Goal: Task Accomplishment & Management: Manage account settings

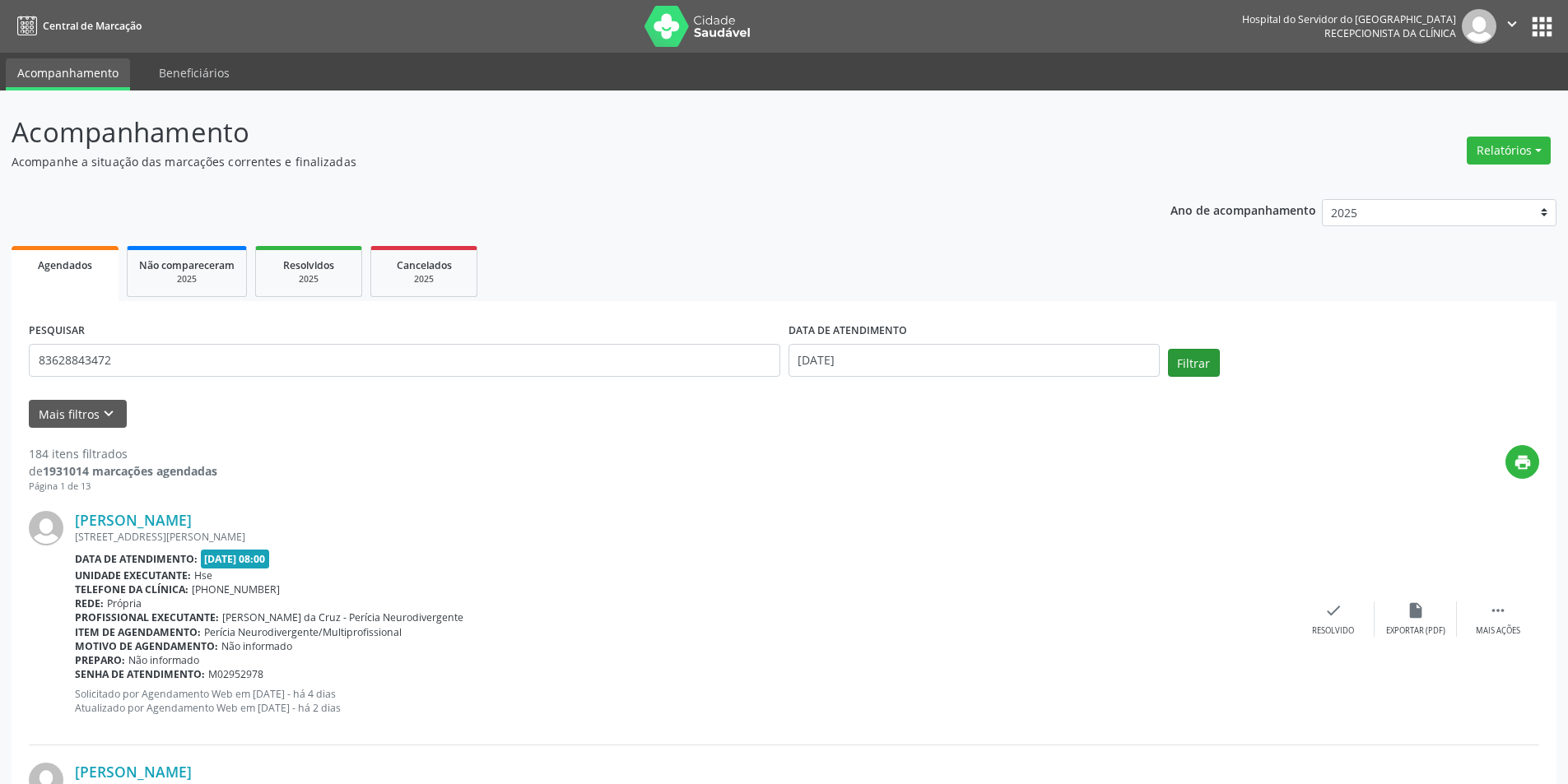
type input "83628843472"
click at [1197, 359] on button "Filtrar" at bounding box center [1194, 363] width 52 height 28
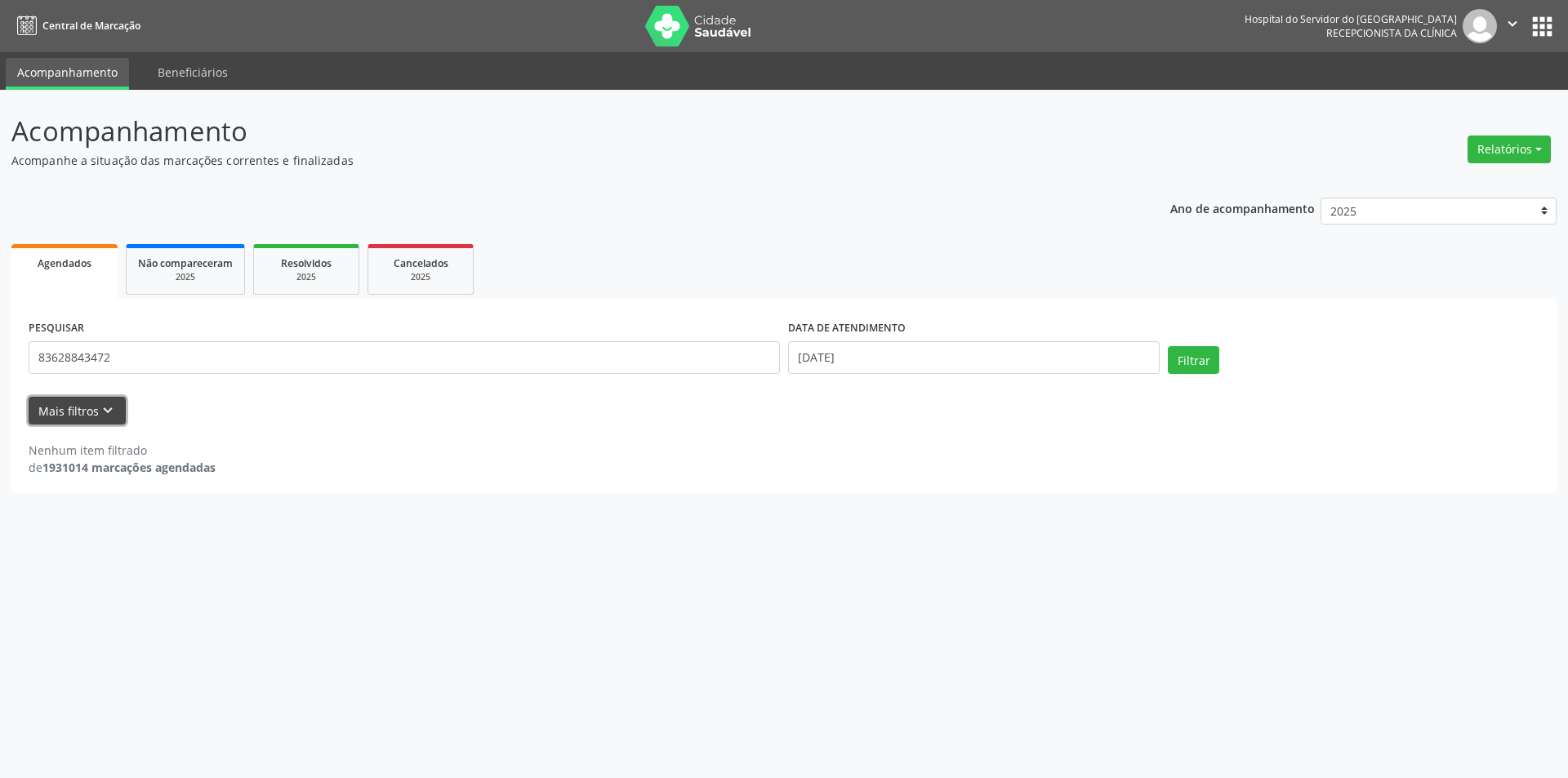
click at [89, 404] on button "Mais filtros keyboard_arrow_down" at bounding box center [77, 411] width 97 height 28
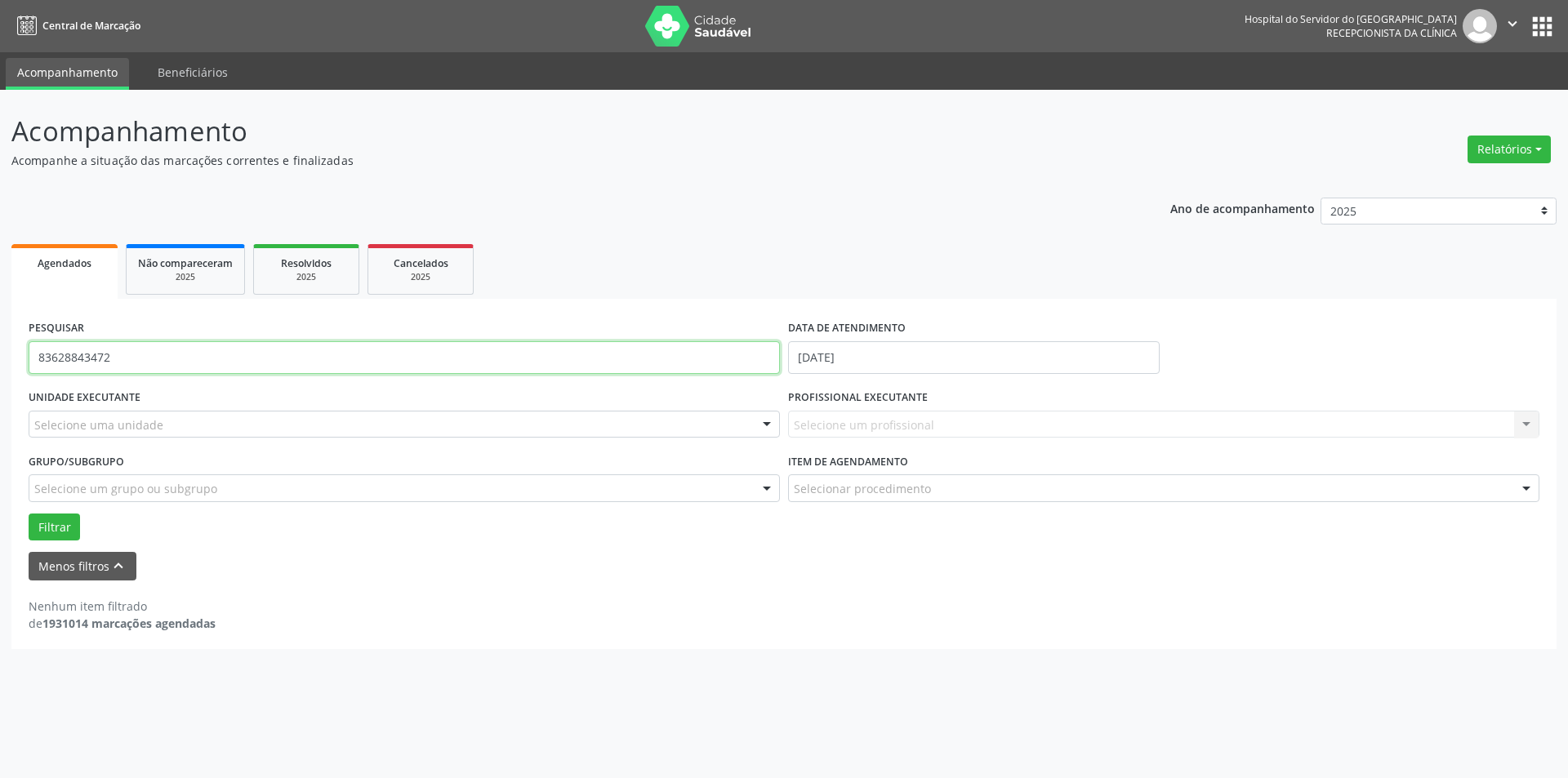
drag, startPoint x: 125, startPoint y: 361, endPoint x: 11, endPoint y: 365, distance: 114.1
click at [11, 365] on div "PESQUISAR 83628843472 DATA DE ATENDIMENTO [DATE] UNIDADE EXECUTANTE Selecione u…" at bounding box center [784, 474] width 1545 height 351
type input "[PERSON_NAME]"
click at [55, 527] on button "Filtrar" at bounding box center [54, 527] width 51 height 28
click at [64, 519] on button "Filtrar" at bounding box center [54, 527] width 51 height 28
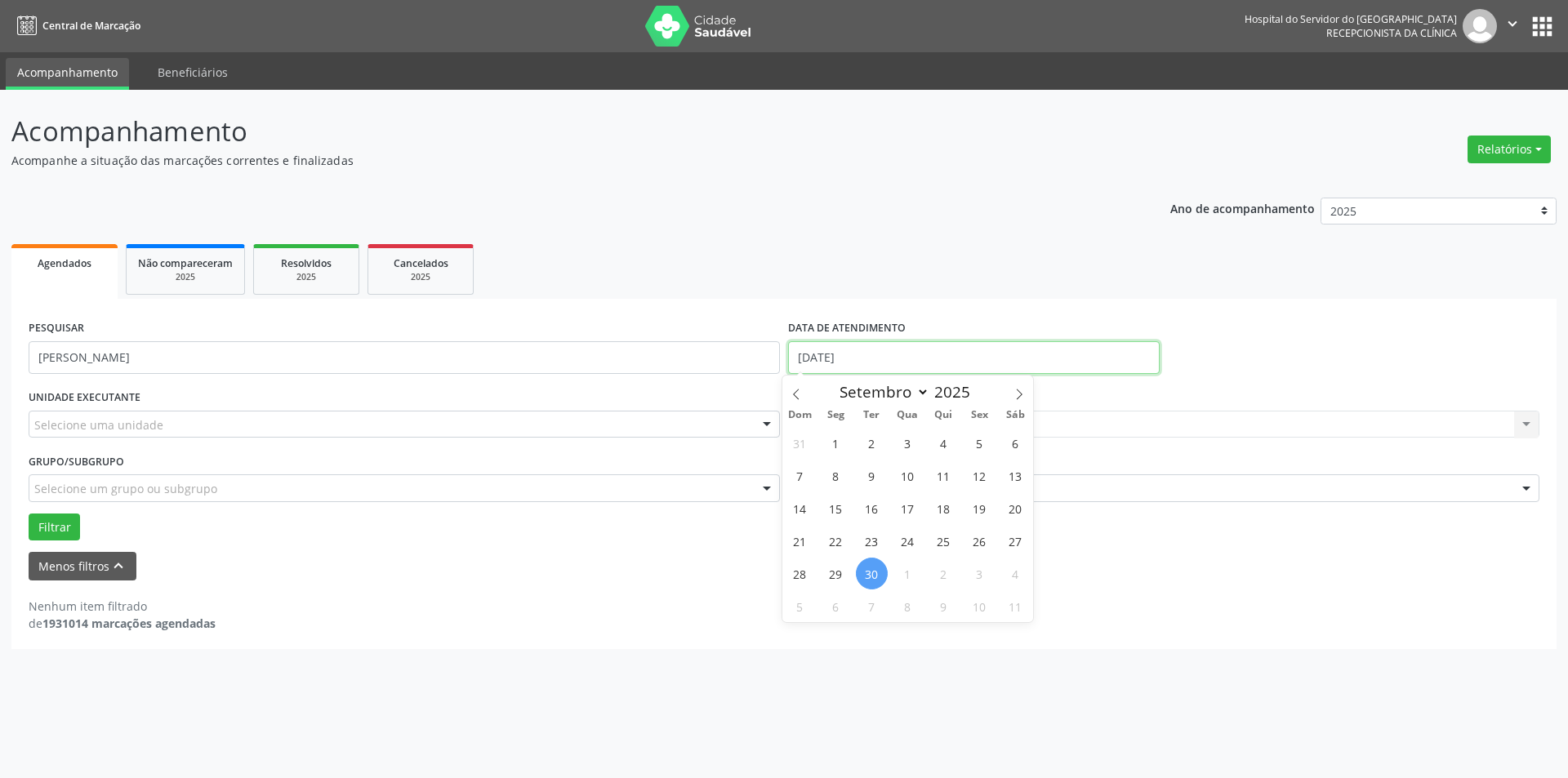
drag, startPoint x: 863, startPoint y: 356, endPoint x: 765, endPoint y: 361, distance: 98.1
click at [765, 361] on div "PESQUISAR [PERSON_NAME] DATA DE ATENDIMENTO [DATE]" at bounding box center [784, 351] width 1519 height 69
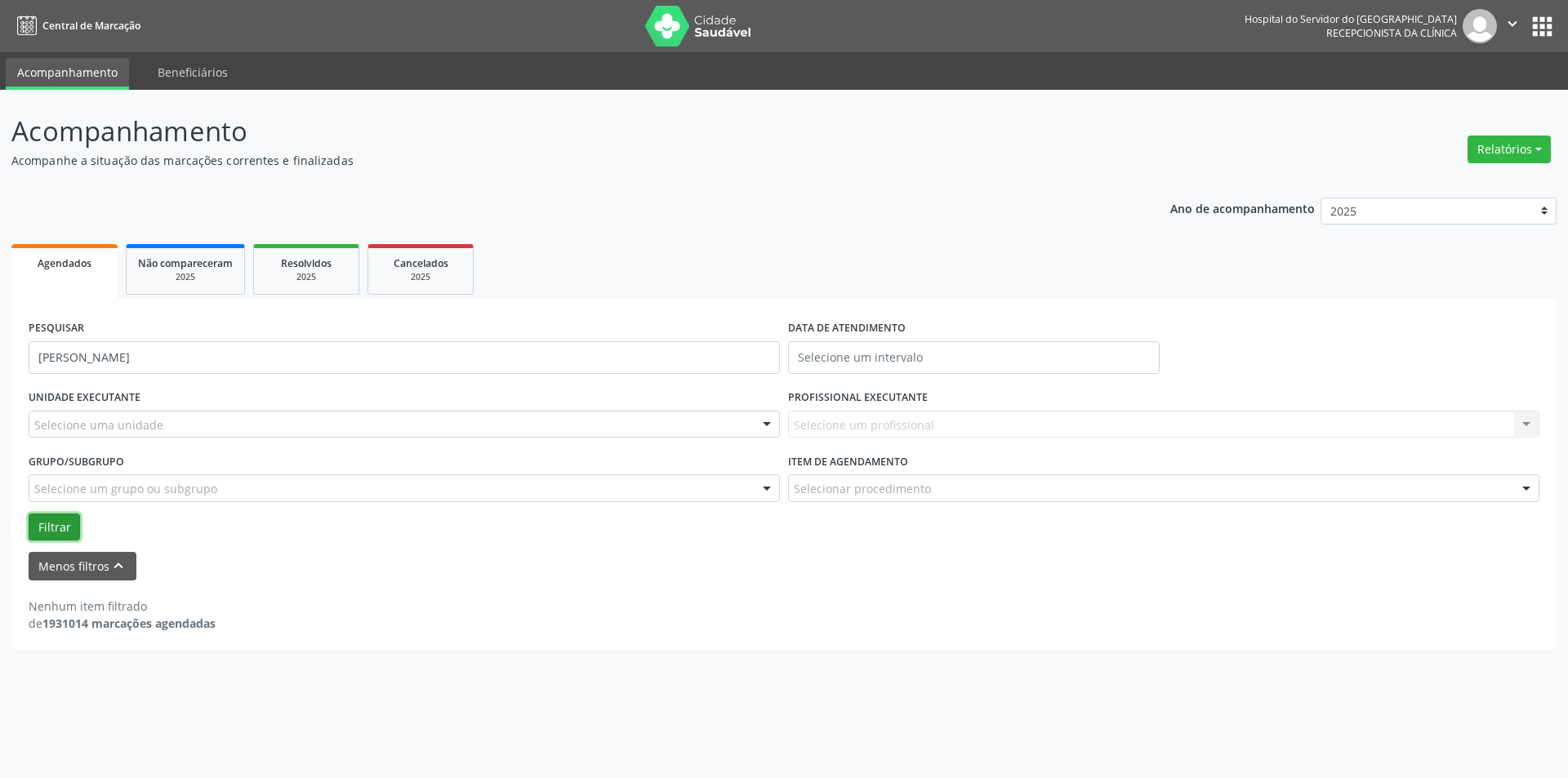
click at [48, 519] on button "Filtrar" at bounding box center [54, 527] width 51 height 28
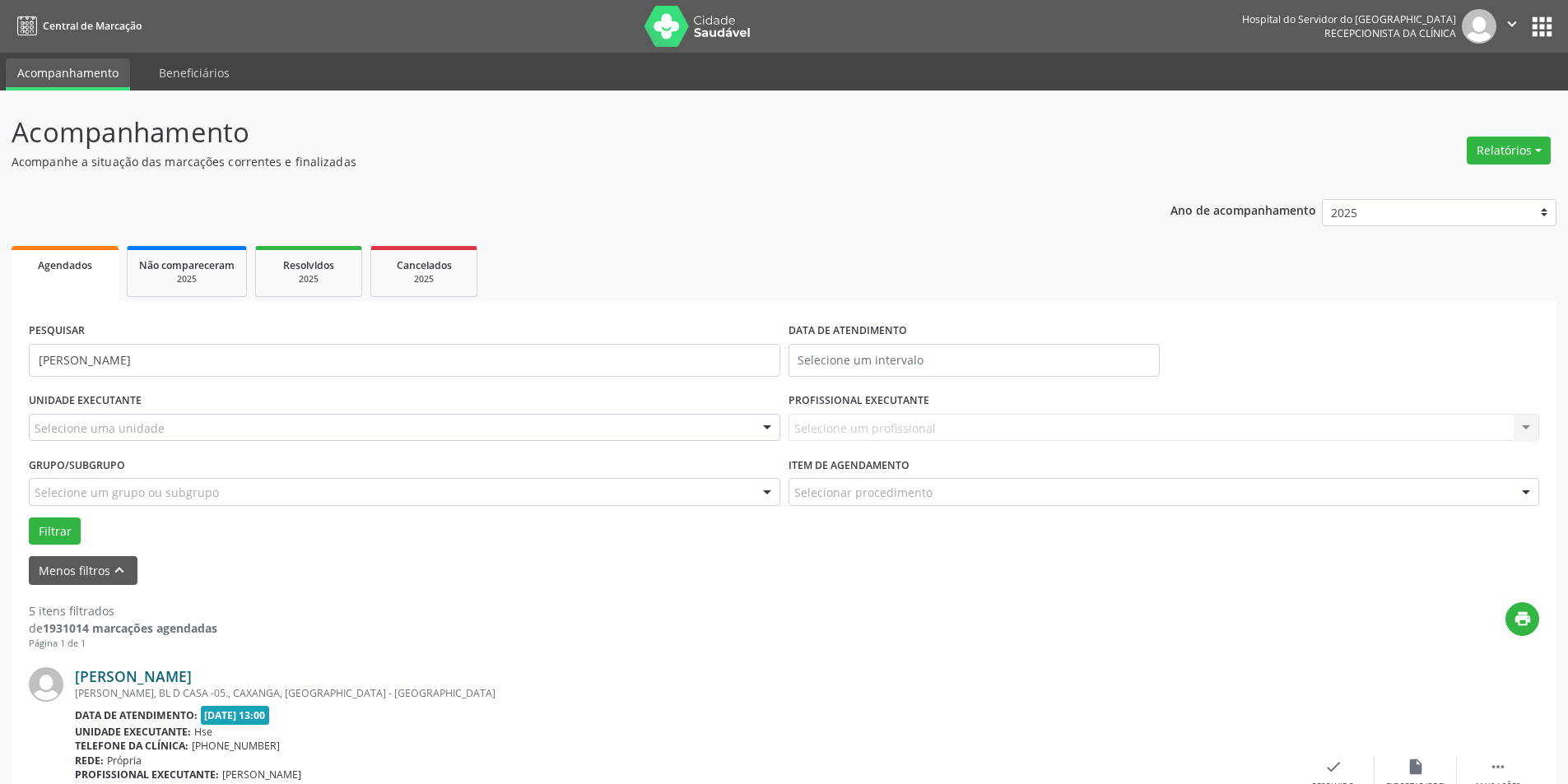
click at [191, 672] on link "[PERSON_NAME]" at bounding box center [133, 676] width 117 height 18
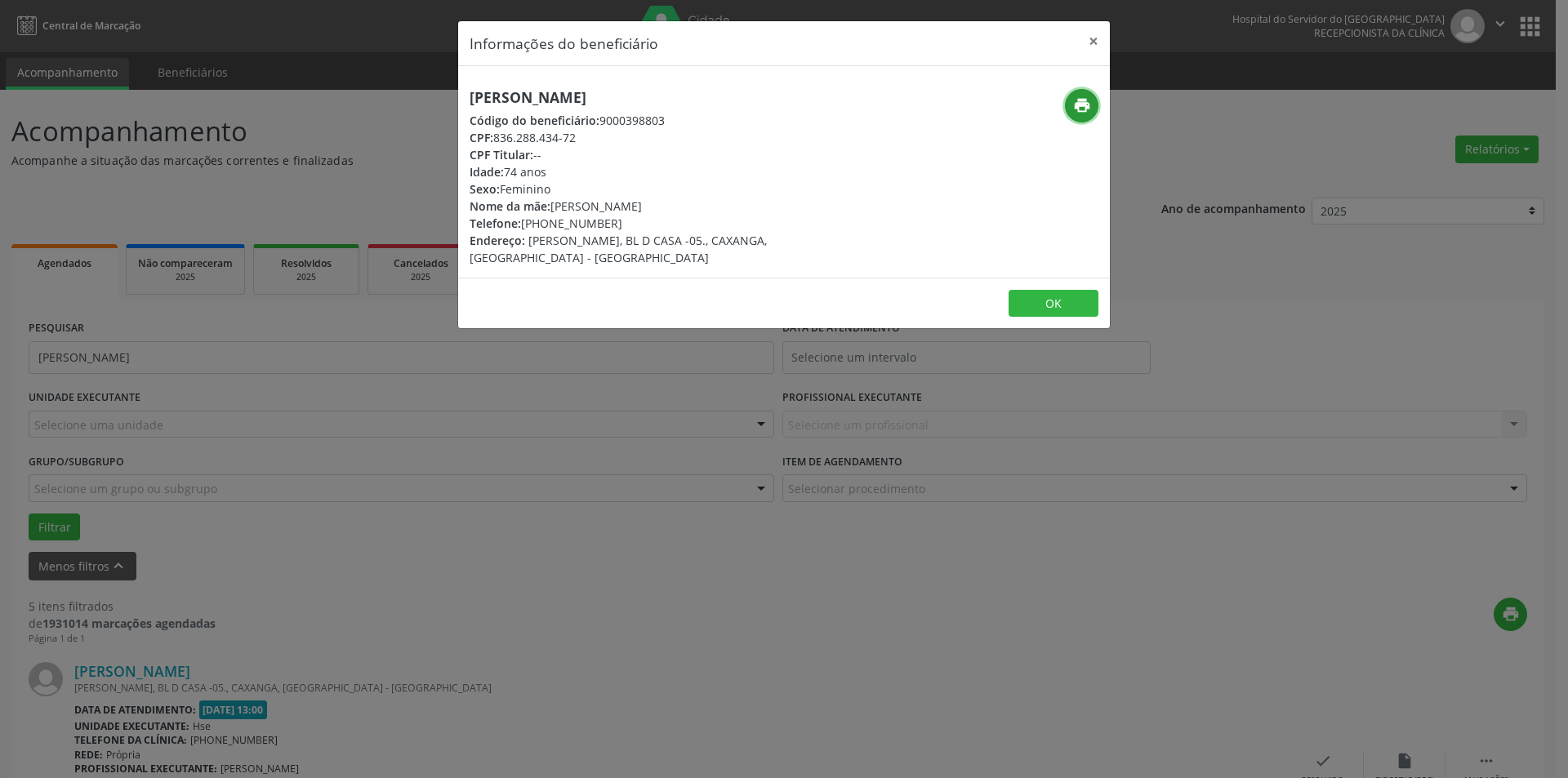
click at [1088, 97] on icon "print" at bounding box center [1082, 104] width 18 height 18
click at [1097, 38] on button "×" at bounding box center [1093, 41] width 32 height 40
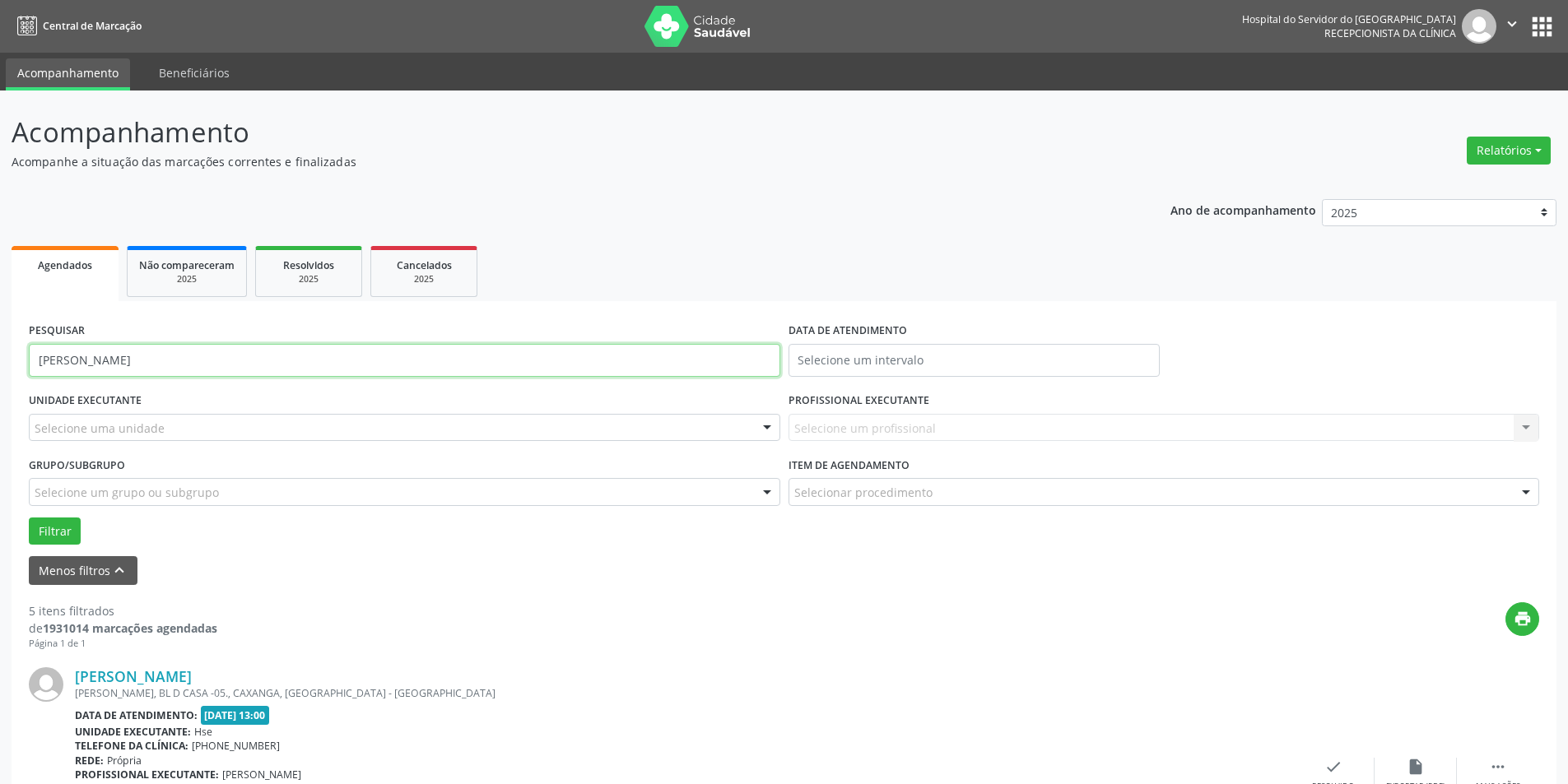
drag, startPoint x: 280, startPoint y: 363, endPoint x: 0, endPoint y: 338, distance: 281.1
click at [86, 567] on button "Menos filtros keyboard_arrow_up" at bounding box center [82, 571] width 108 height 29
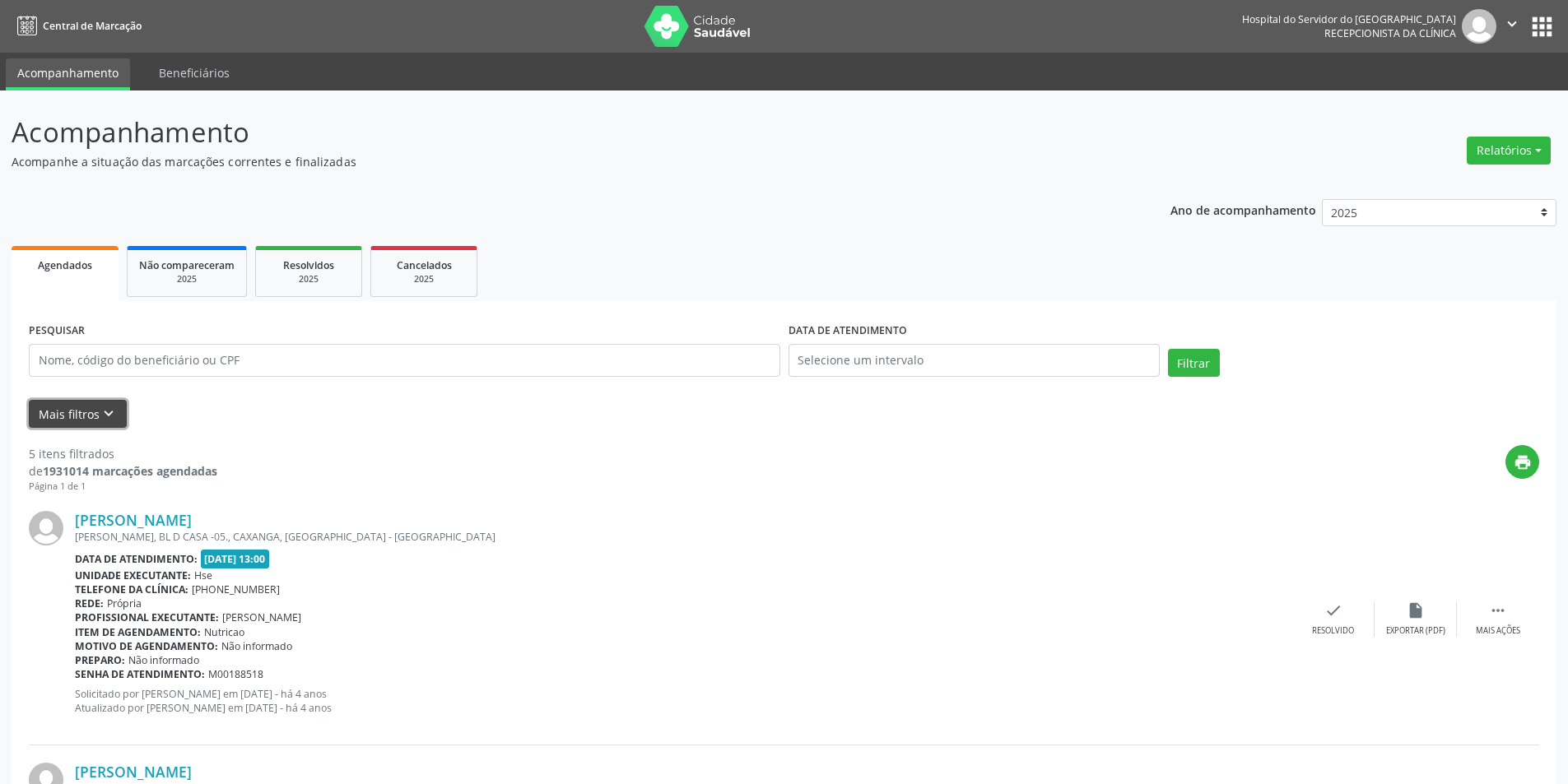
click at [85, 408] on button "Mais filtros keyboard_arrow_down" at bounding box center [78, 414] width 98 height 29
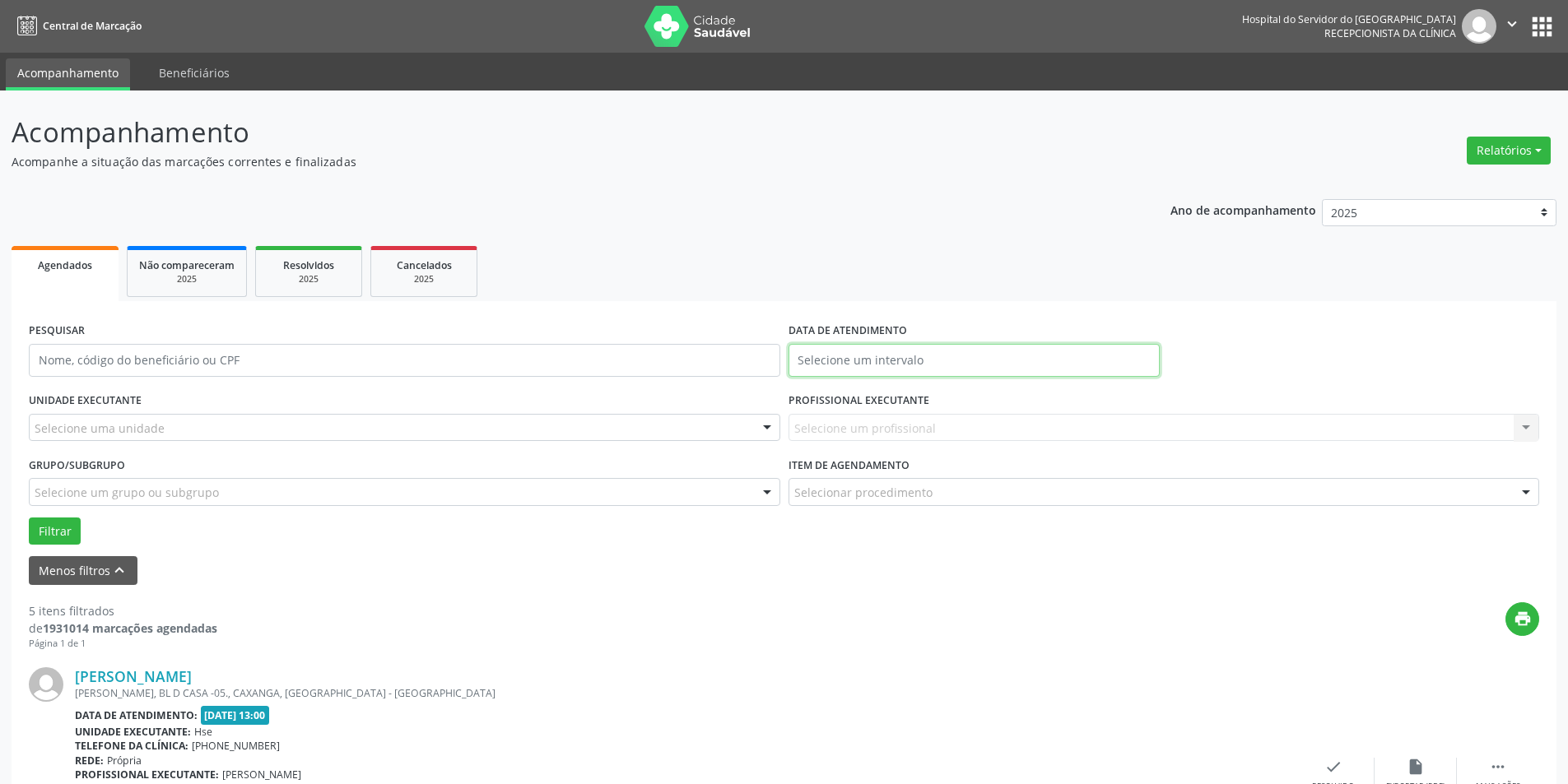
click at [908, 361] on input "text" at bounding box center [974, 360] width 371 height 33
click at [878, 574] on span "30" at bounding box center [879, 578] width 33 height 33
type input "[DATE]"
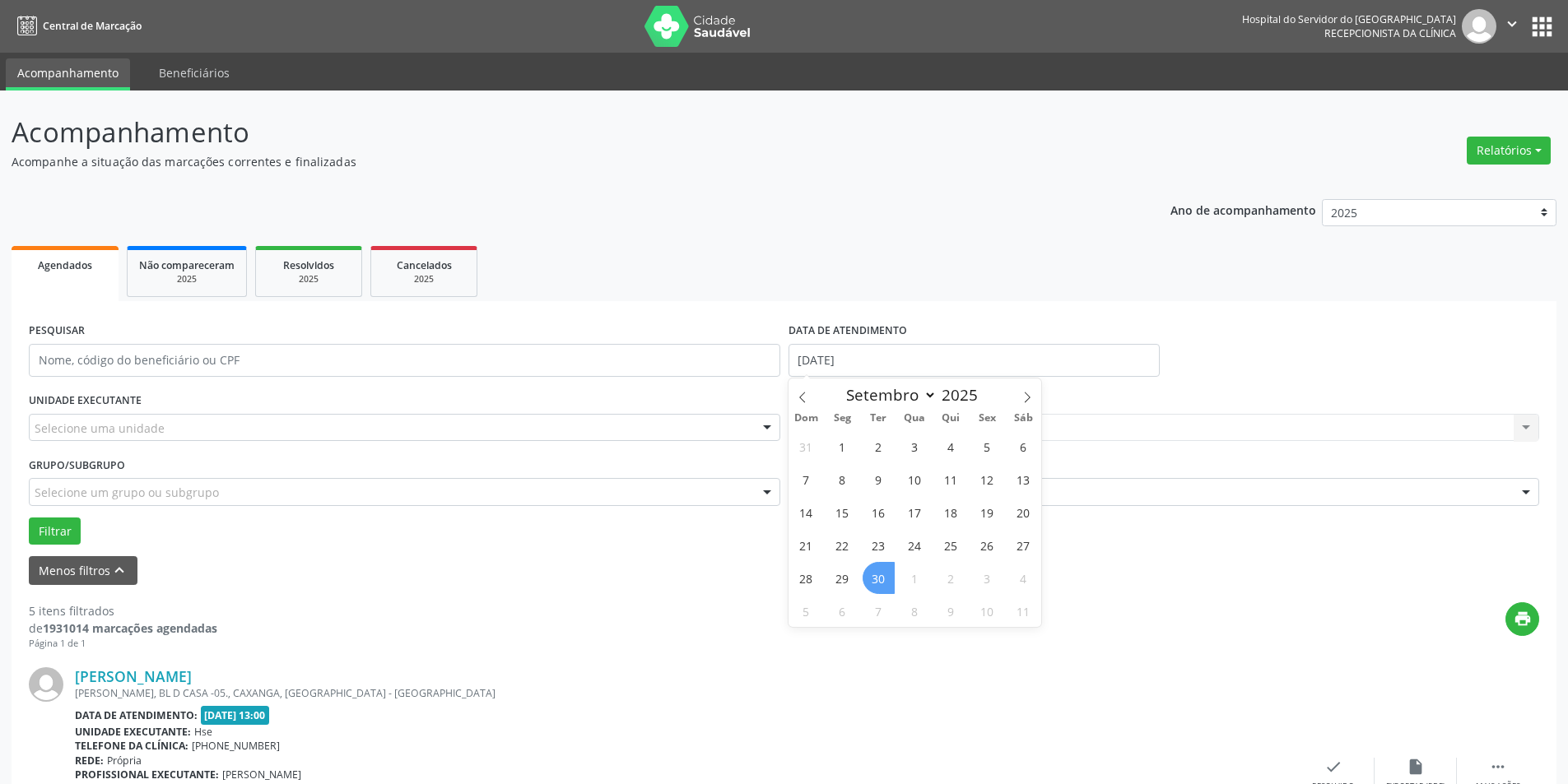
click at [878, 574] on span "30" at bounding box center [879, 578] width 33 height 33
click at [1523, 425] on div "Selecione um profissional Nenhum resultado encontrado para: " " Não há nenhuma …" at bounding box center [1164, 427] width 751 height 28
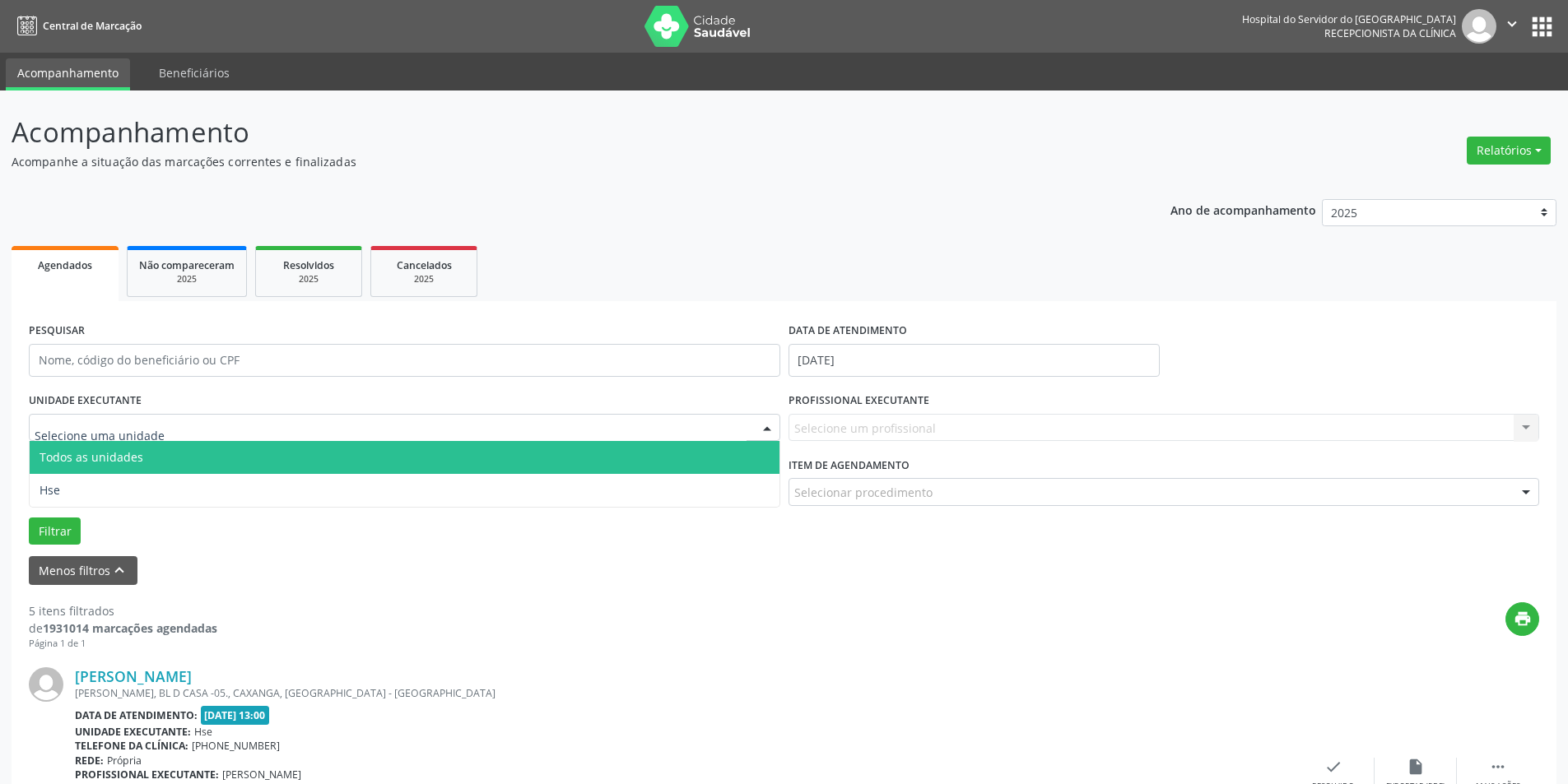
click at [771, 425] on div at bounding box center [767, 428] width 25 height 28
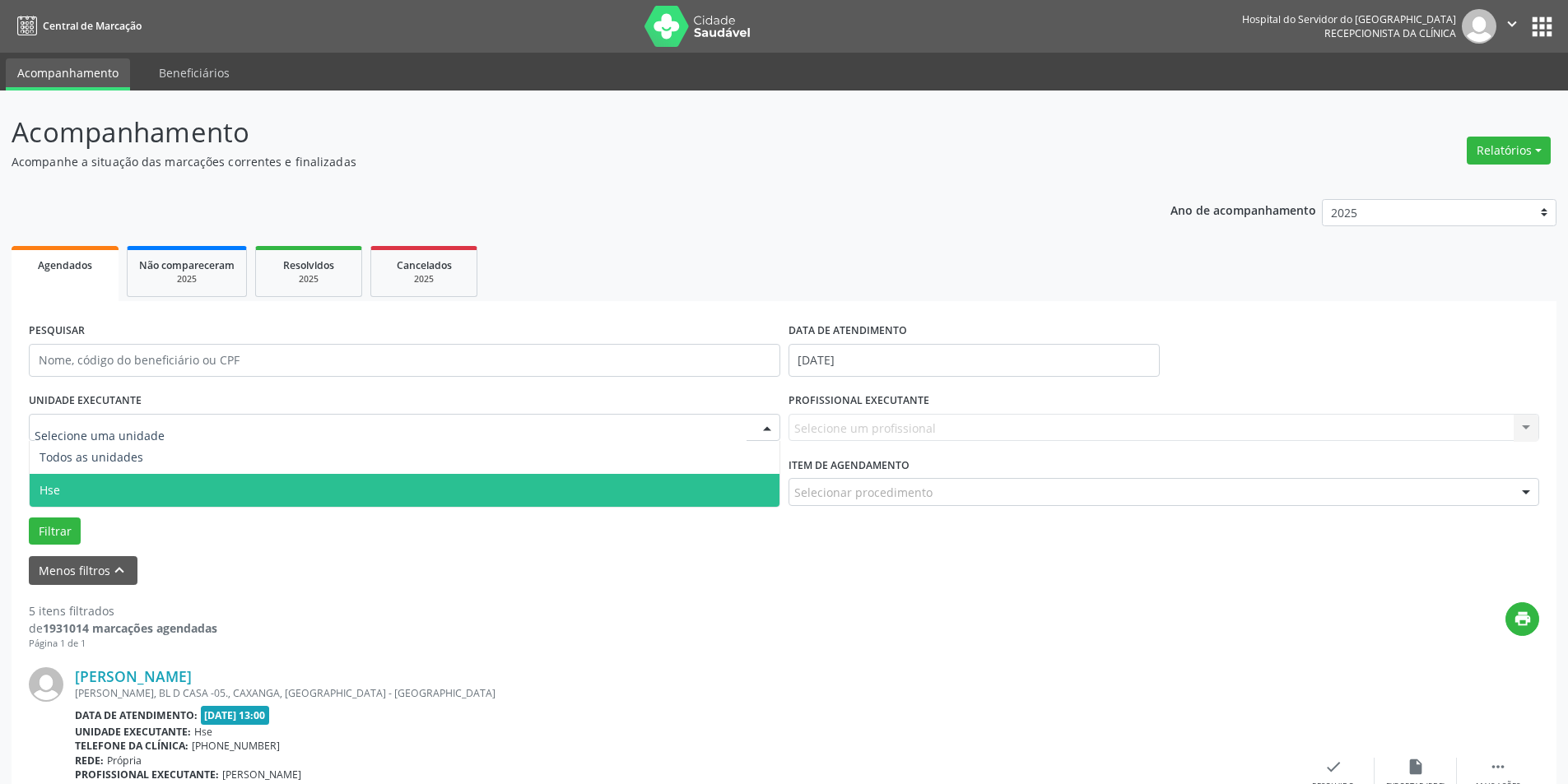
click at [750, 490] on span "Hse" at bounding box center [404, 490] width 750 height 33
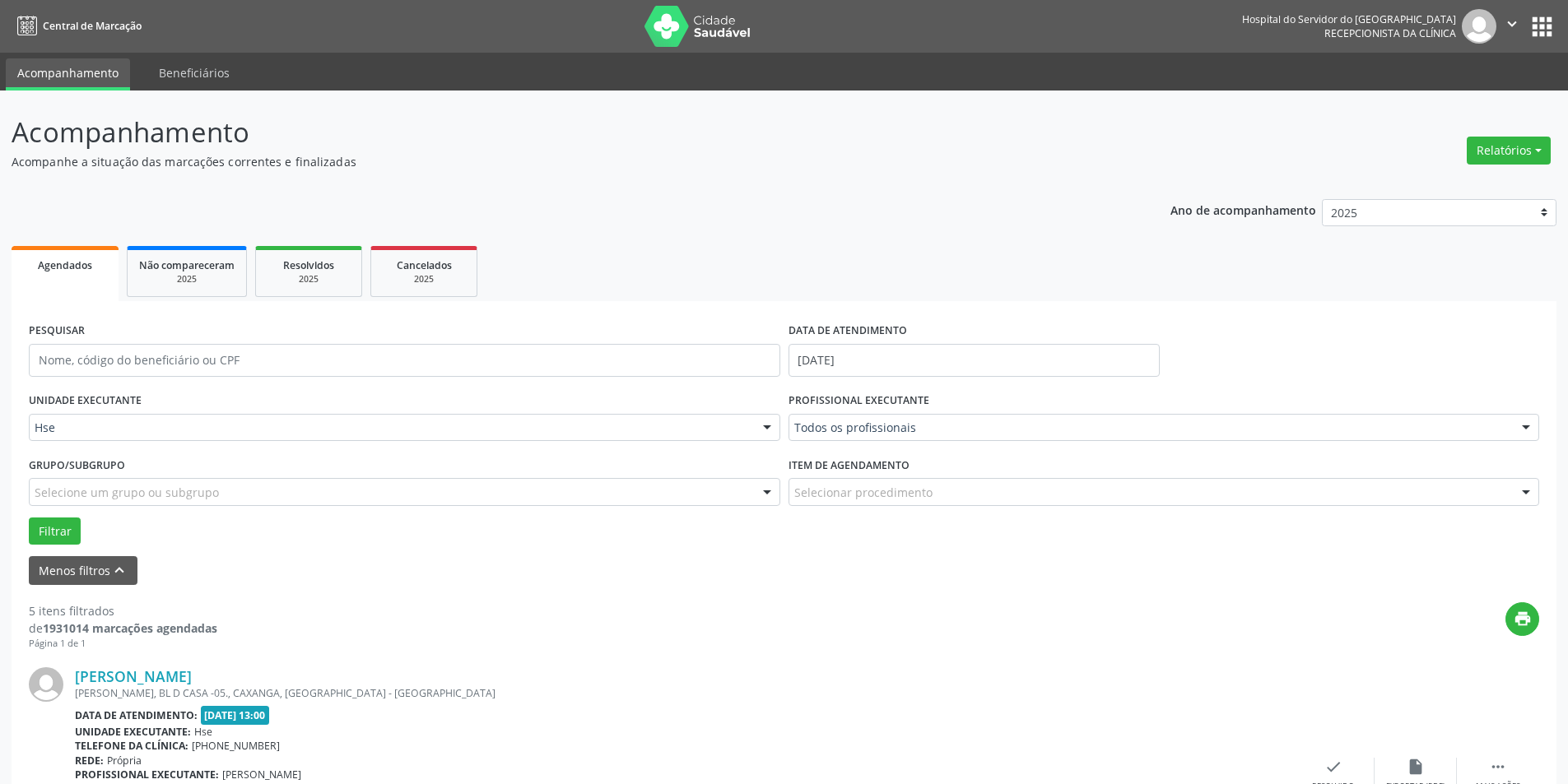
click at [1526, 426] on div at bounding box center [1526, 428] width 25 height 28
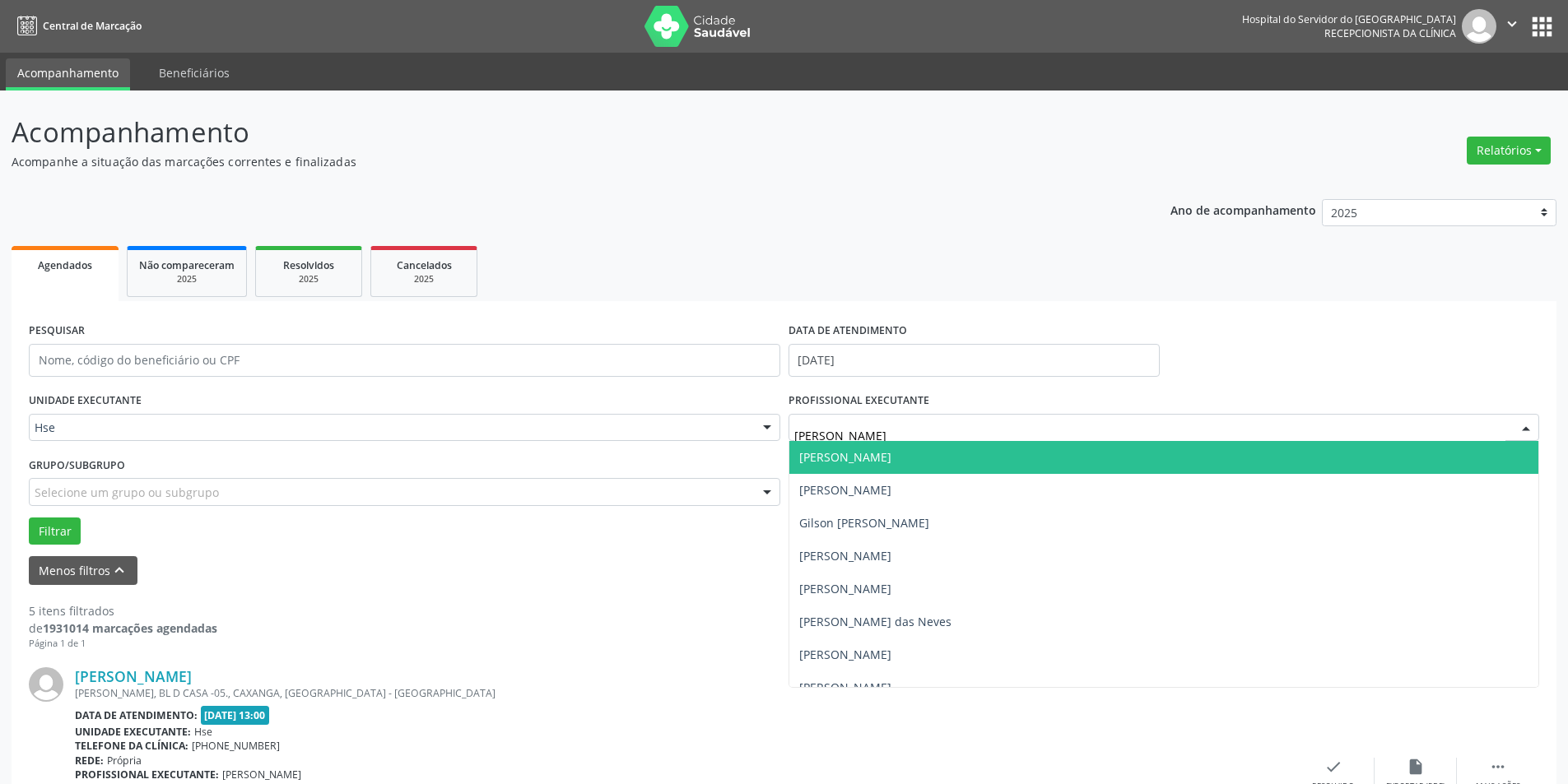
type input "[PERSON_NAME]"
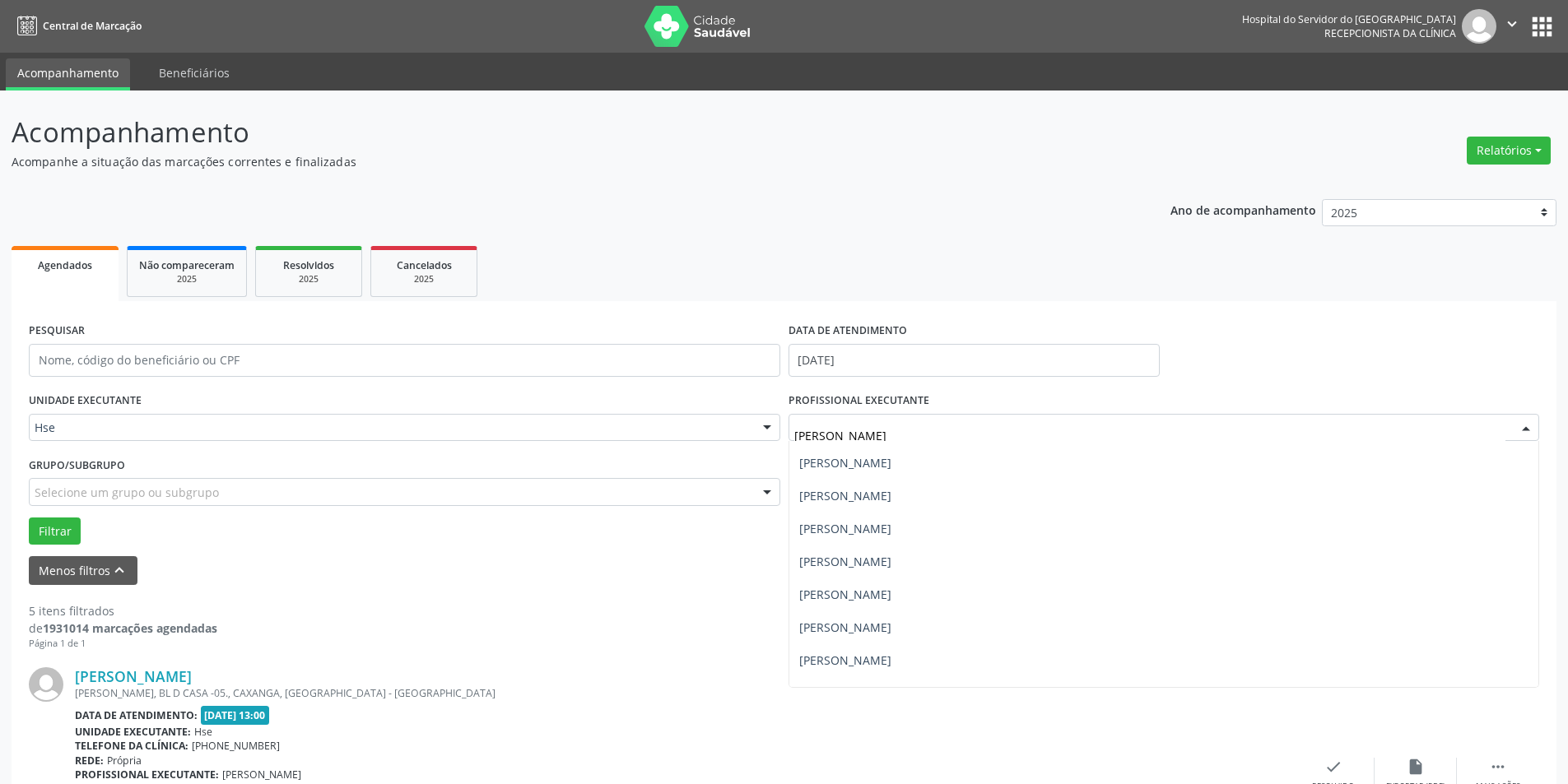
scroll to position [213, 0]
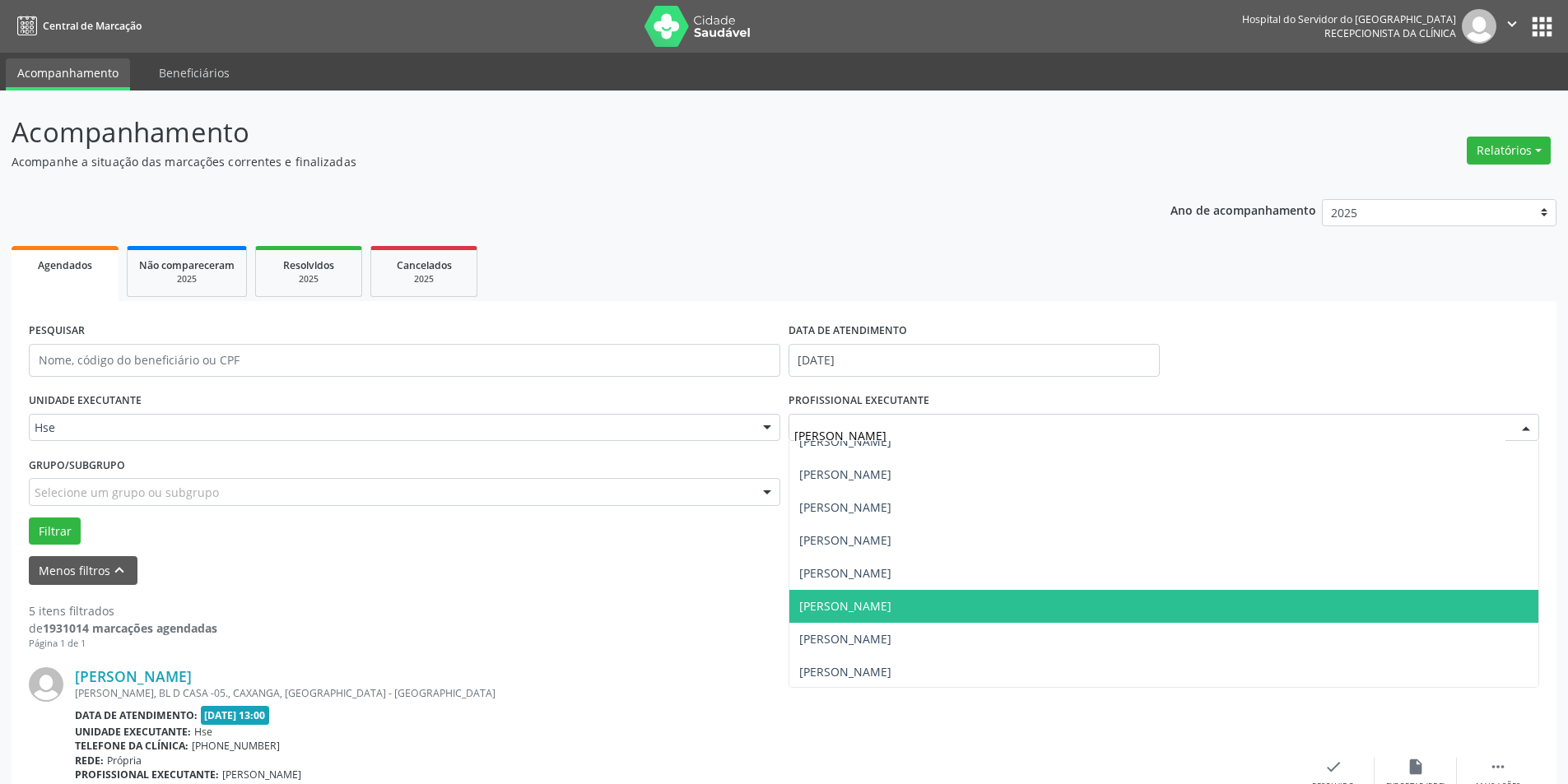
click at [891, 605] on span "[PERSON_NAME]" at bounding box center [845, 606] width 92 height 15
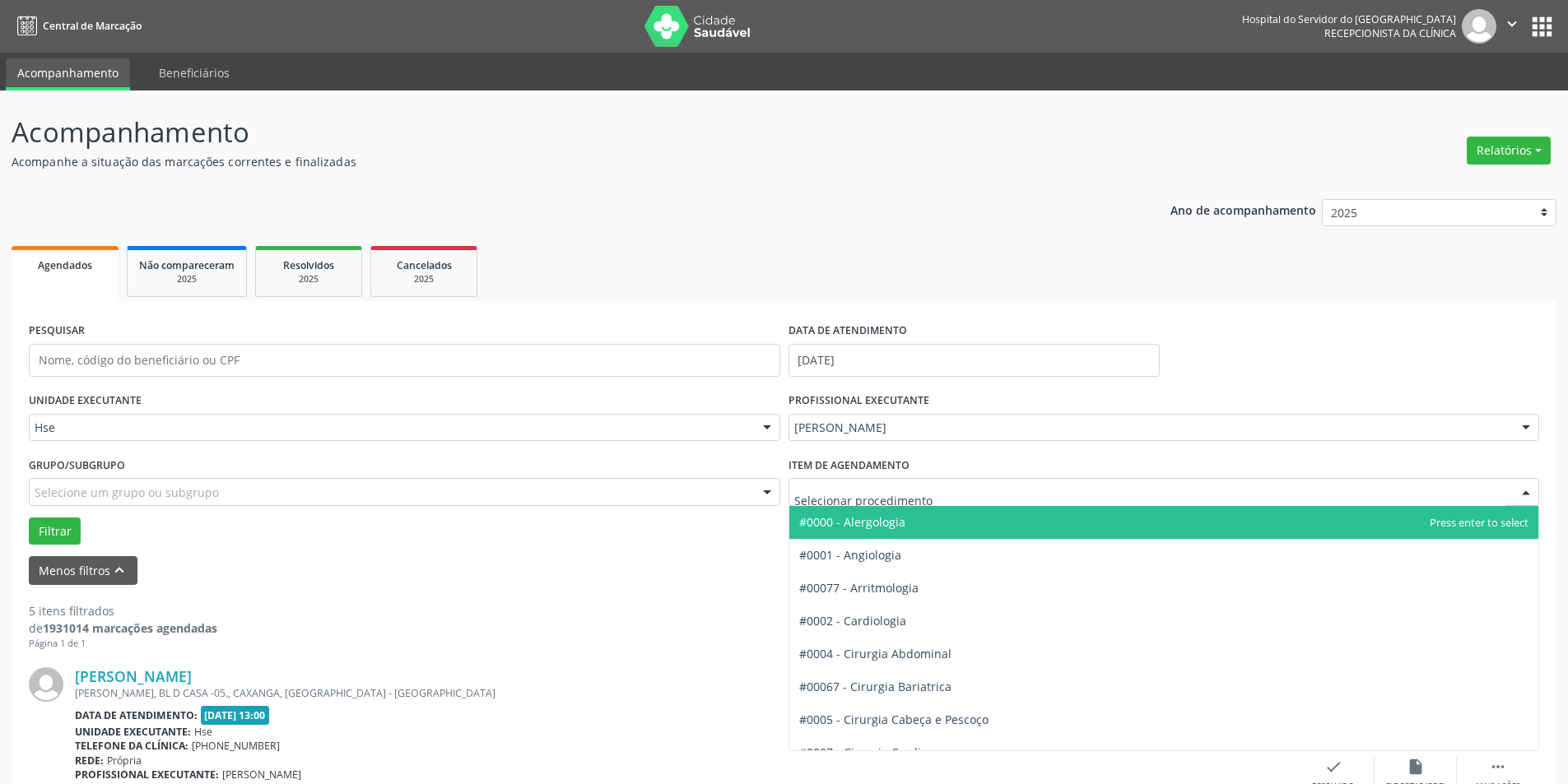
click at [1529, 489] on div at bounding box center [1526, 492] width 25 height 28
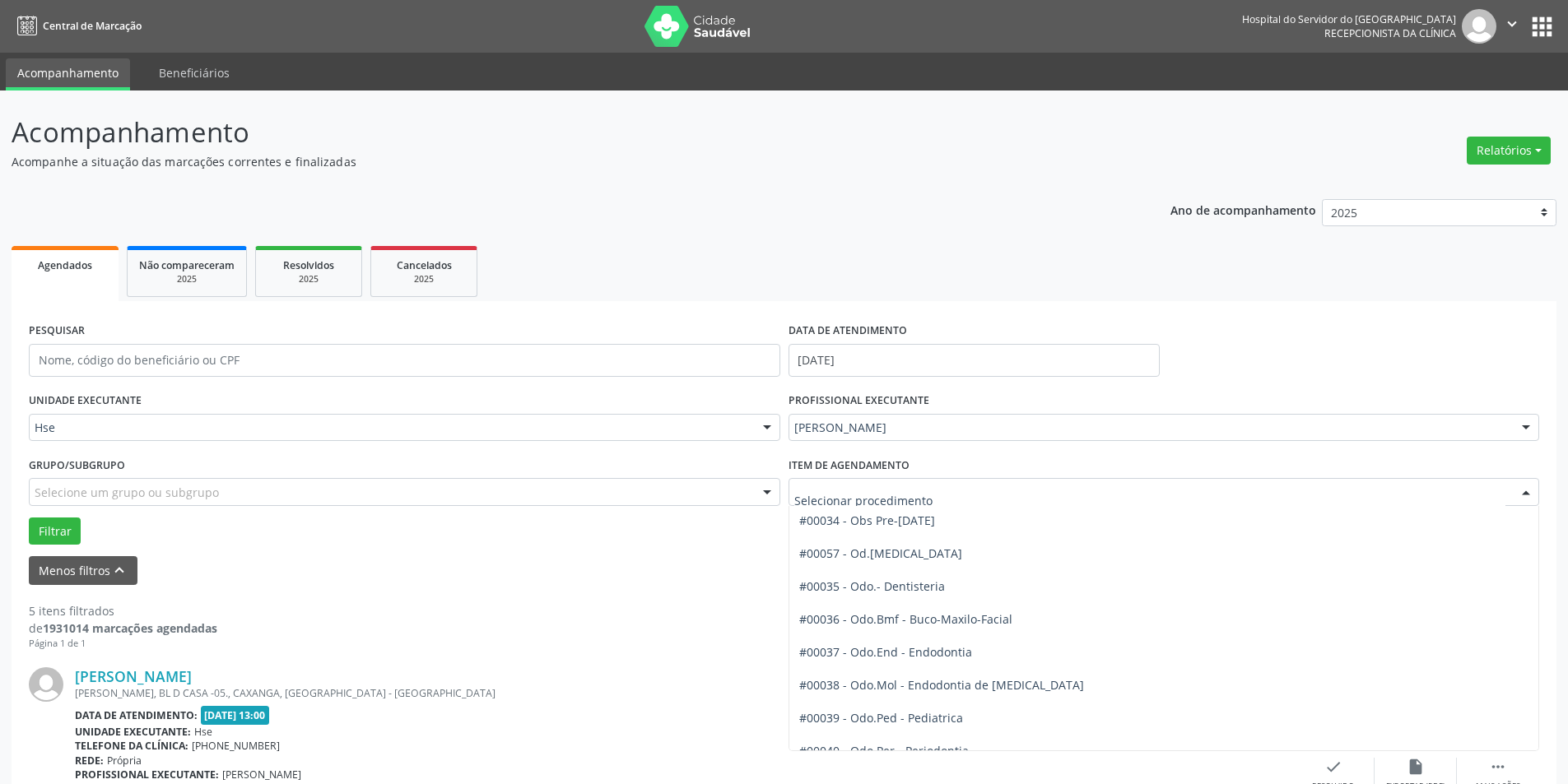
scroll to position [1726, 0]
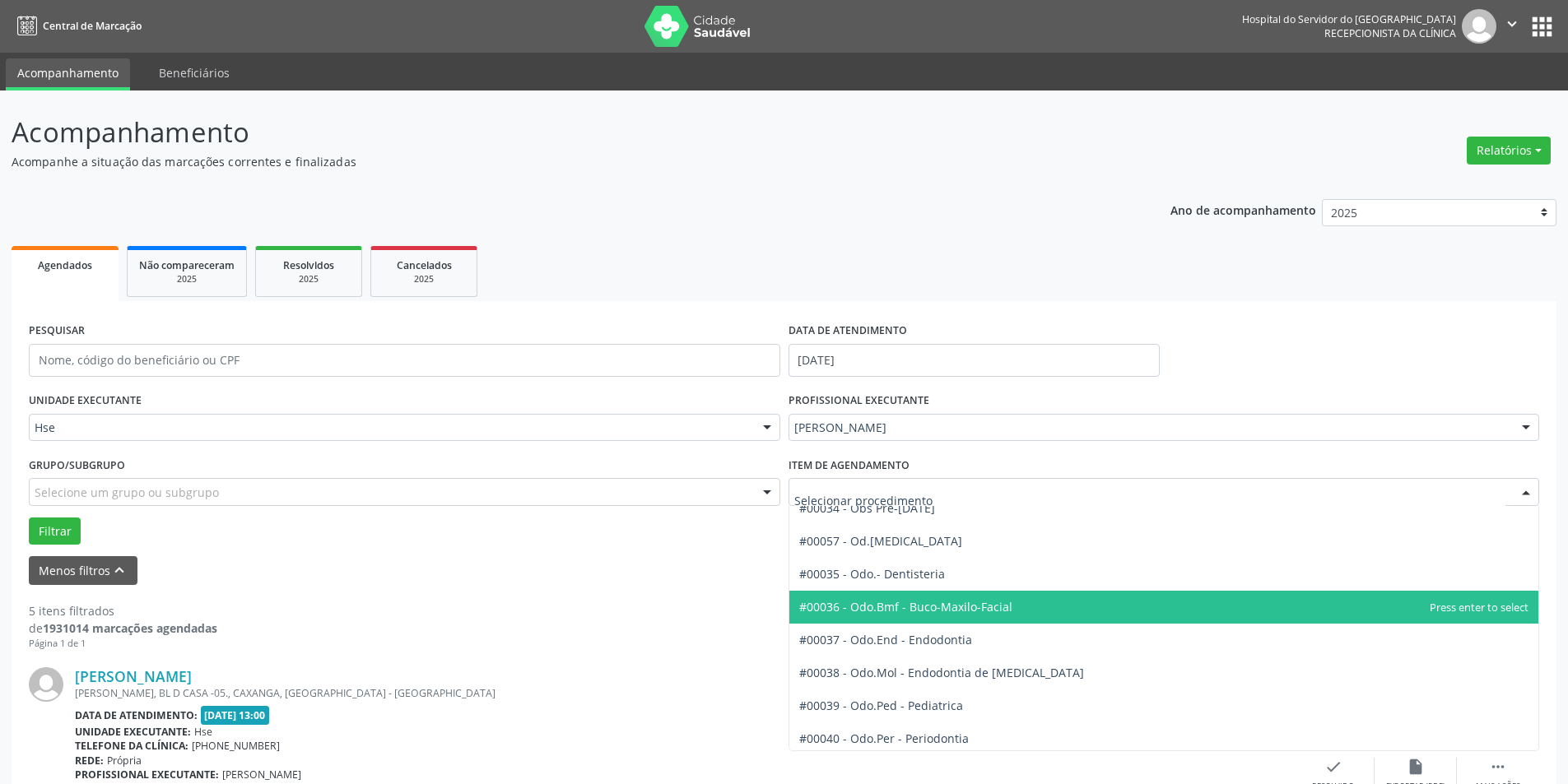
click at [1008, 607] on span "#00036 - Odo.Bmf - Buco-Maxilo-Facial" at bounding box center [1164, 607] width 750 height 33
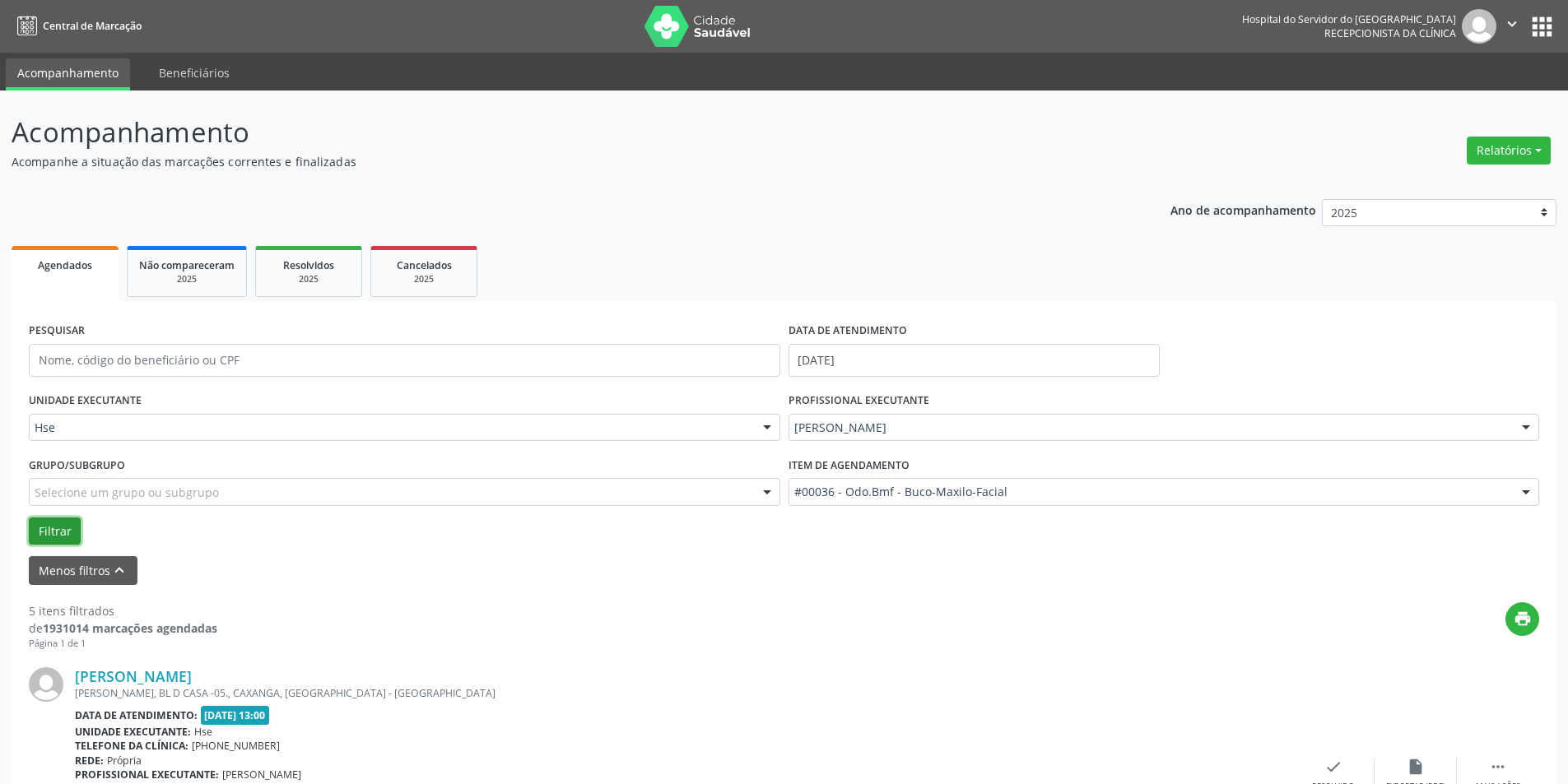
click at [38, 529] on button "Filtrar" at bounding box center [55, 531] width 52 height 28
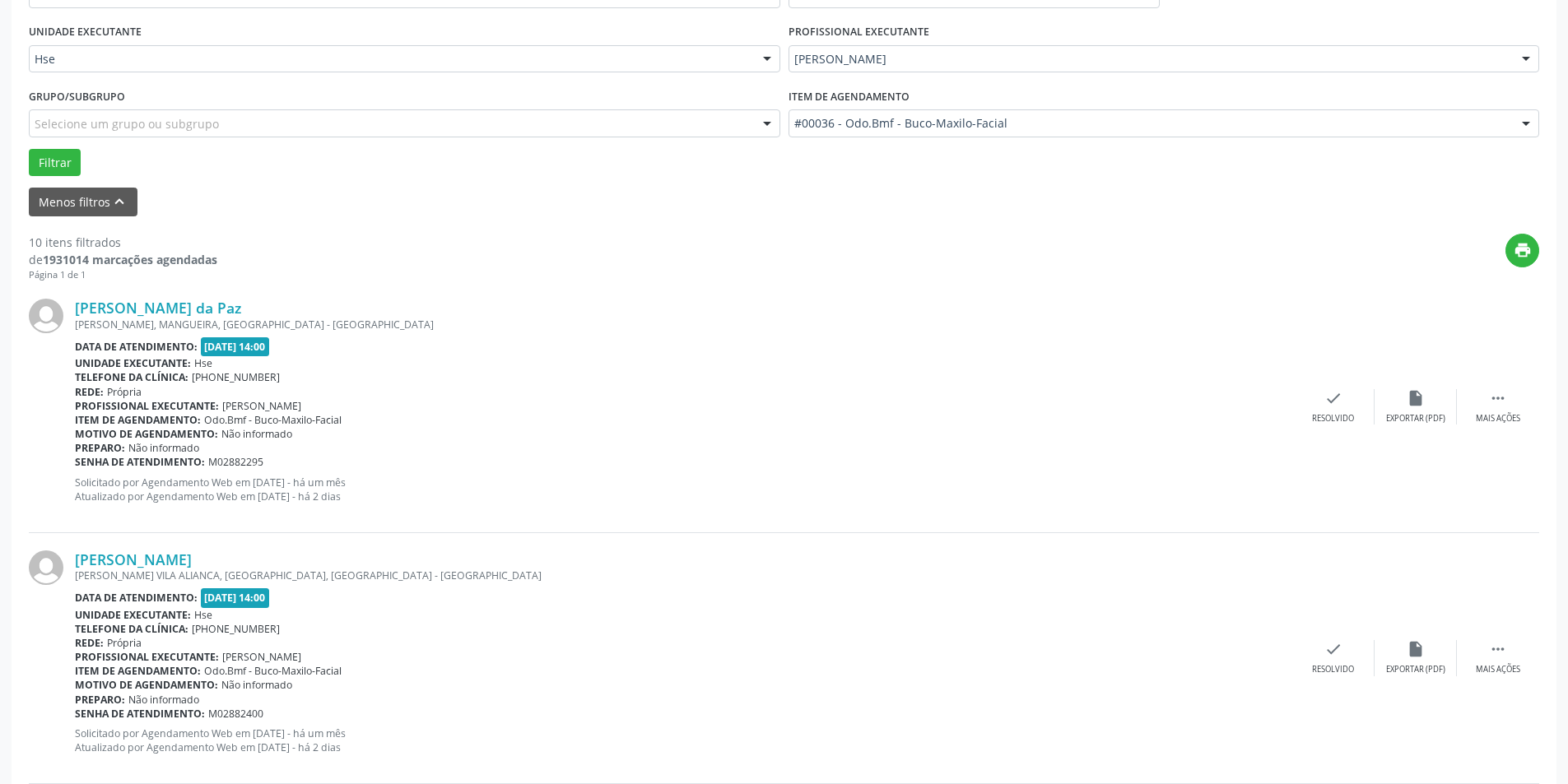
scroll to position [366, 0]
click at [1508, 414] on div " Mais ações" at bounding box center [1498, 410] width 82 height 35
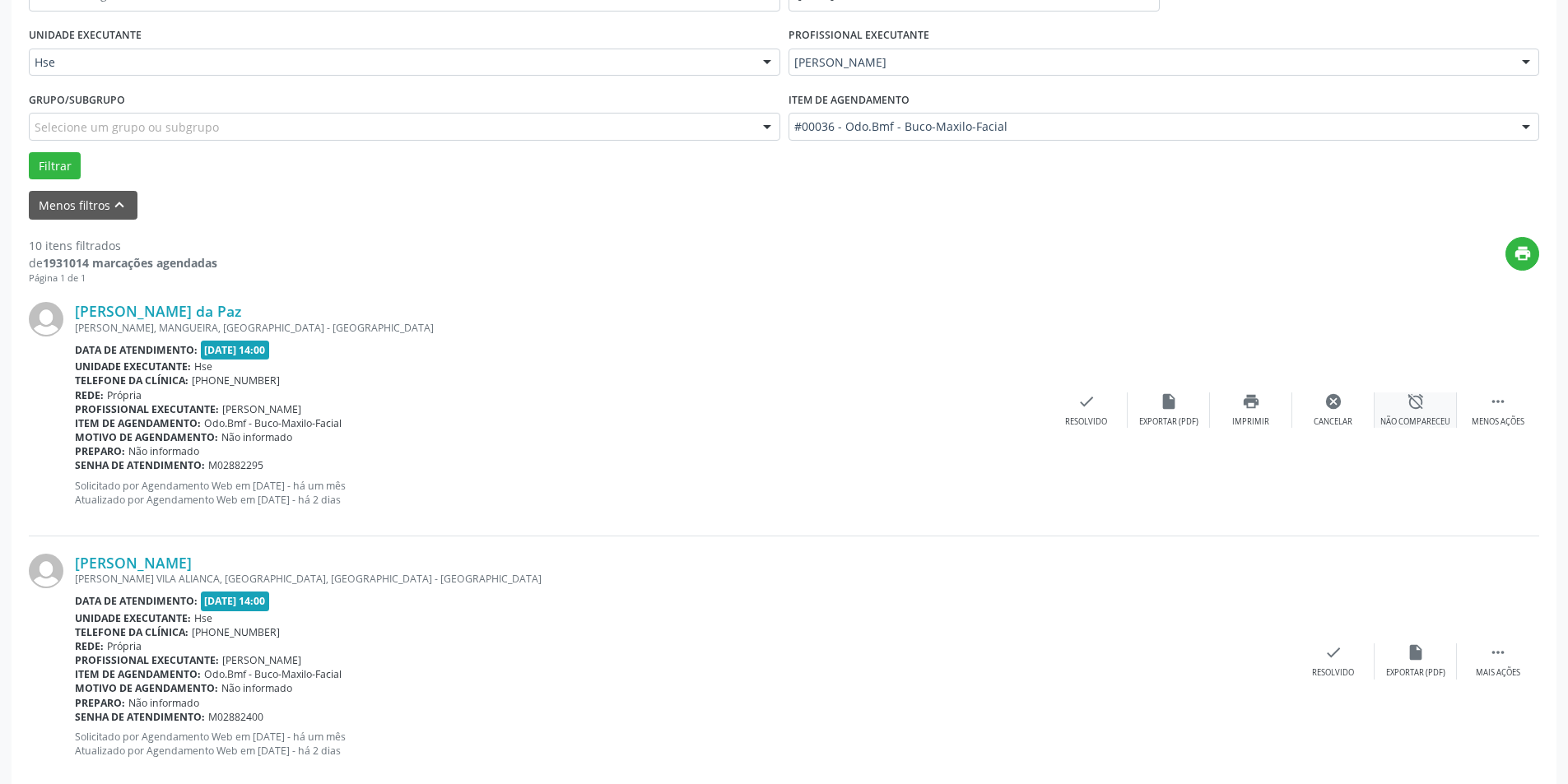
click at [1406, 409] on icon "alarm_off" at bounding box center [1415, 401] width 18 height 18
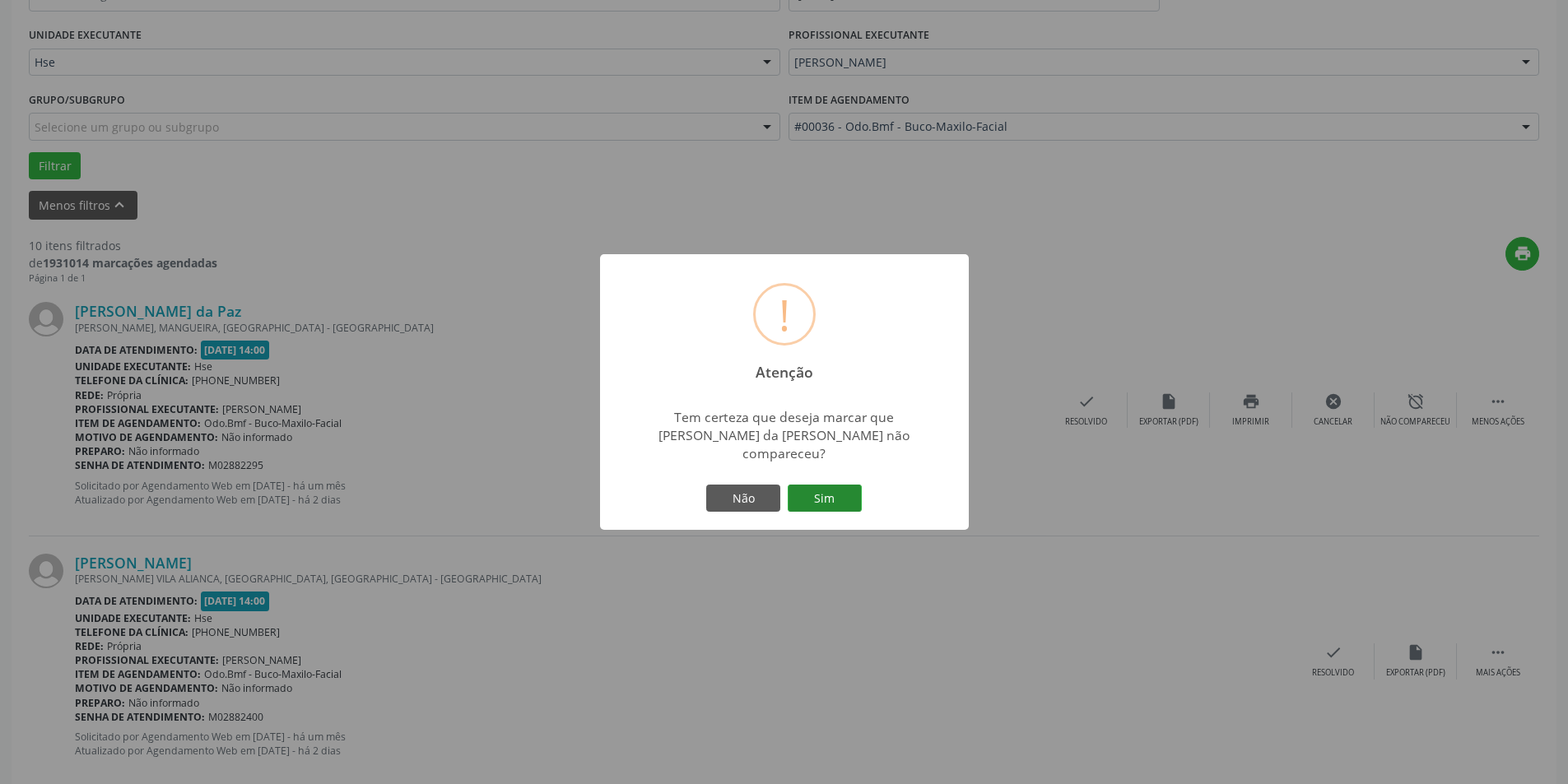
click at [838, 487] on button "Sim" at bounding box center [824, 498] width 74 height 28
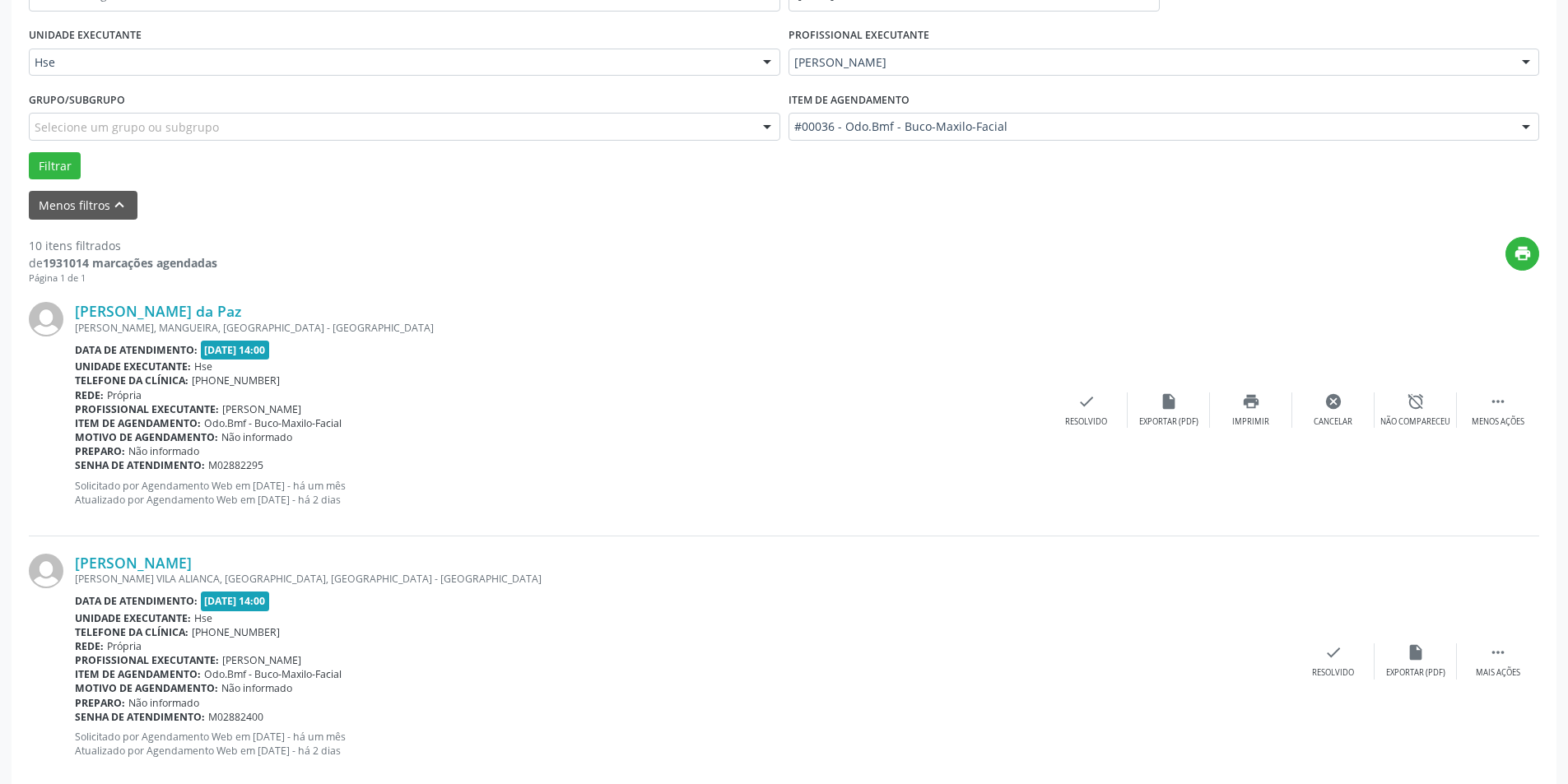
scroll to position [0, 0]
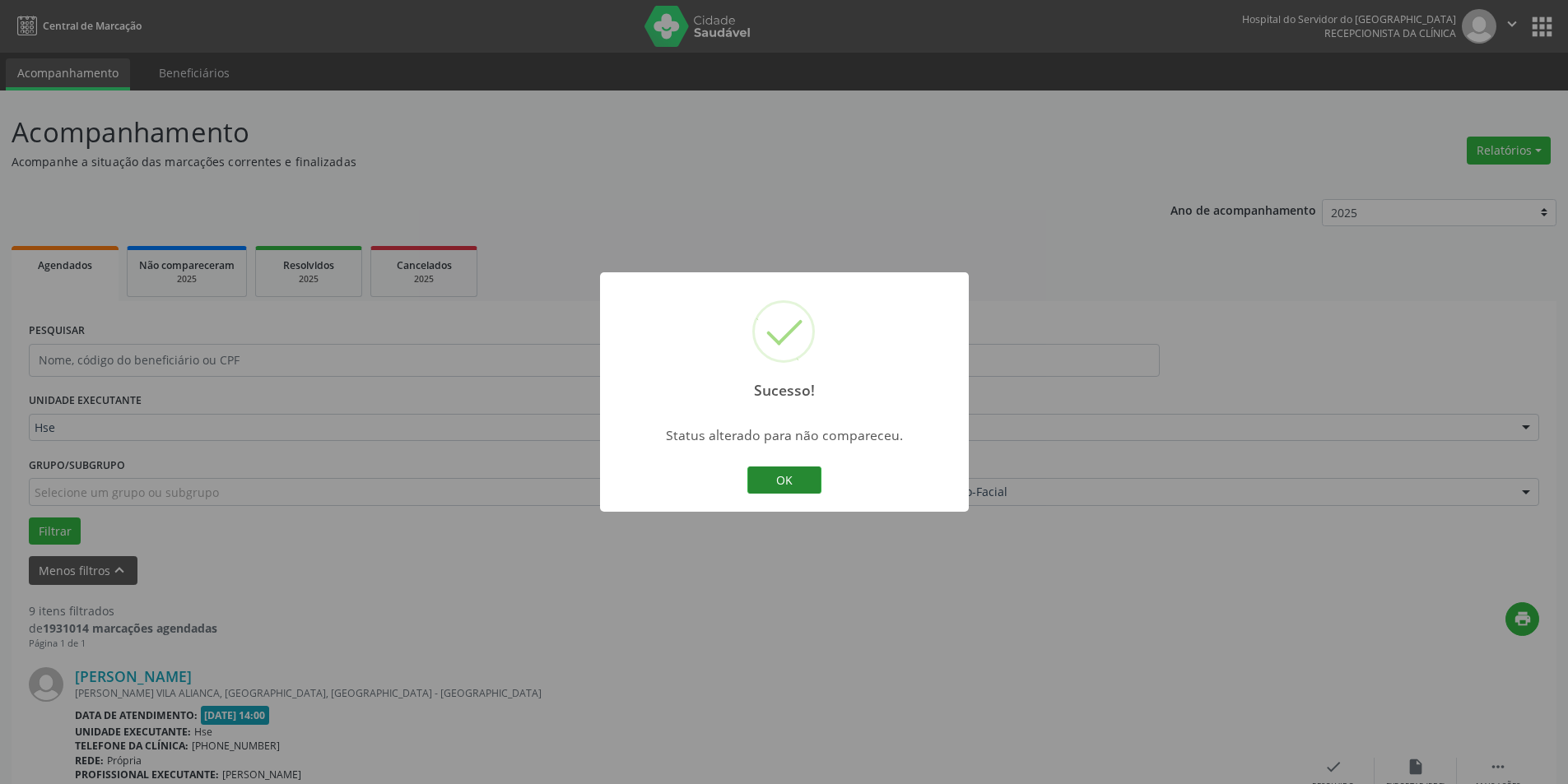
click at [784, 476] on button "OK" at bounding box center [784, 481] width 74 height 28
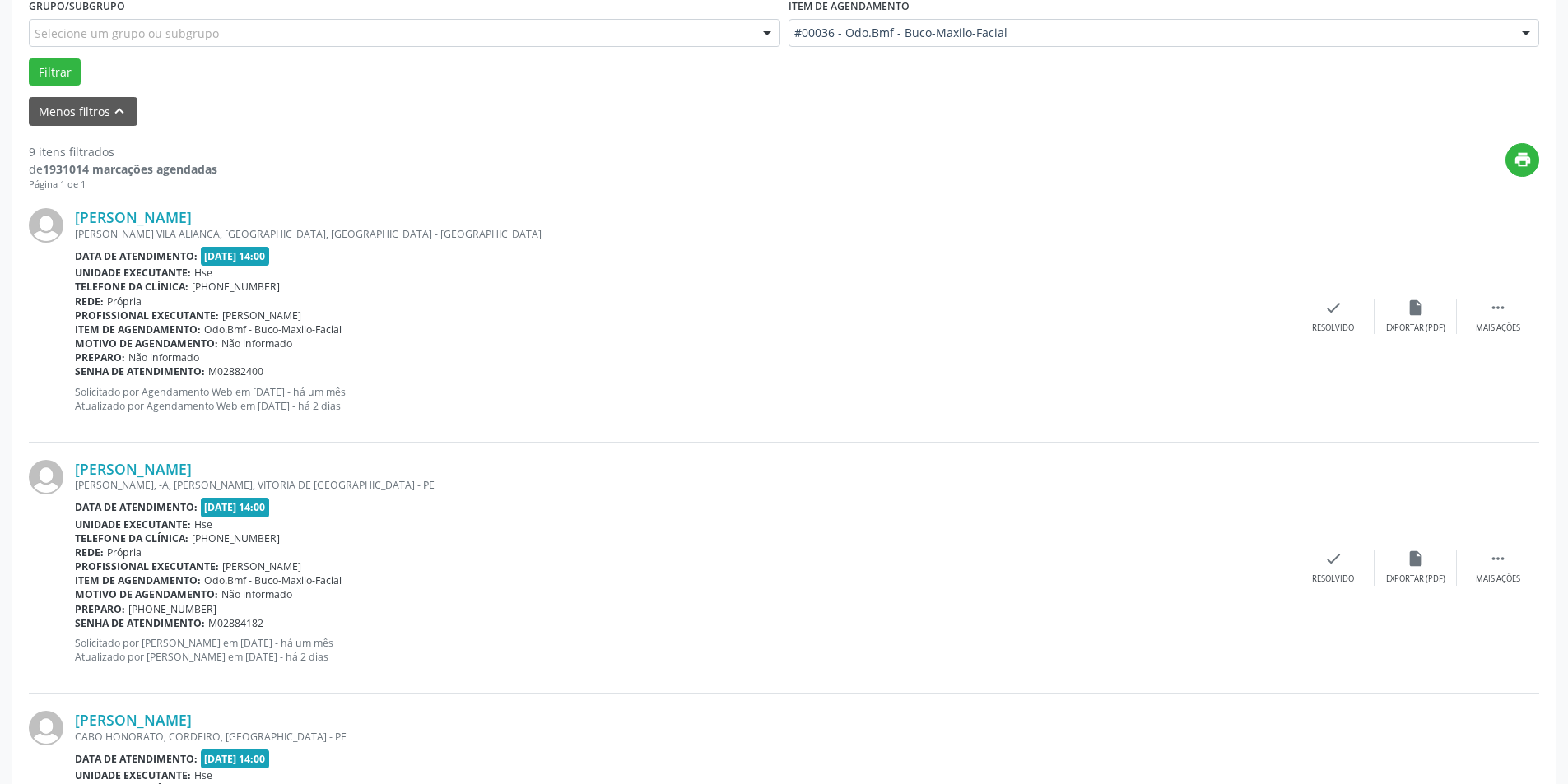
scroll to position [465, 0]
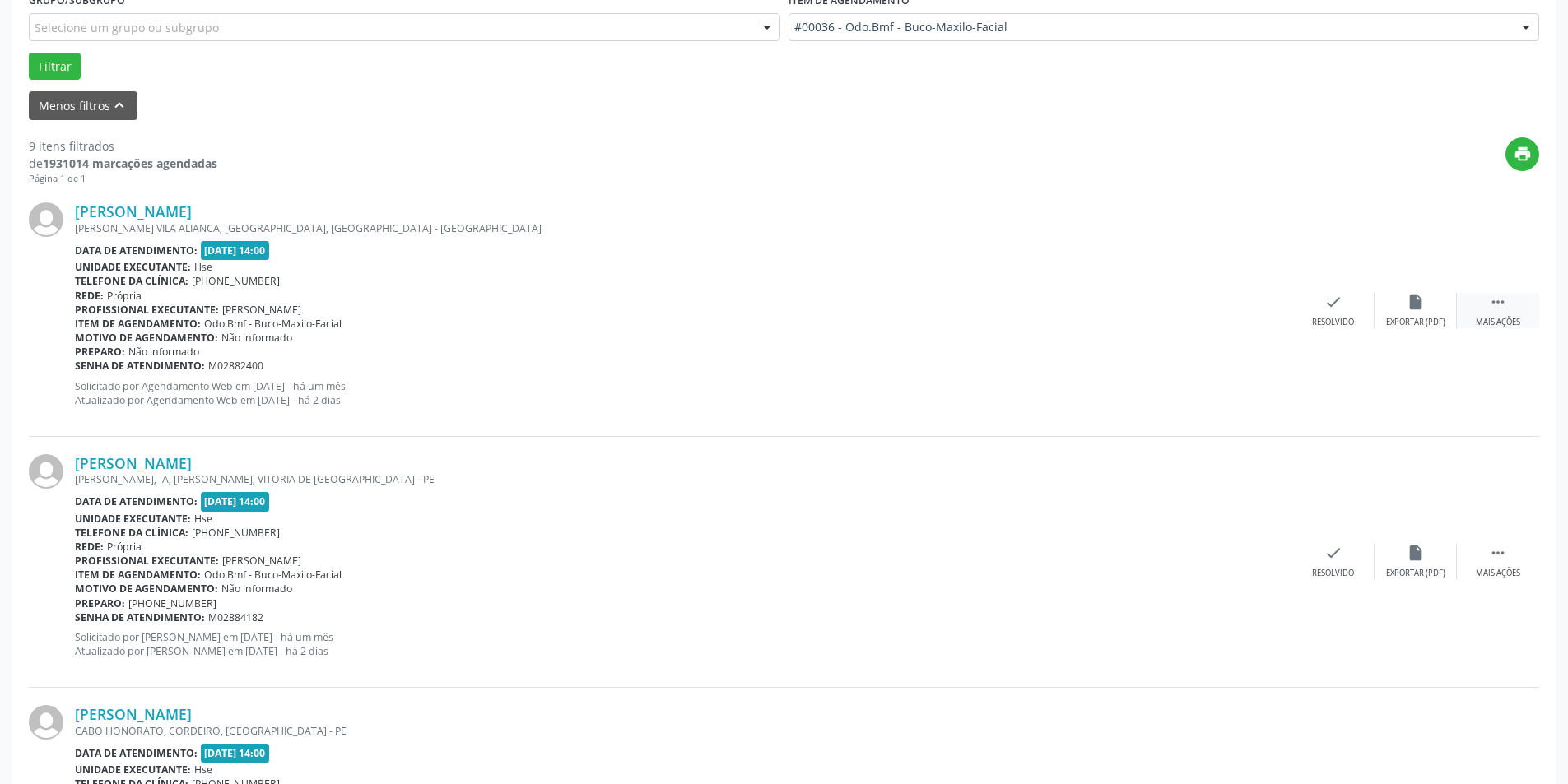
click at [1522, 309] on div " Mais ações" at bounding box center [1498, 310] width 82 height 35
click at [1428, 302] on div "alarm_off Não compareceu" at bounding box center [1416, 310] width 82 height 35
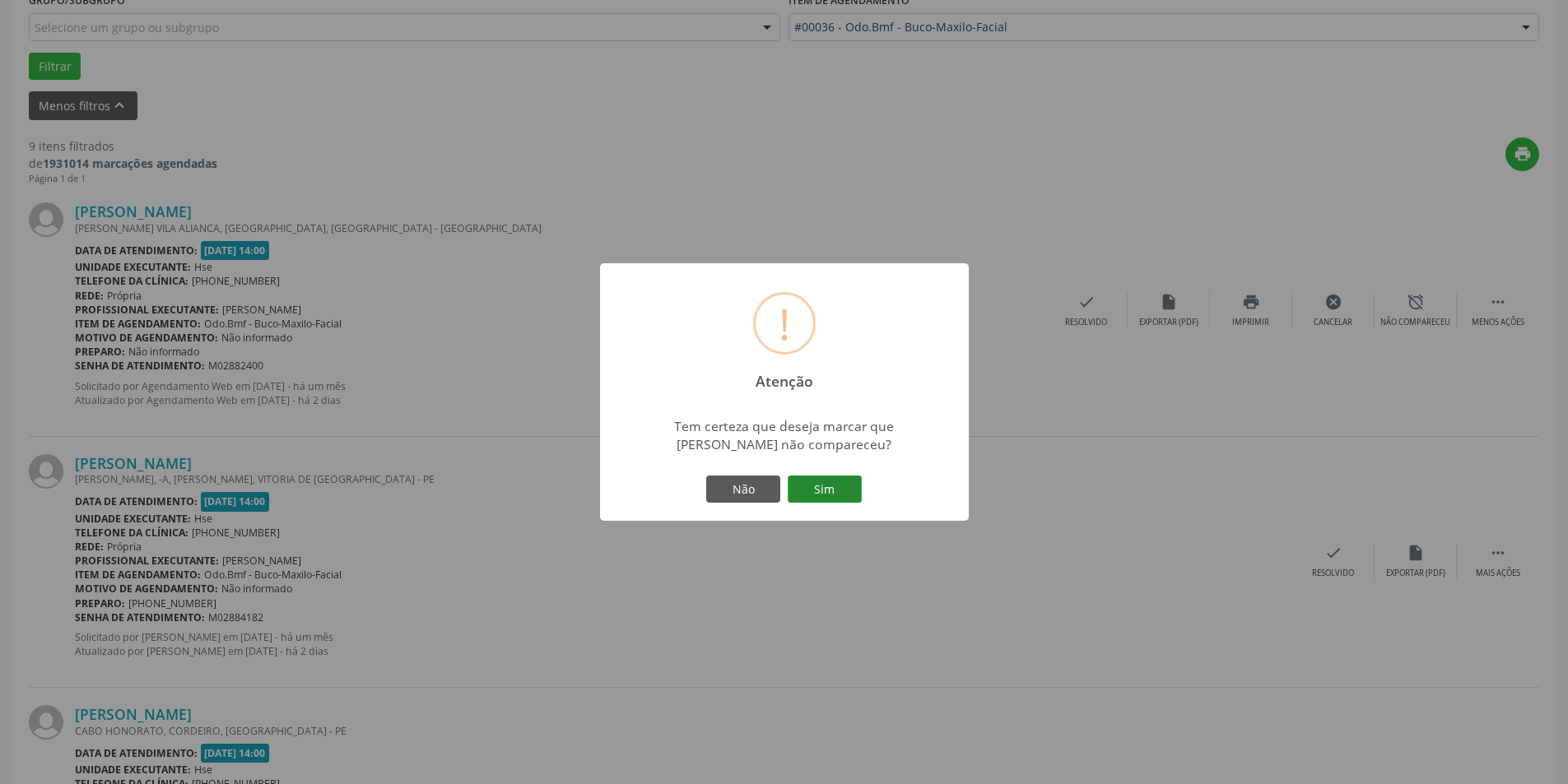
click at [836, 488] on button "Sim" at bounding box center [824, 489] width 74 height 28
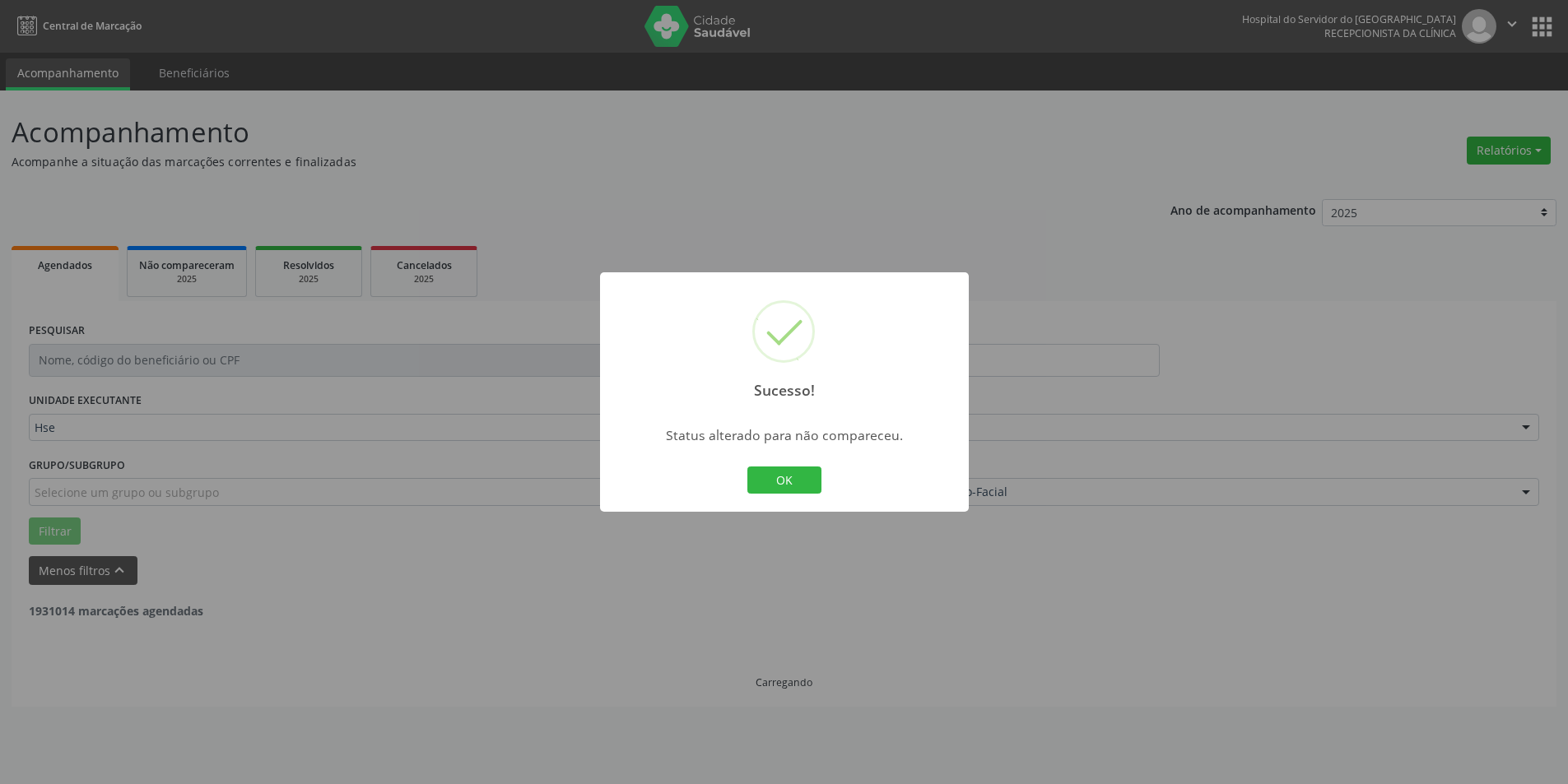
scroll to position [0, 0]
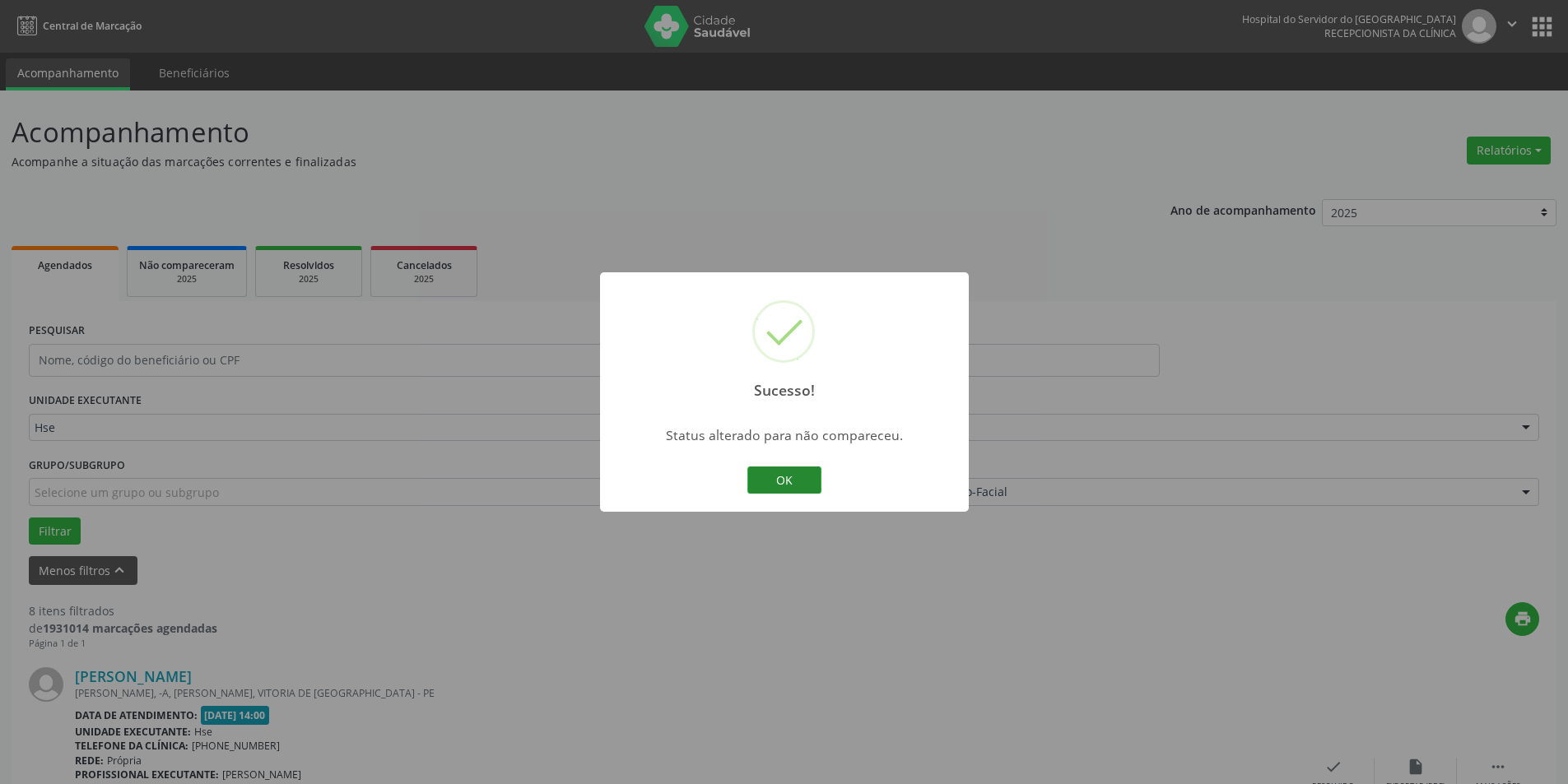
click at [813, 484] on button "OK" at bounding box center [784, 481] width 74 height 28
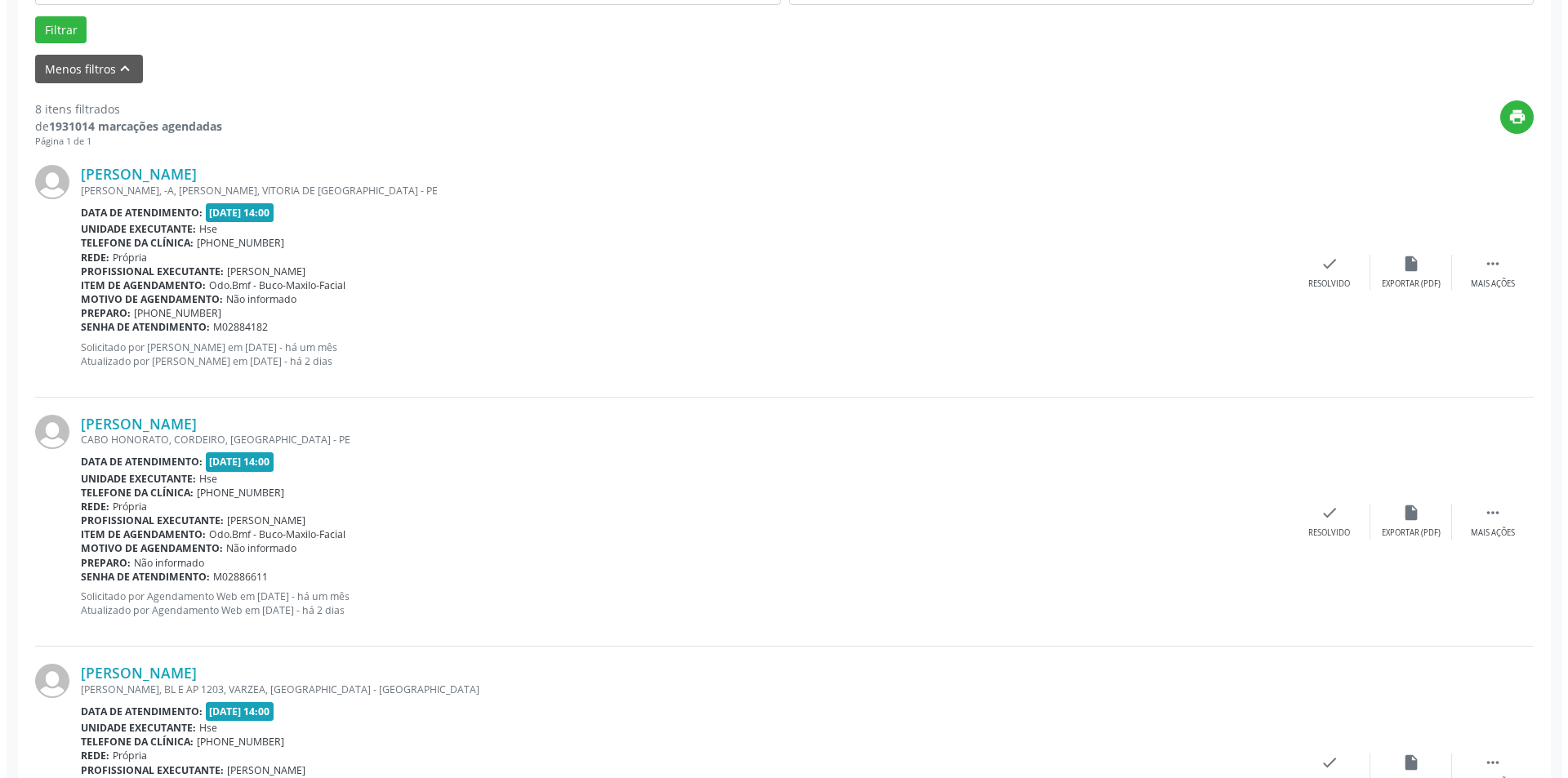
scroll to position [512, 0]
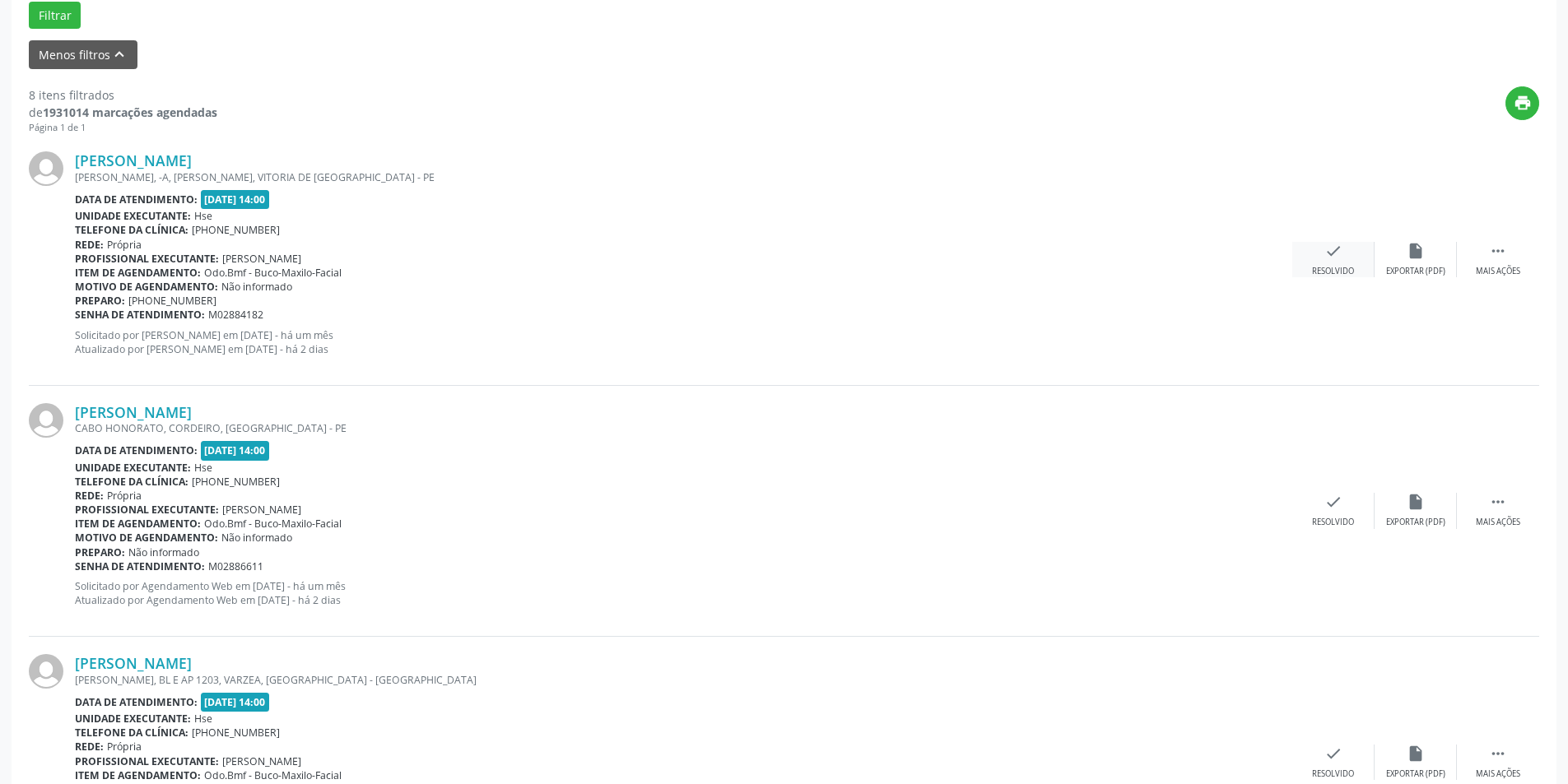
click at [1346, 252] on div "check Resolvido" at bounding box center [1333, 259] width 82 height 35
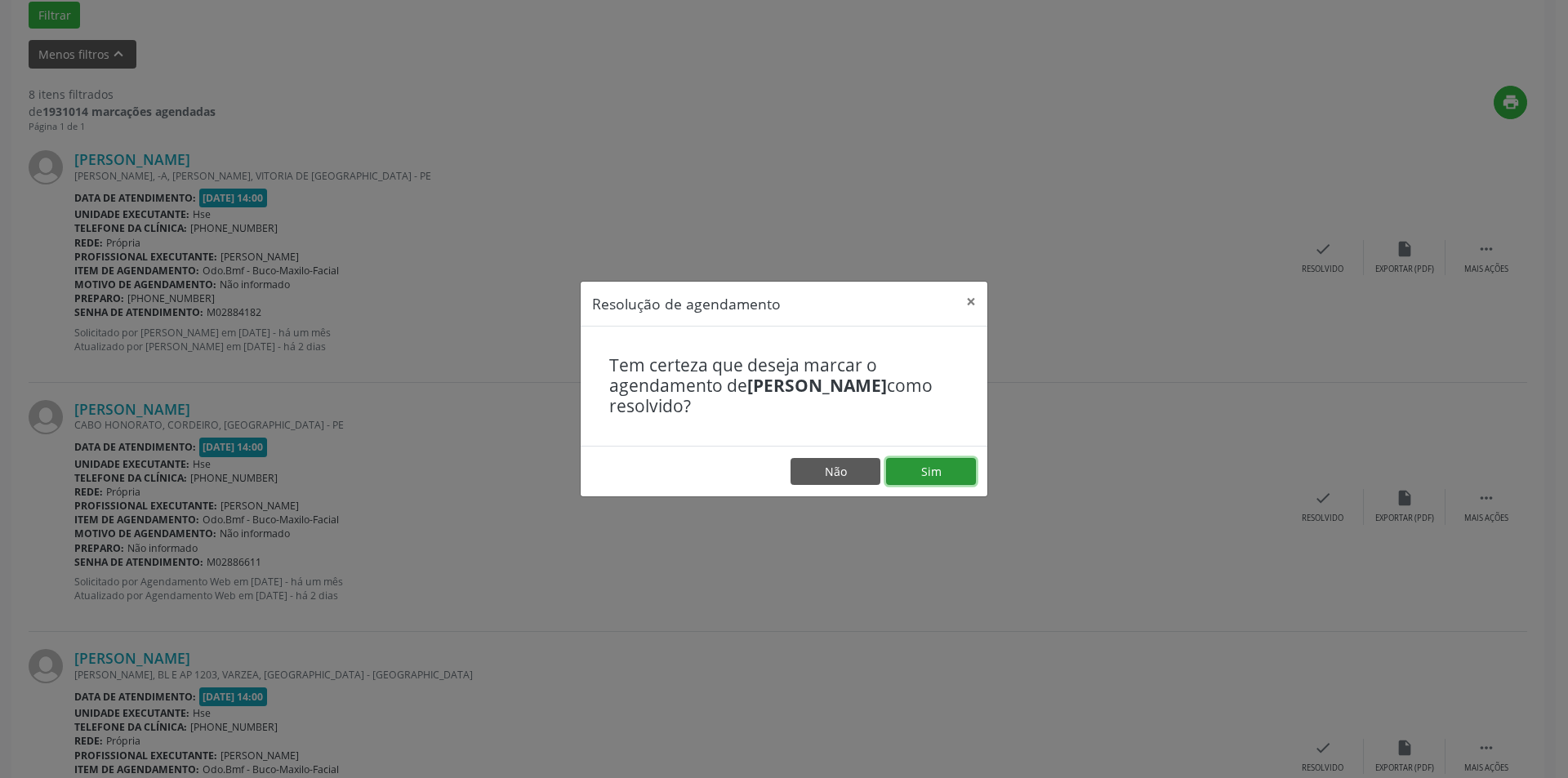
click at [943, 474] on button "Sim" at bounding box center [931, 471] width 90 height 28
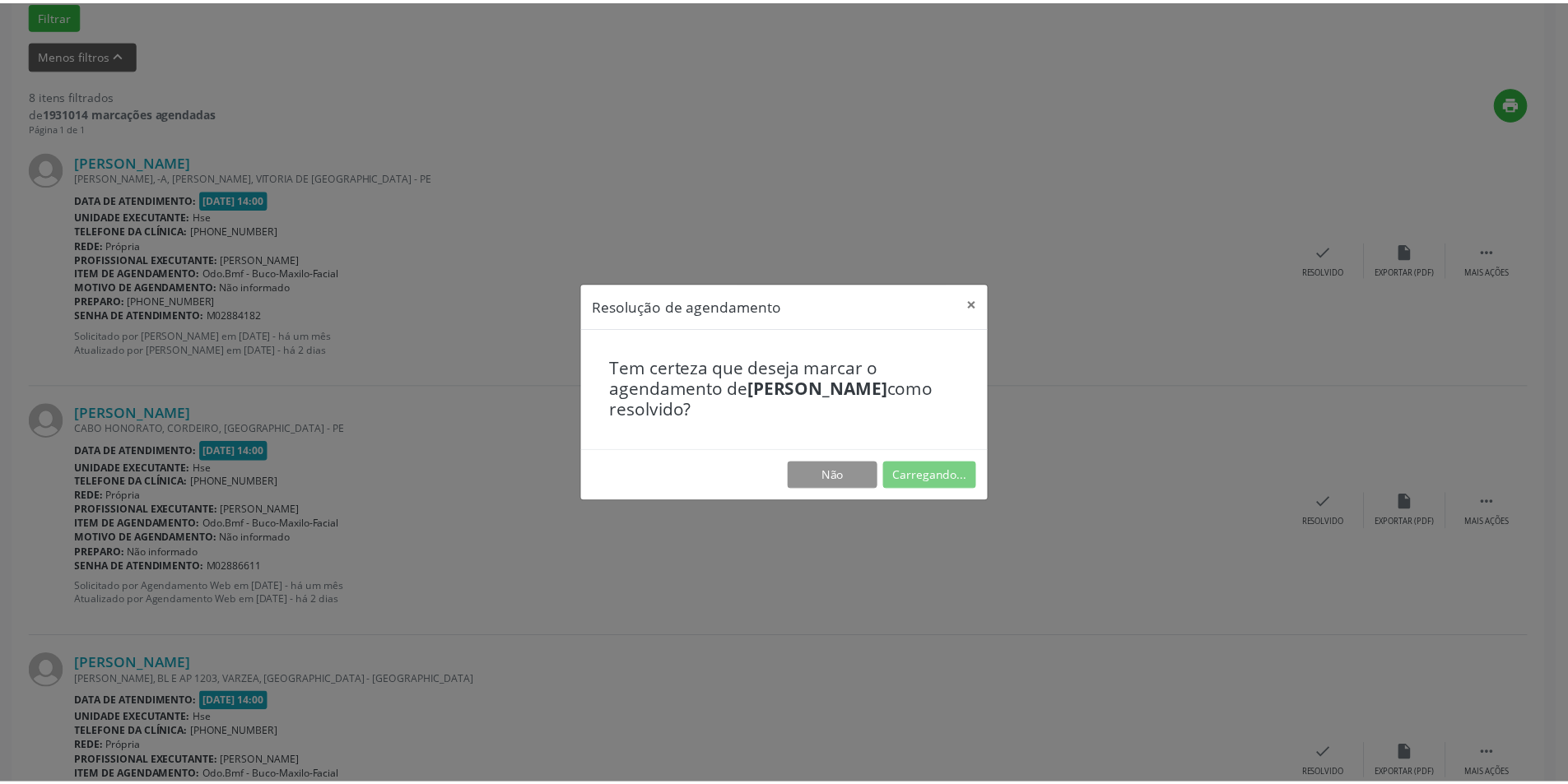
scroll to position [0, 0]
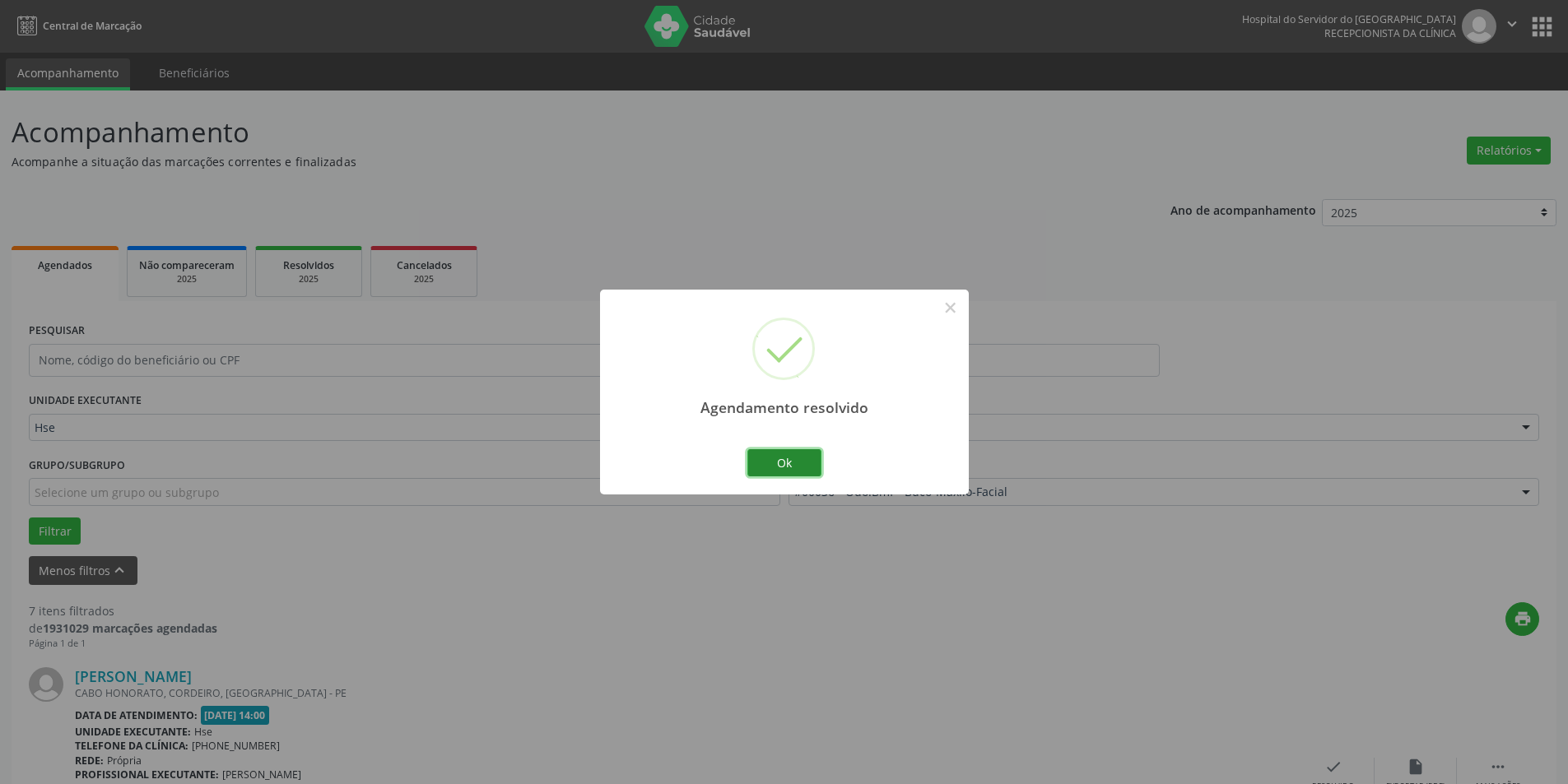
click at [795, 457] on button "Ok" at bounding box center [784, 462] width 74 height 28
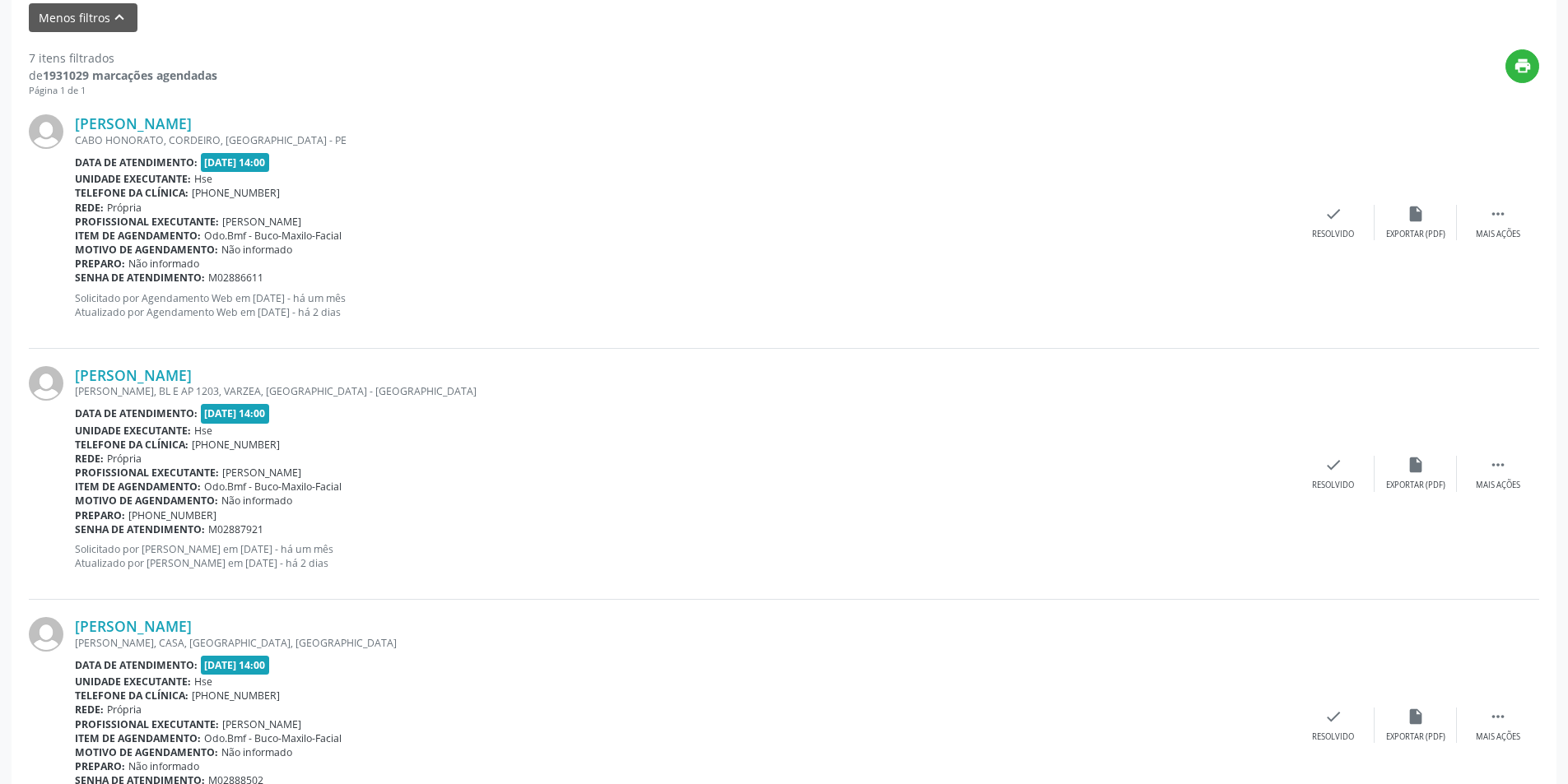
scroll to position [564, 0]
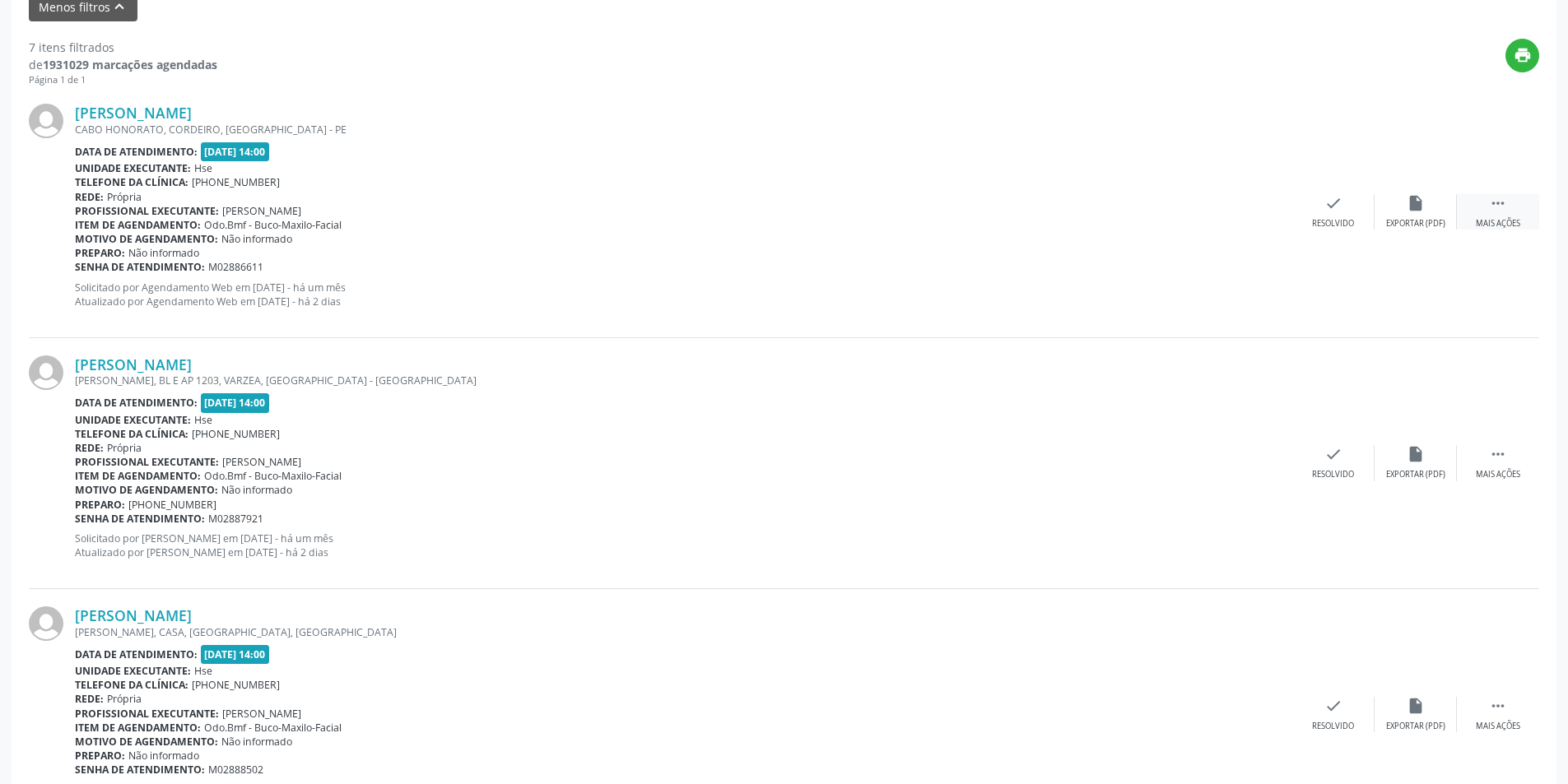
click at [1511, 209] on div " Mais ações" at bounding box center [1498, 212] width 82 height 35
click at [1420, 214] on div "alarm_off Não compareceu" at bounding box center [1416, 212] width 82 height 35
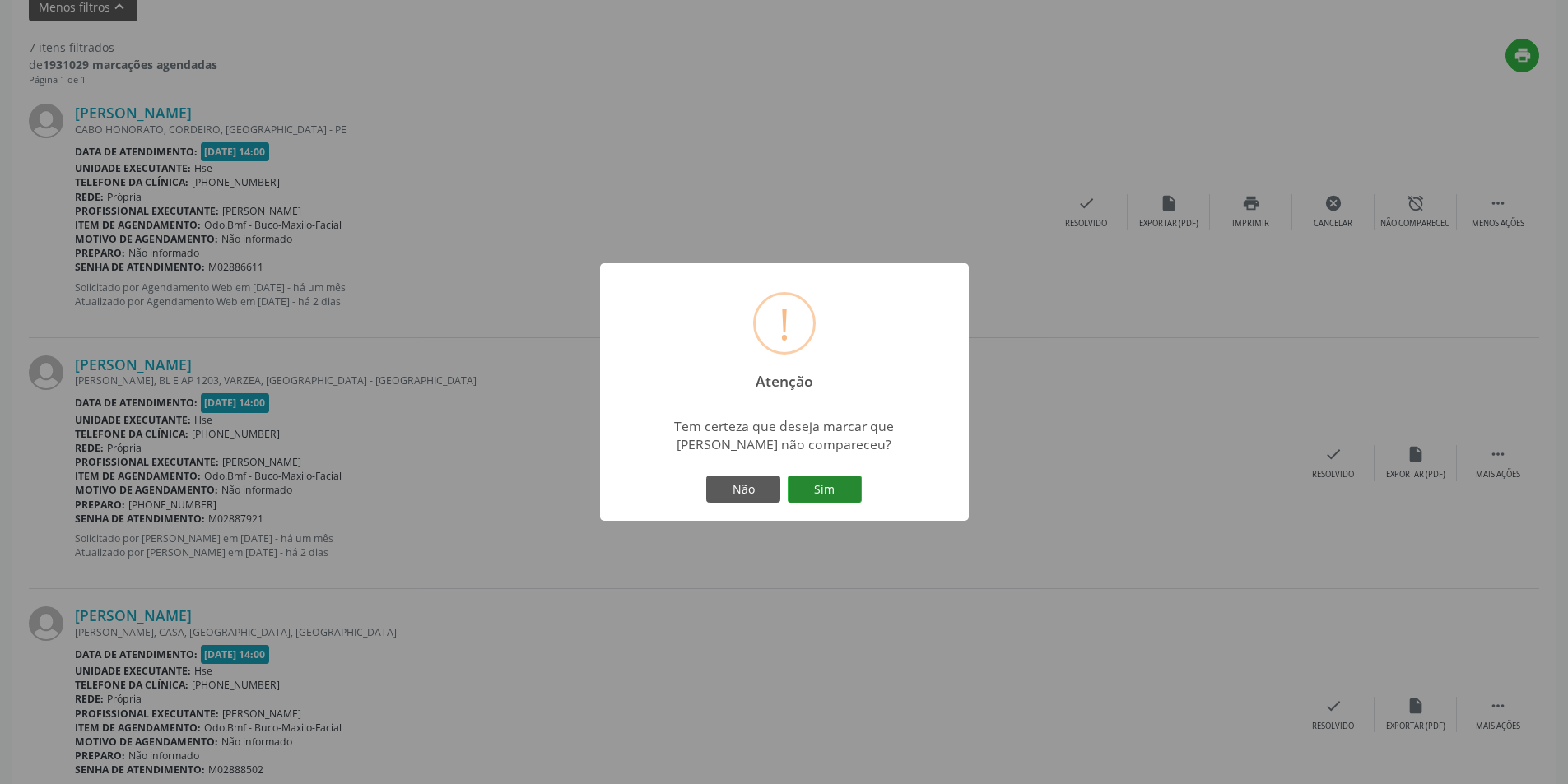
click at [837, 482] on button "Sim" at bounding box center [824, 489] width 74 height 28
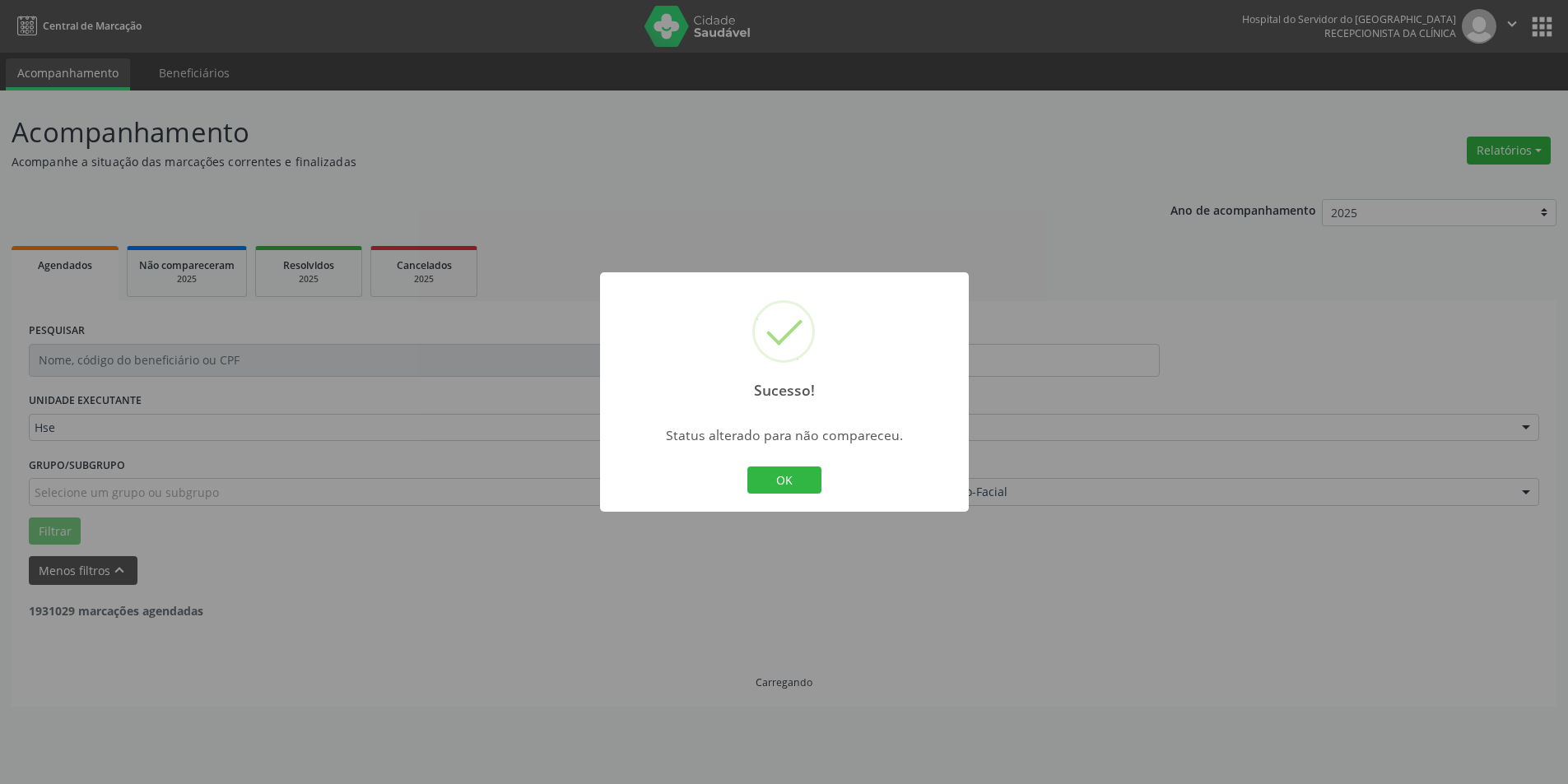
scroll to position [0, 0]
click at [778, 479] on button "OK" at bounding box center [790, 481] width 74 height 28
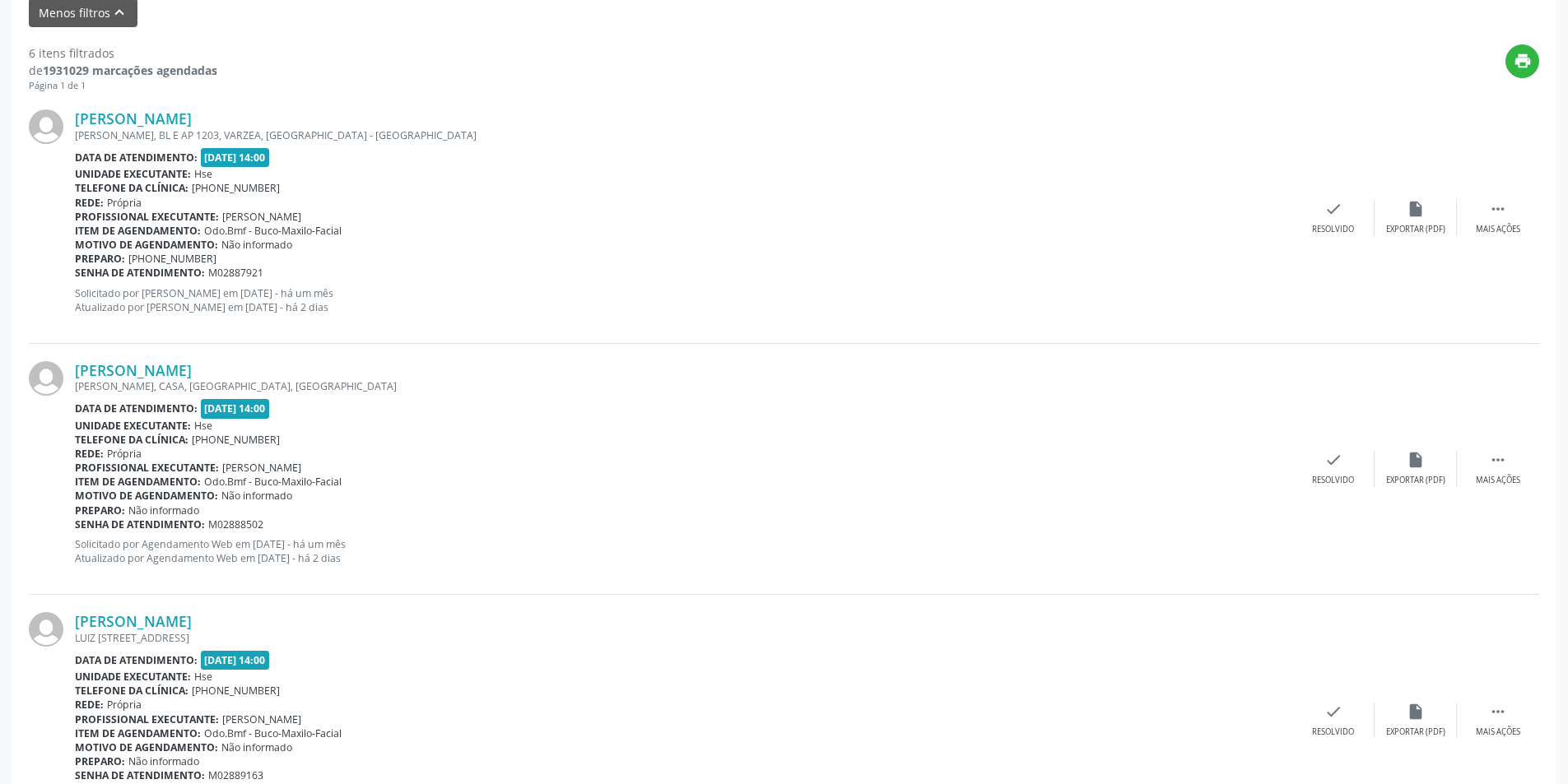
scroll to position [582, 0]
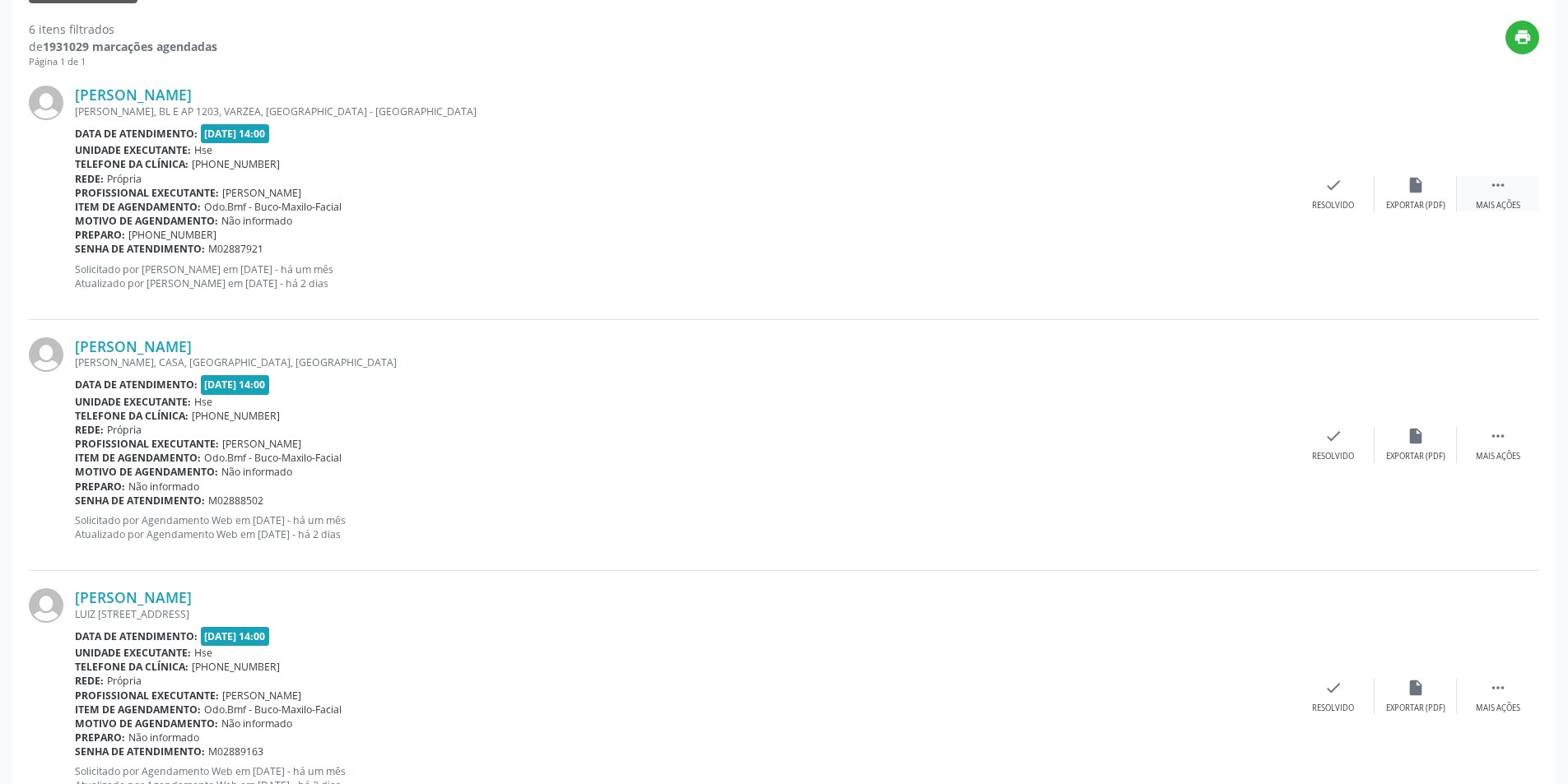
click at [1496, 185] on icon "" at bounding box center [1497, 185] width 18 height 18
click at [1407, 188] on icon "alarm_off" at bounding box center [1415, 185] width 18 height 18
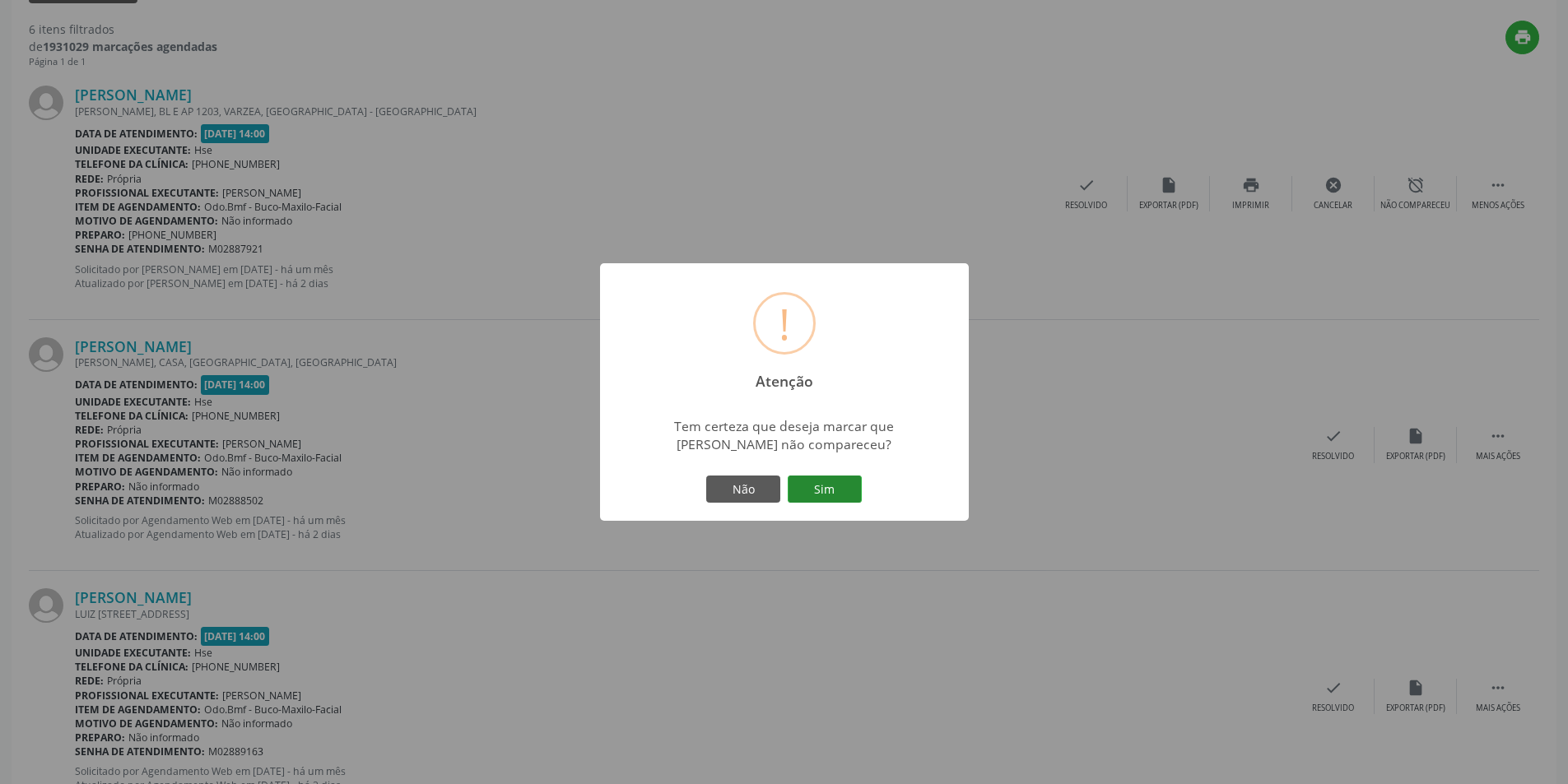
click at [837, 492] on button "Sim" at bounding box center [824, 489] width 74 height 28
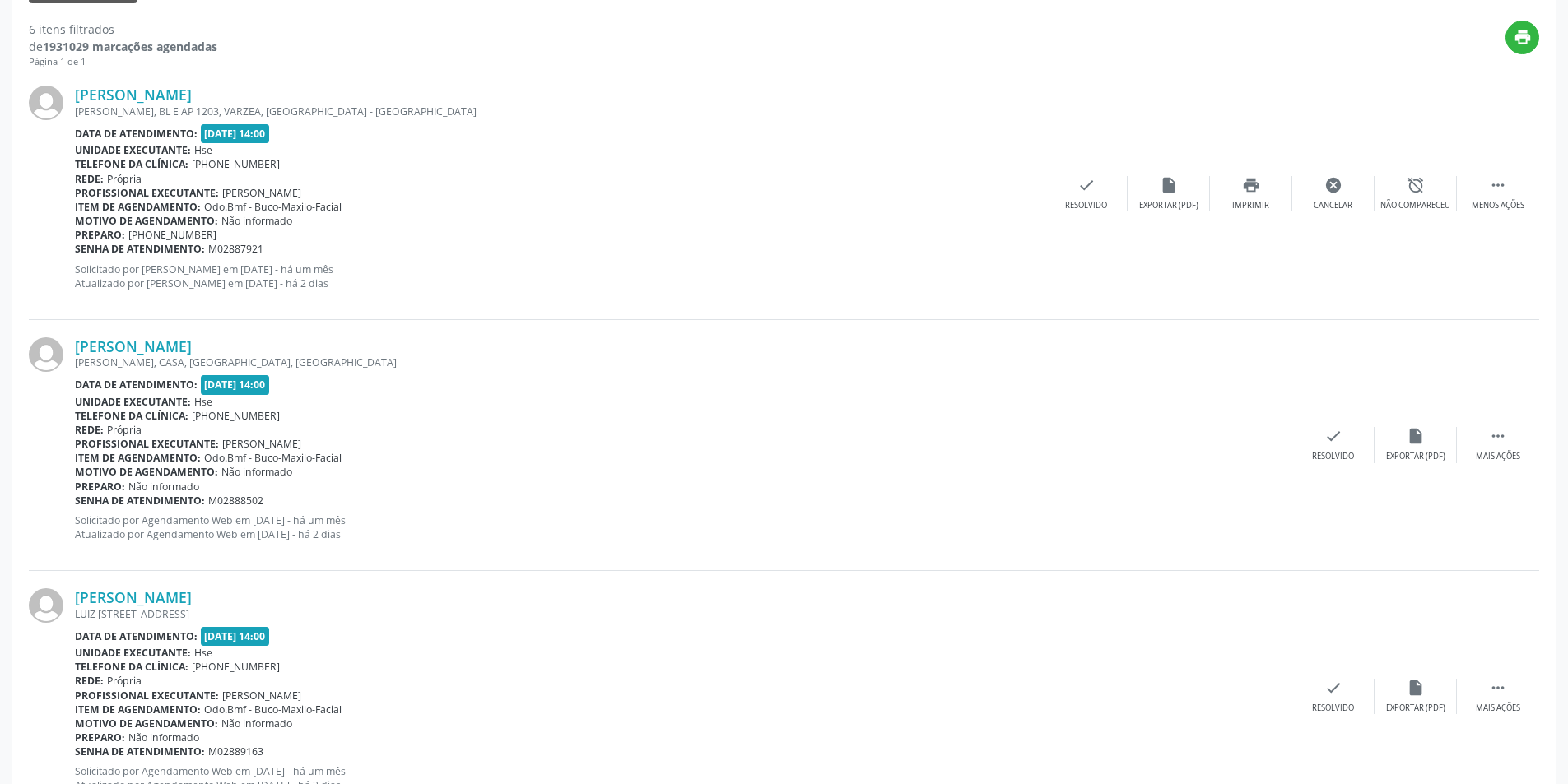
scroll to position [0, 0]
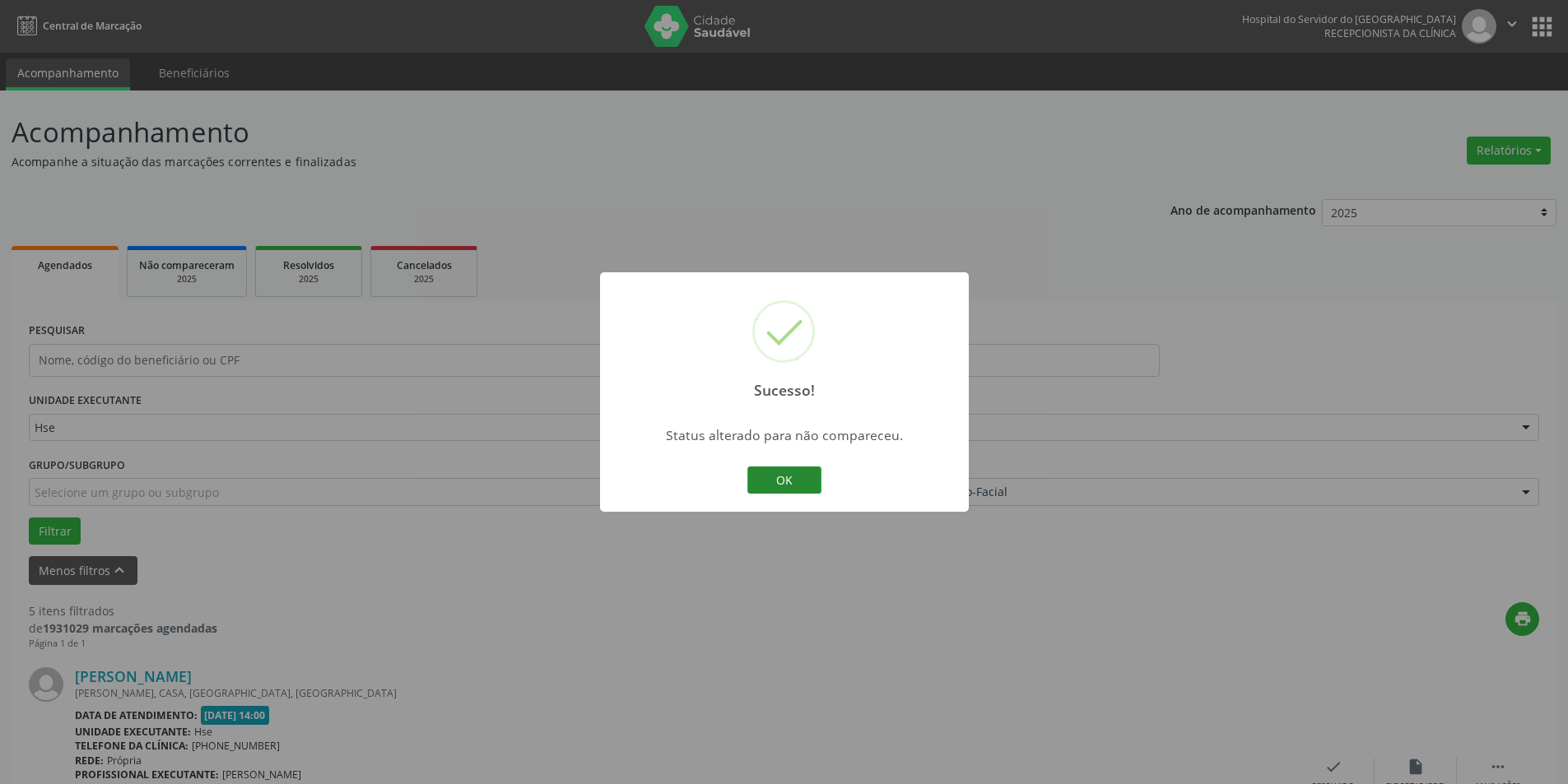
click at [810, 475] on button "OK" at bounding box center [784, 481] width 74 height 28
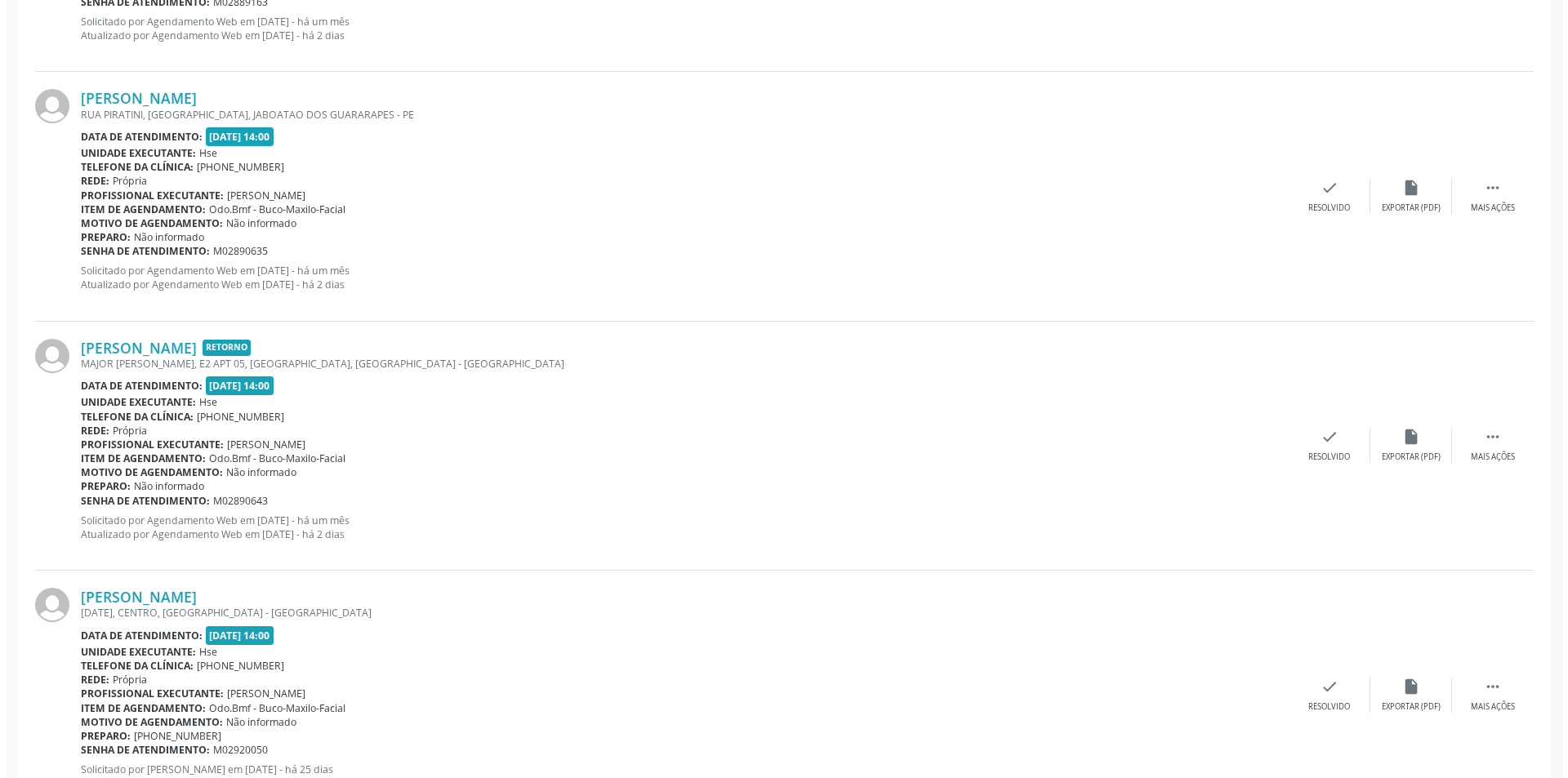
scroll to position [1046, 0]
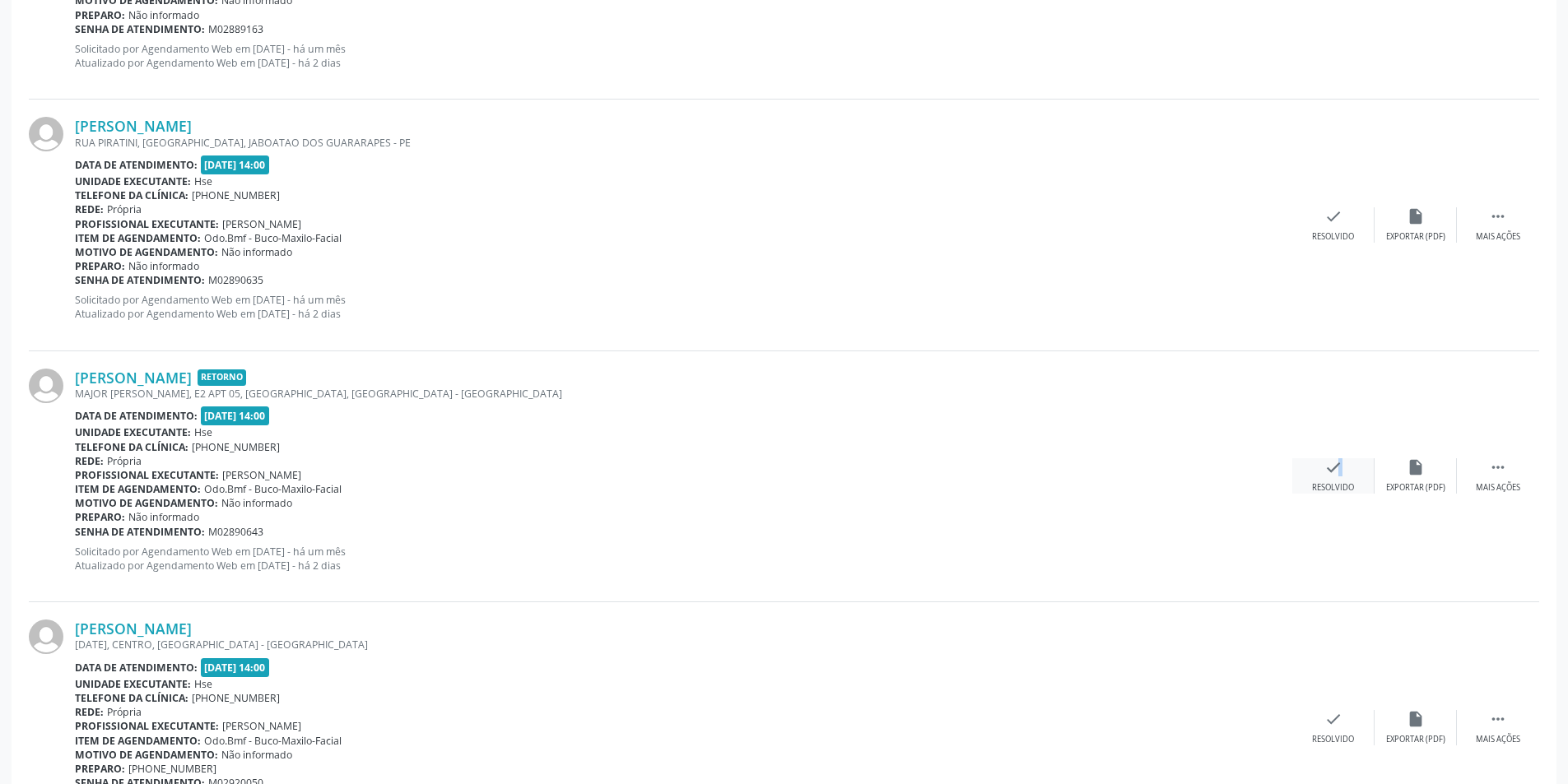
click at [1330, 474] on icon "check" at bounding box center [1333, 467] width 18 height 18
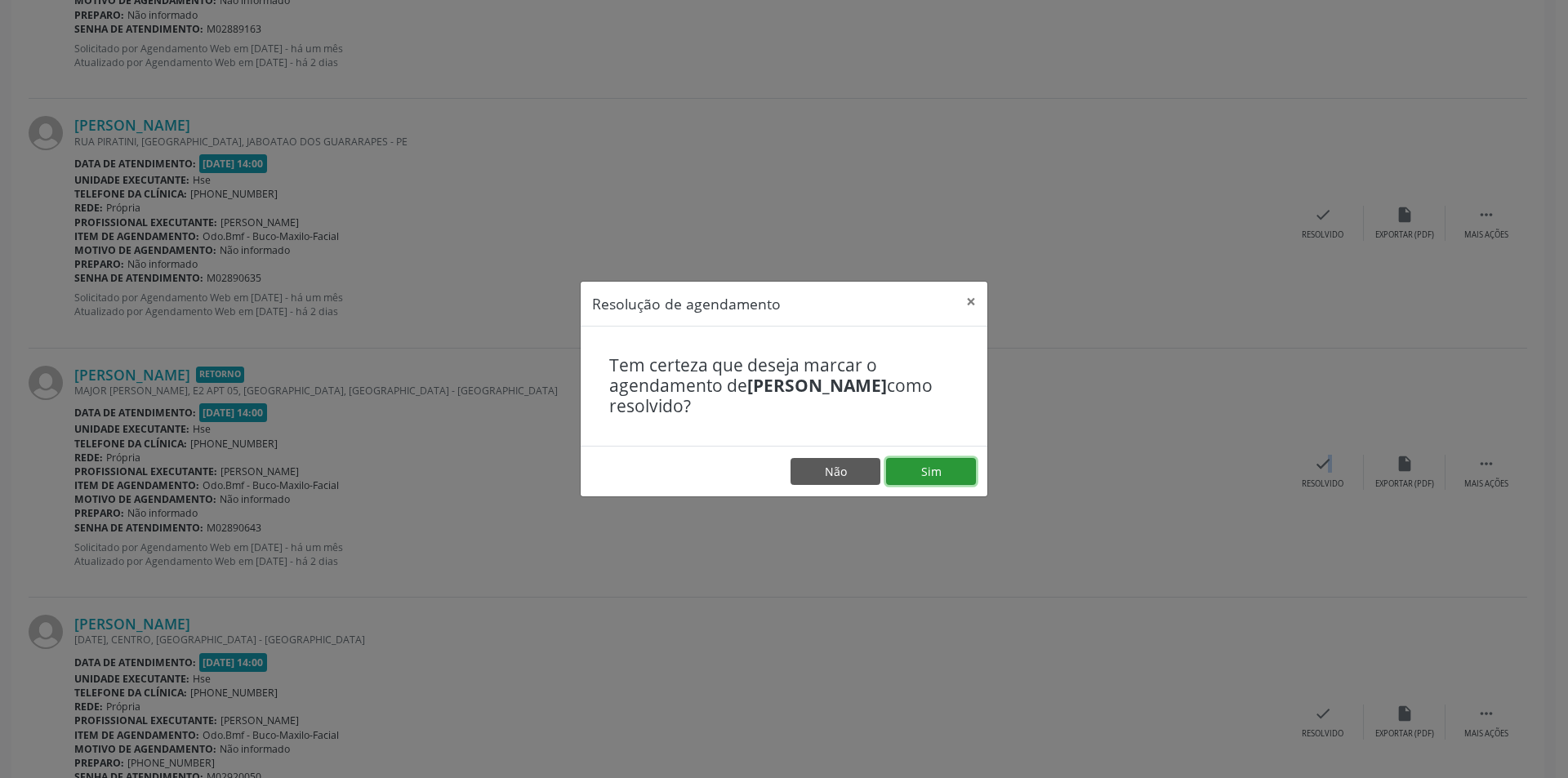
click at [950, 468] on button "Sim" at bounding box center [931, 471] width 90 height 28
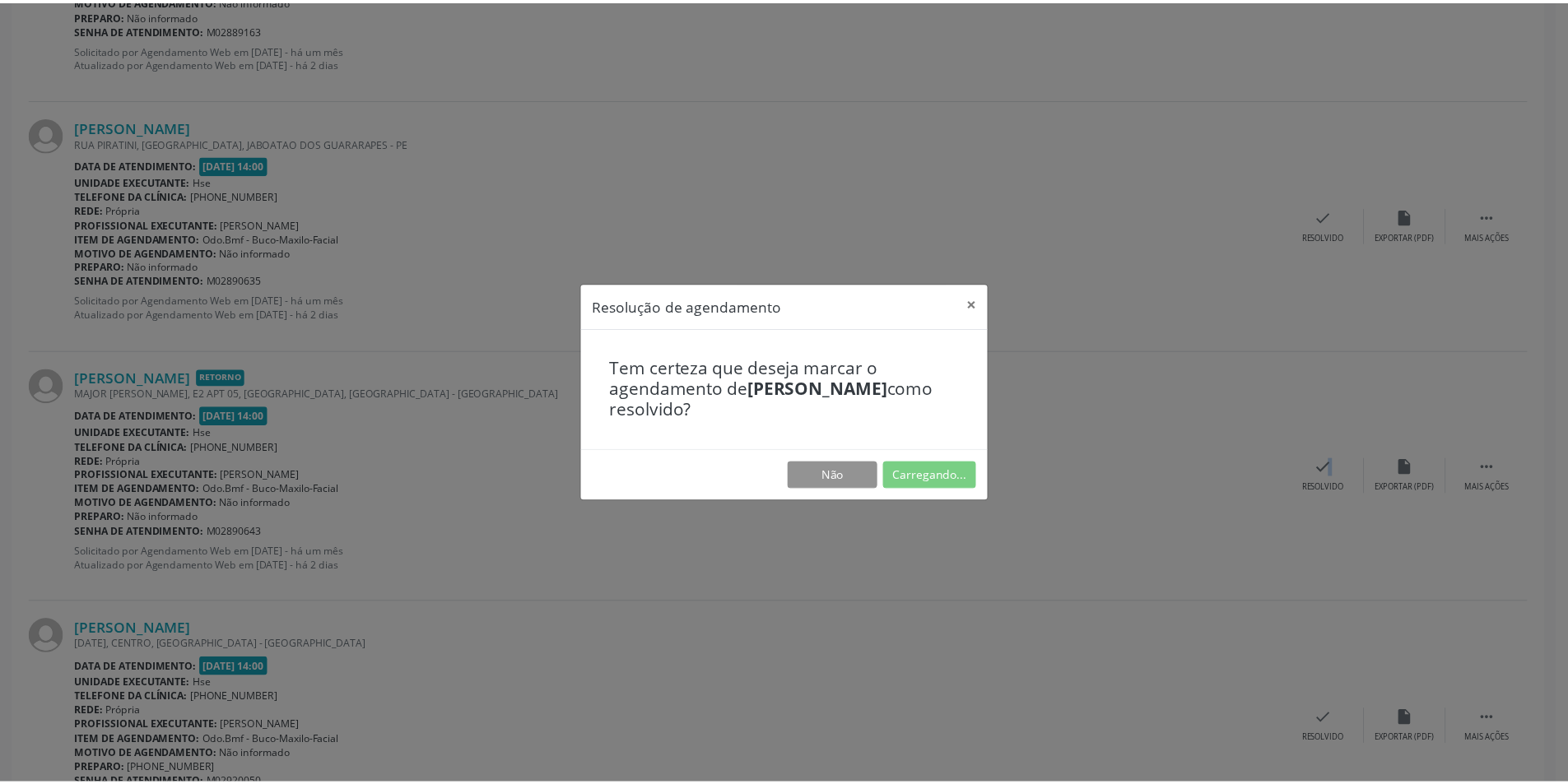
scroll to position [0, 0]
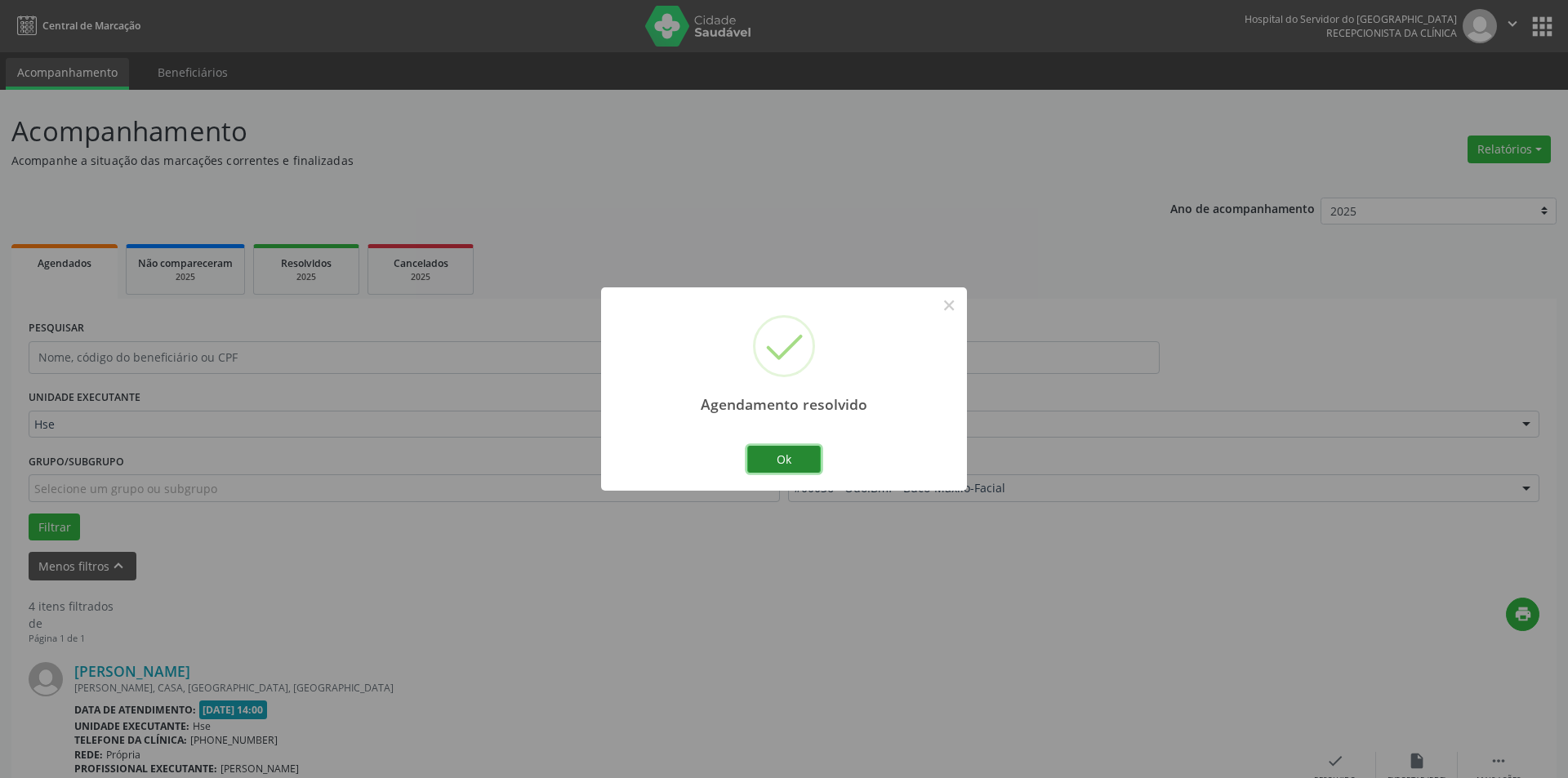
click at [803, 453] on button "Ok" at bounding box center [784, 459] width 73 height 28
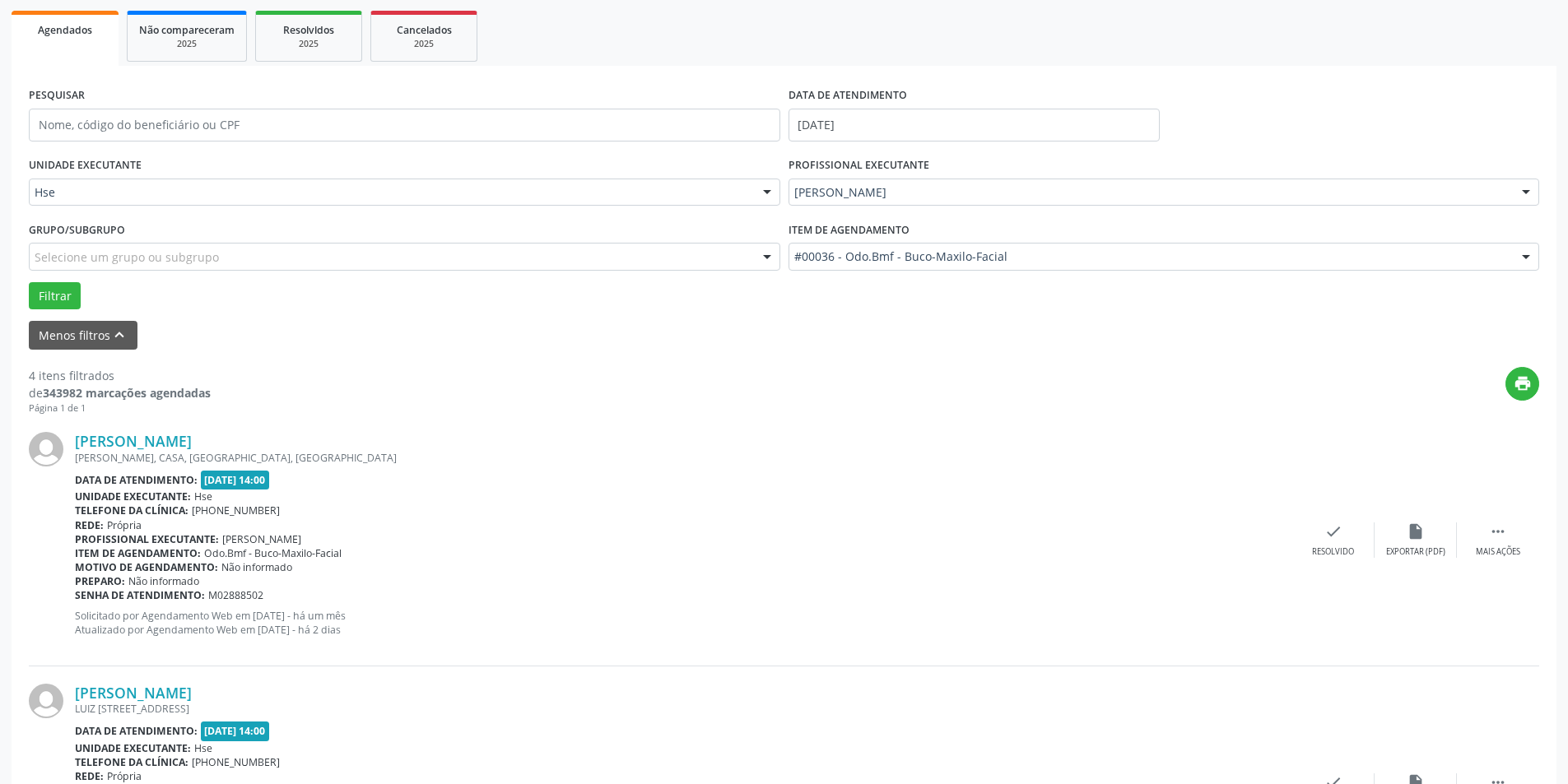
scroll to position [257, 0]
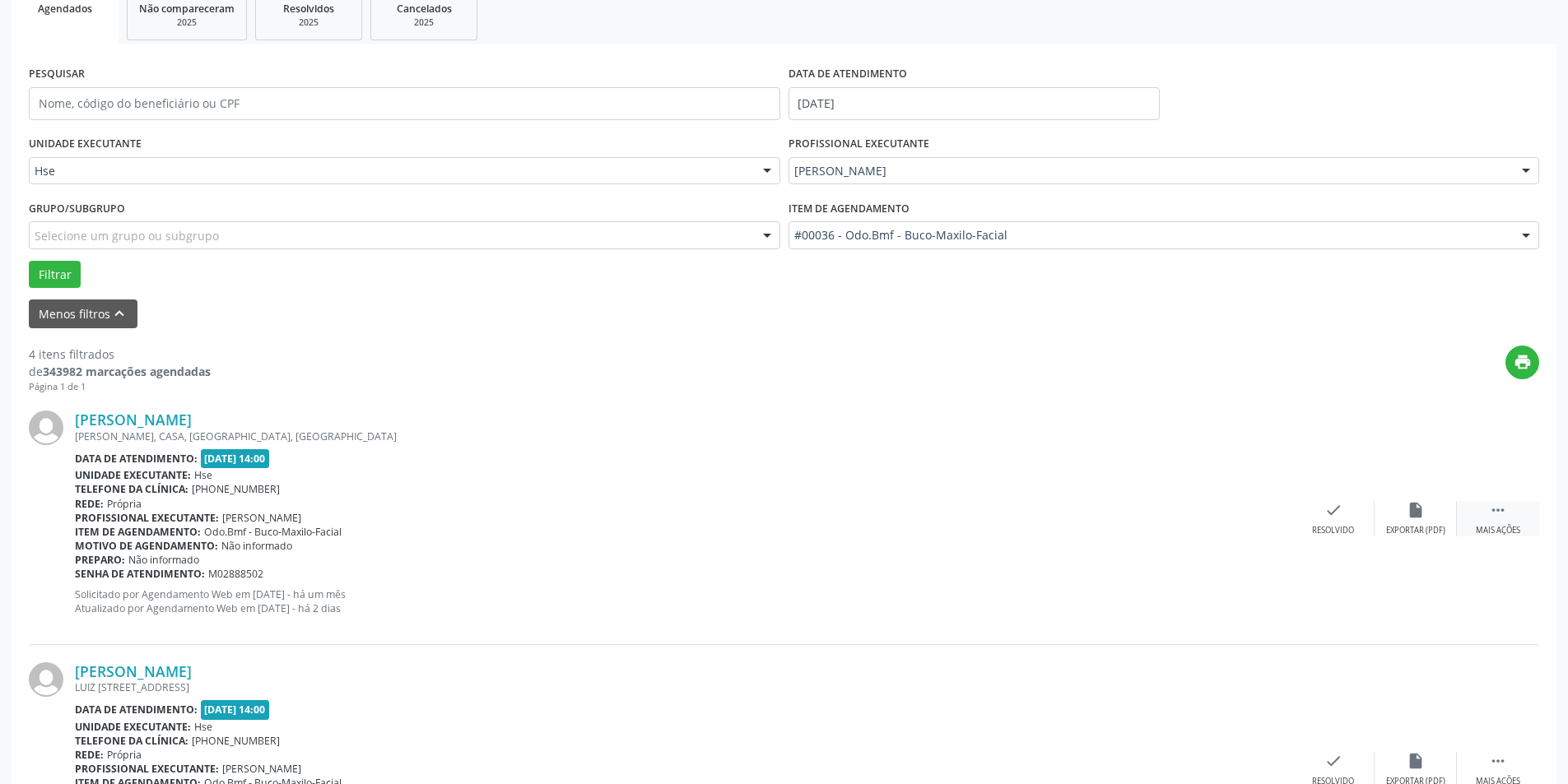
click at [1499, 522] on div " Mais ações" at bounding box center [1498, 519] width 82 height 35
click at [1422, 512] on icon "alarm_off" at bounding box center [1415, 510] width 18 height 18
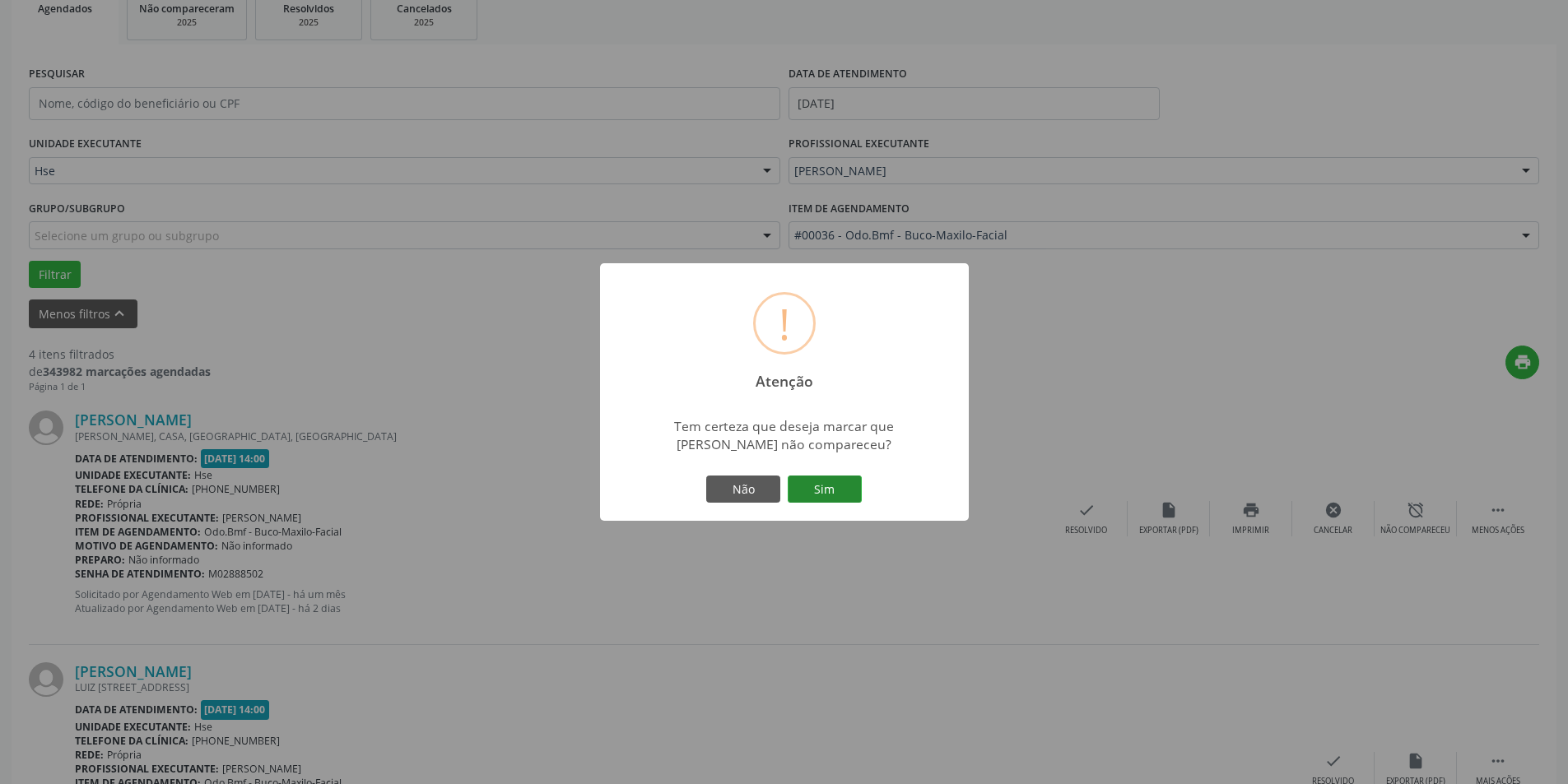
click at [833, 489] on button "Sim" at bounding box center [824, 489] width 74 height 28
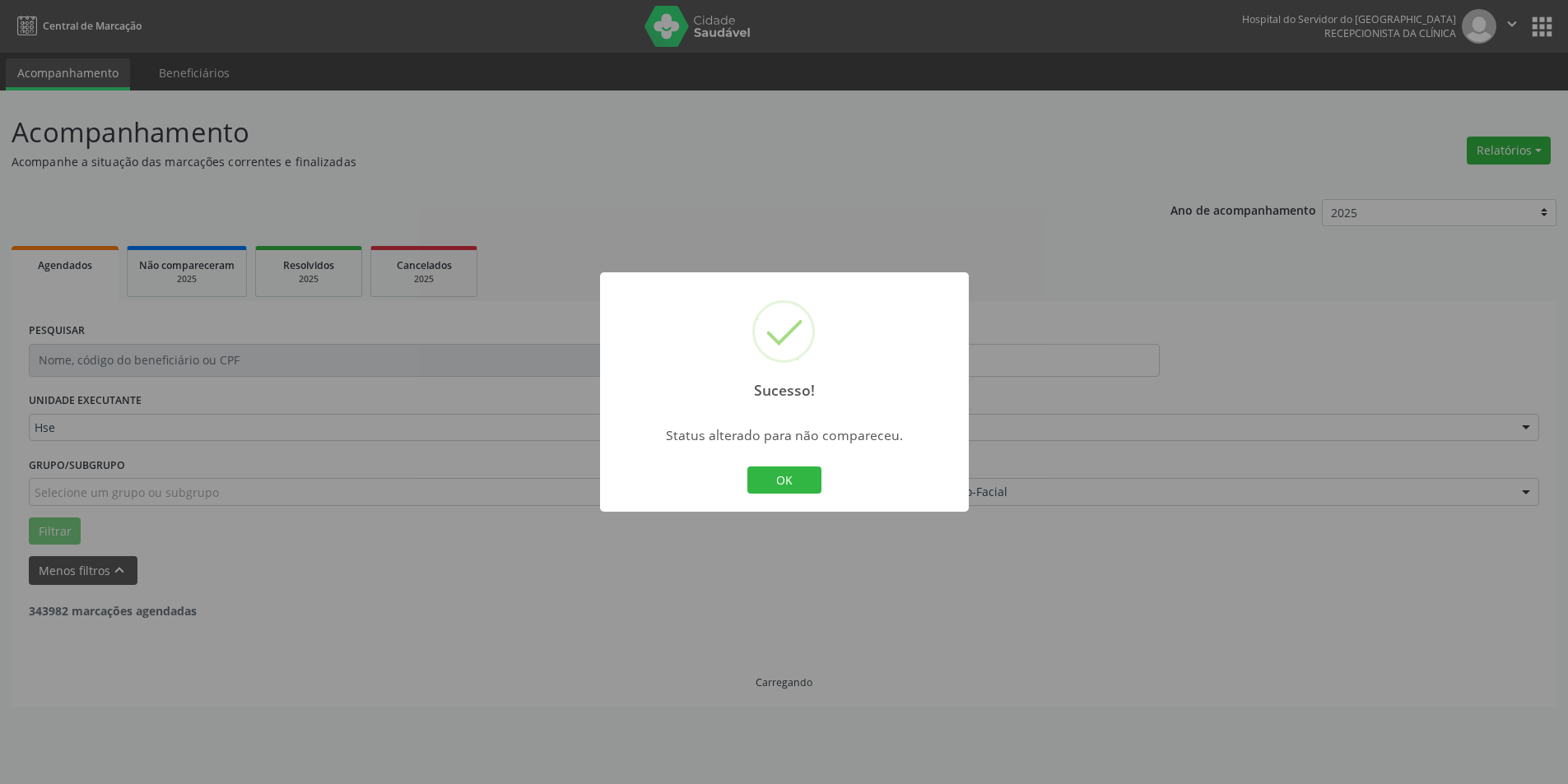
scroll to position [0, 0]
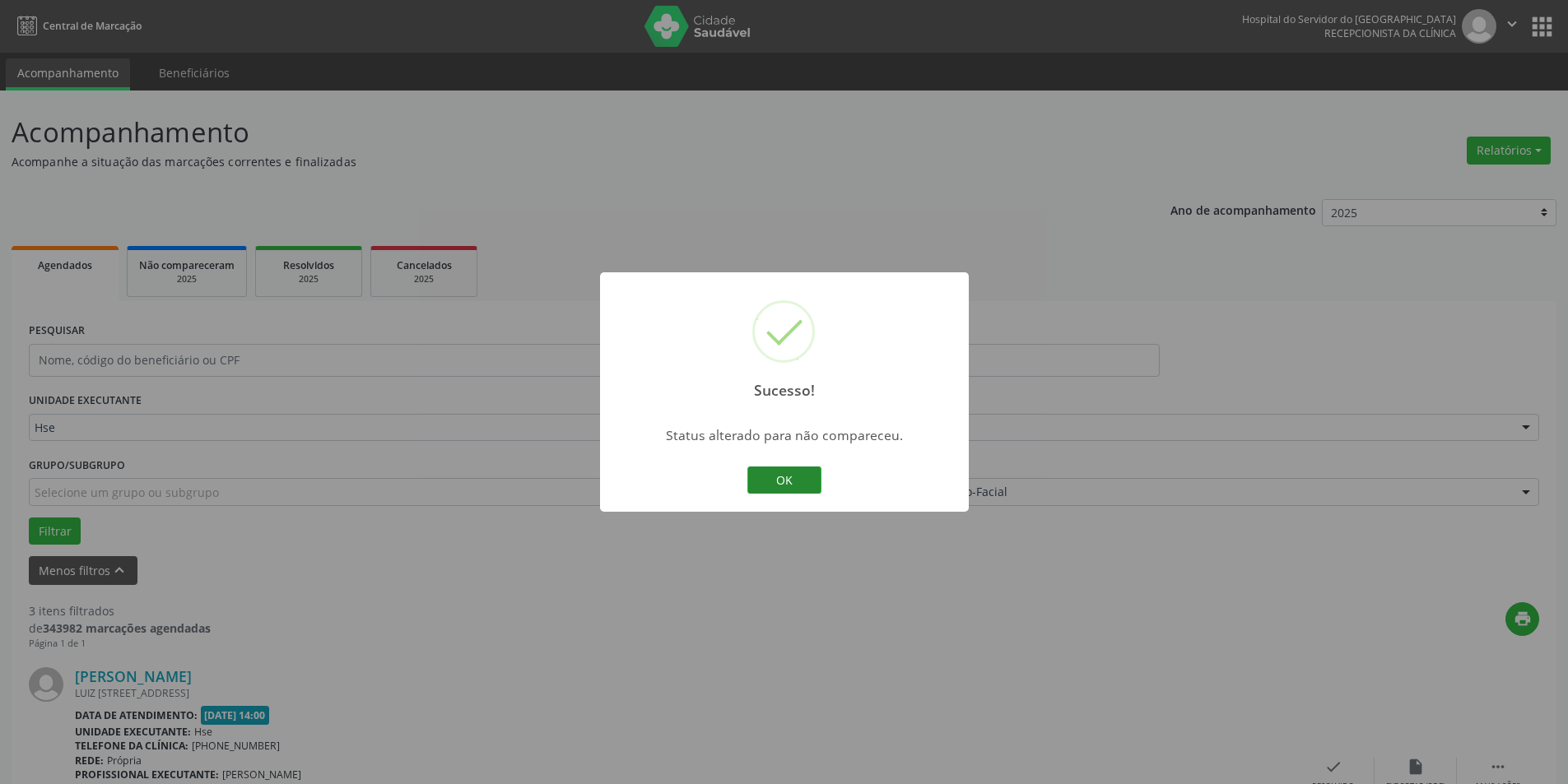
click at [786, 479] on button "OK" at bounding box center [784, 481] width 74 height 28
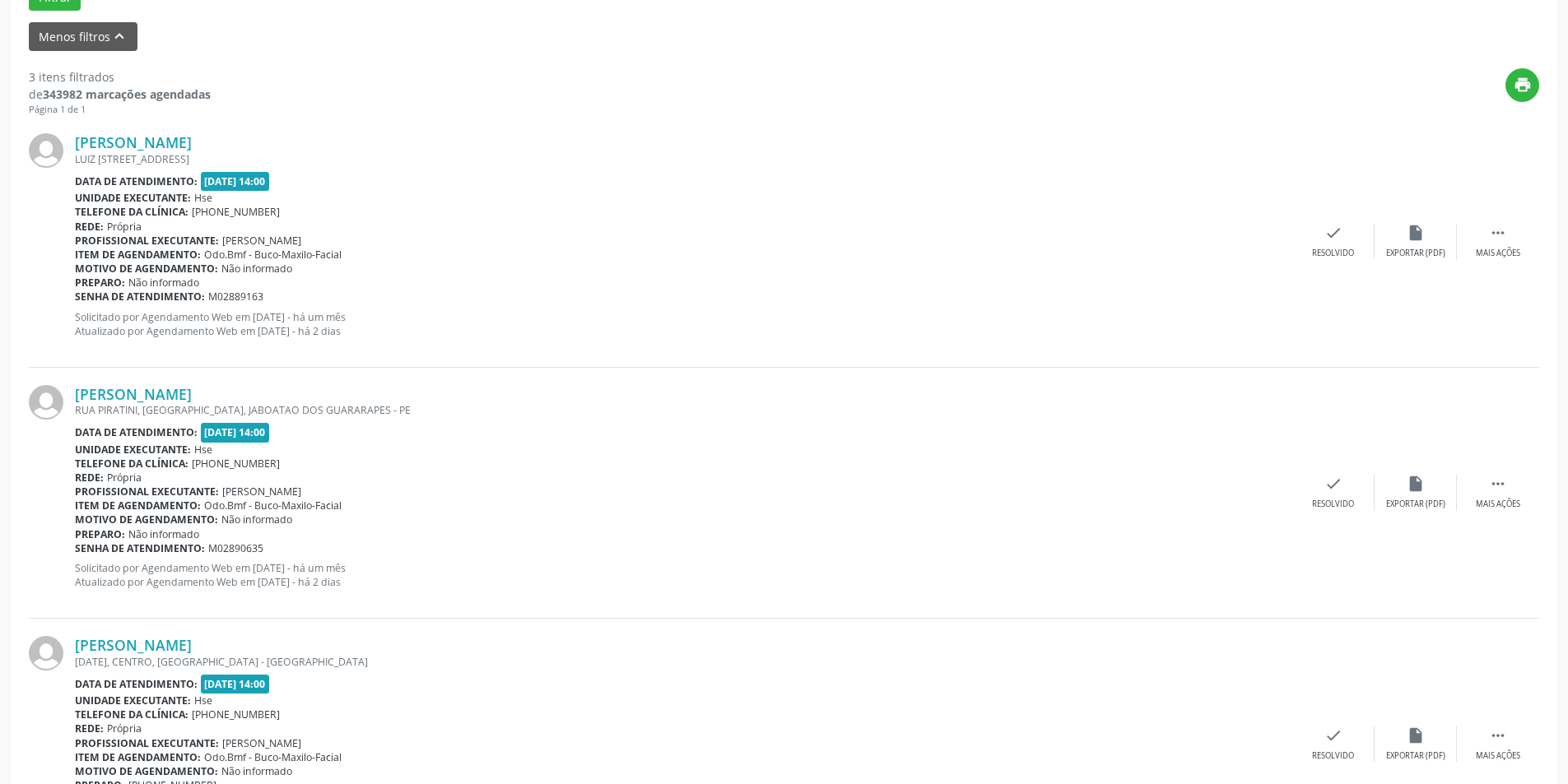
scroll to position [526, 0]
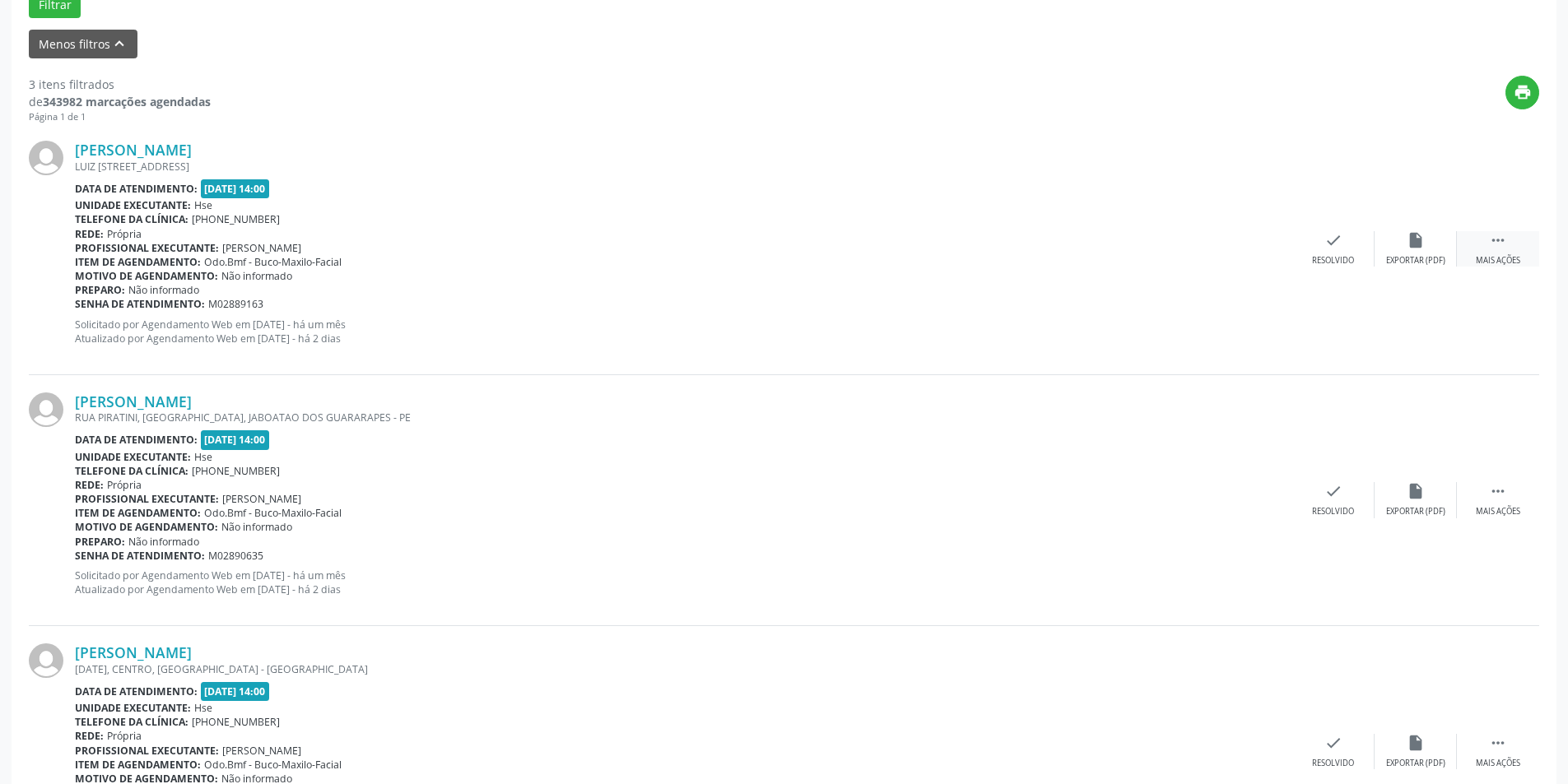
click at [1499, 254] on div " Mais ações" at bounding box center [1498, 249] width 82 height 35
click at [1435, 250] on div "alarm_off Não compareceu" at bounding box center [1416, 249] width 82 height 35
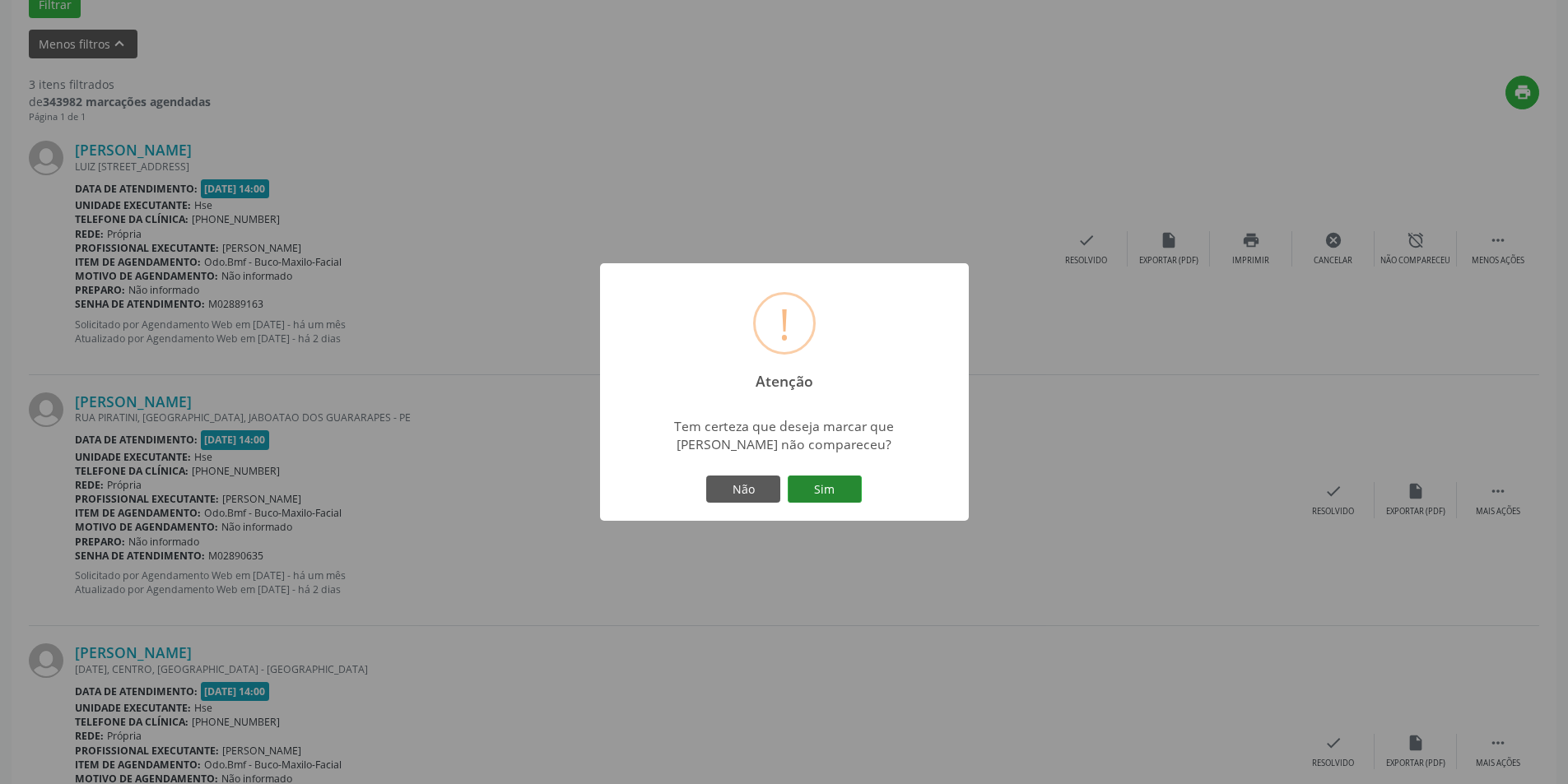
click at [822, 478] on button "Sim" at bounding box center [824, 489] width 74 height 28
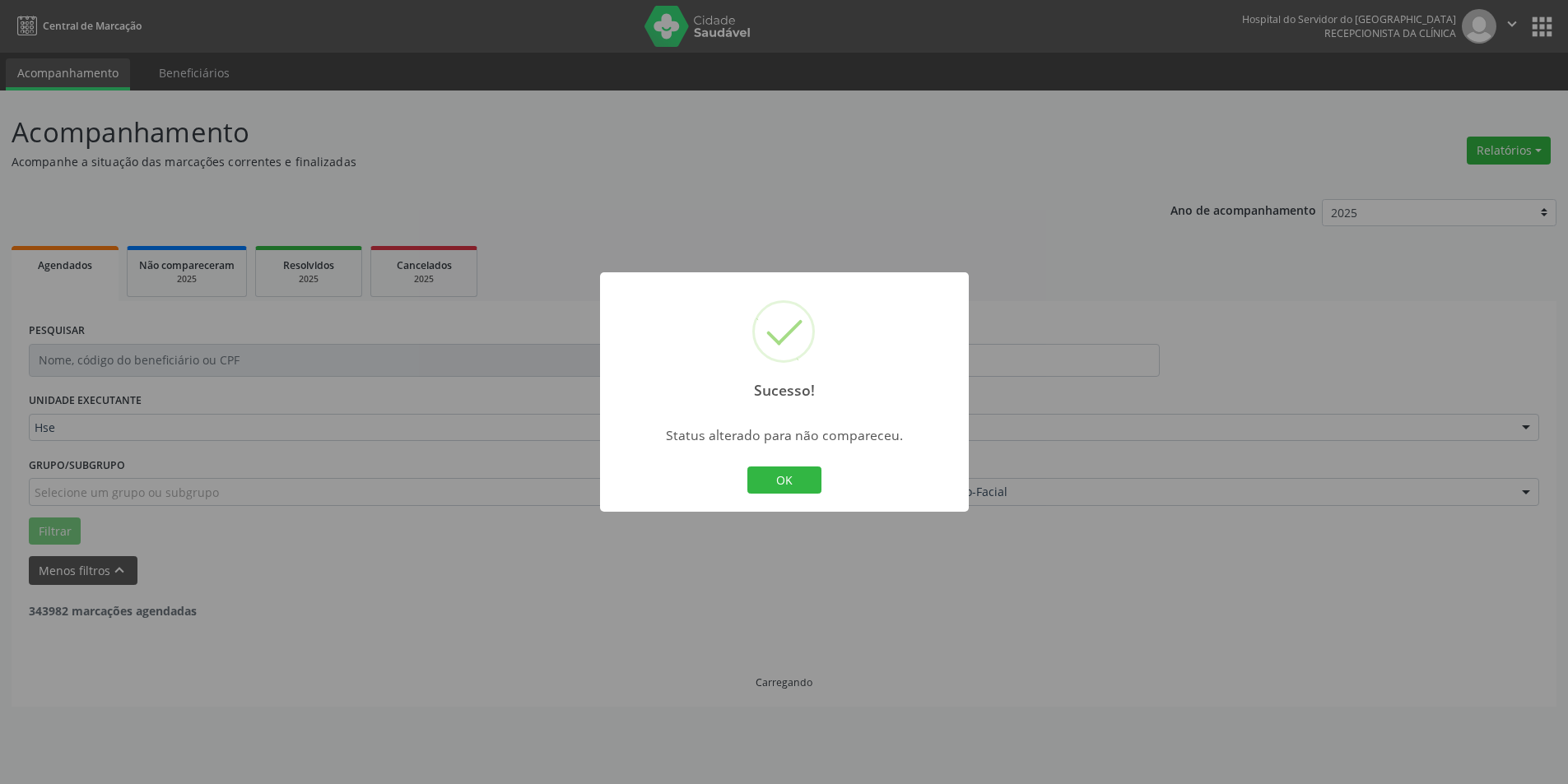
scroll to position [0, 0]
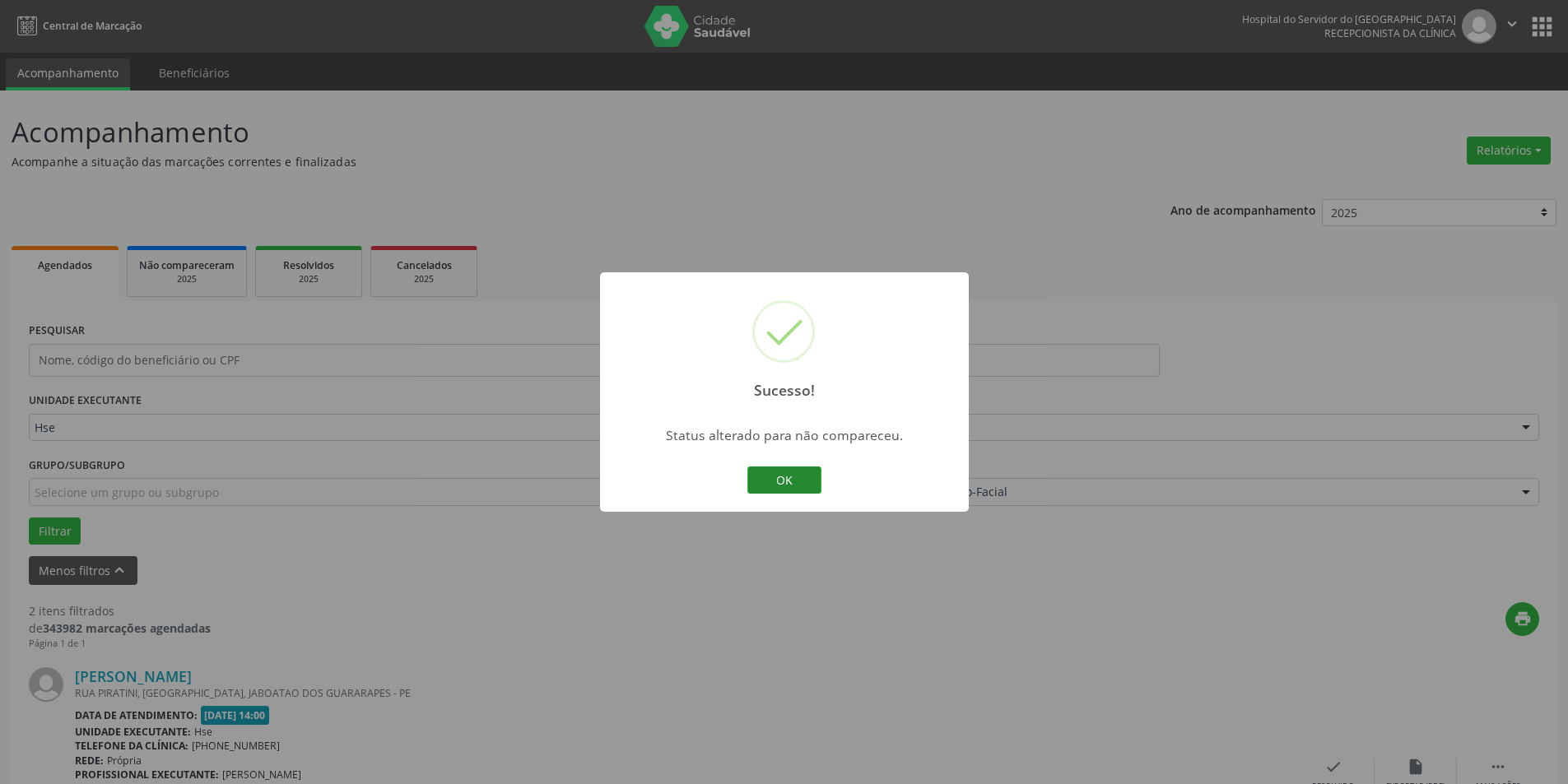
click at [802, 478] on button "OK" at bounding box center [784, 481] width 74 height 28
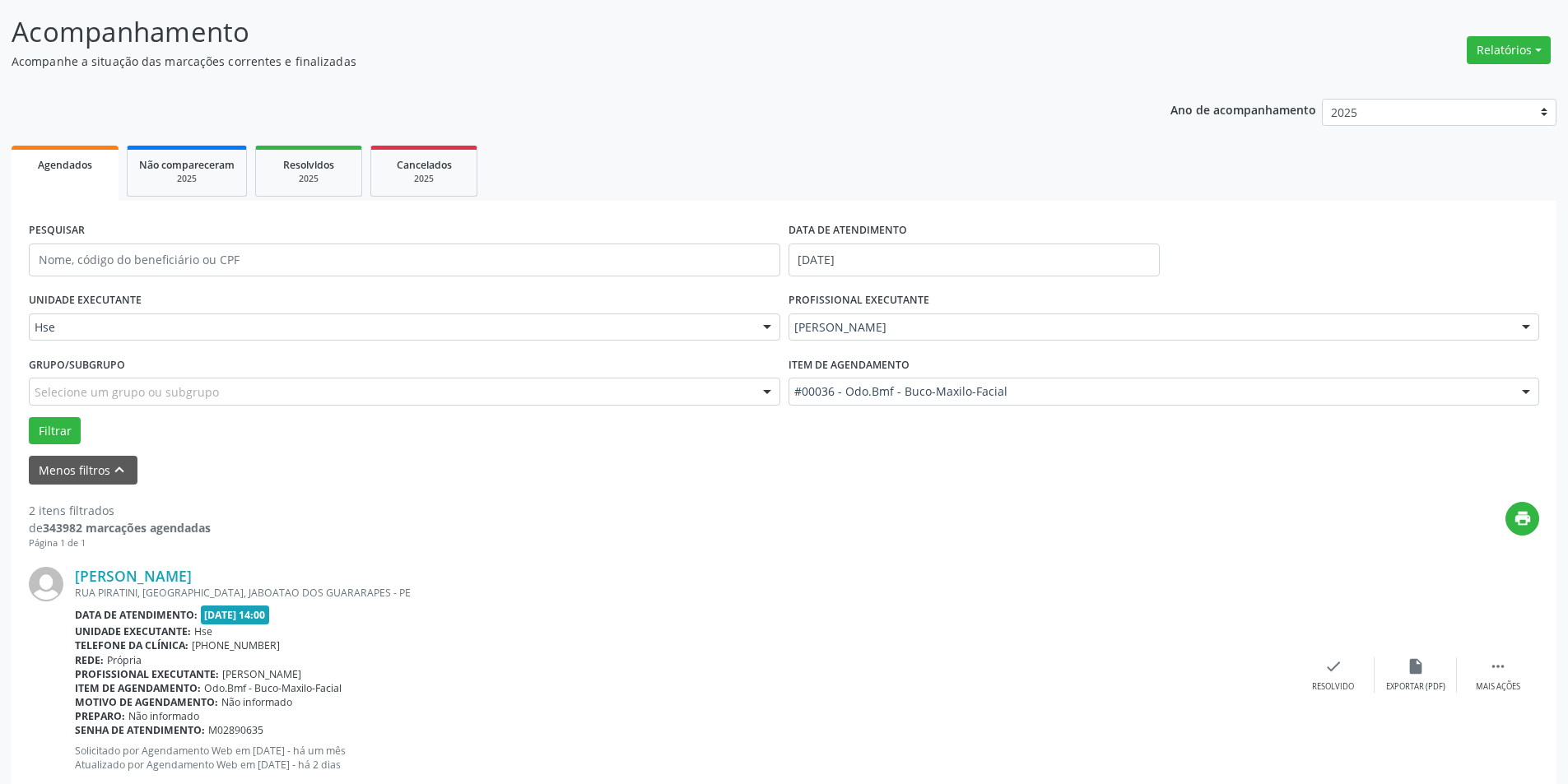
scroll to position [396, 0]
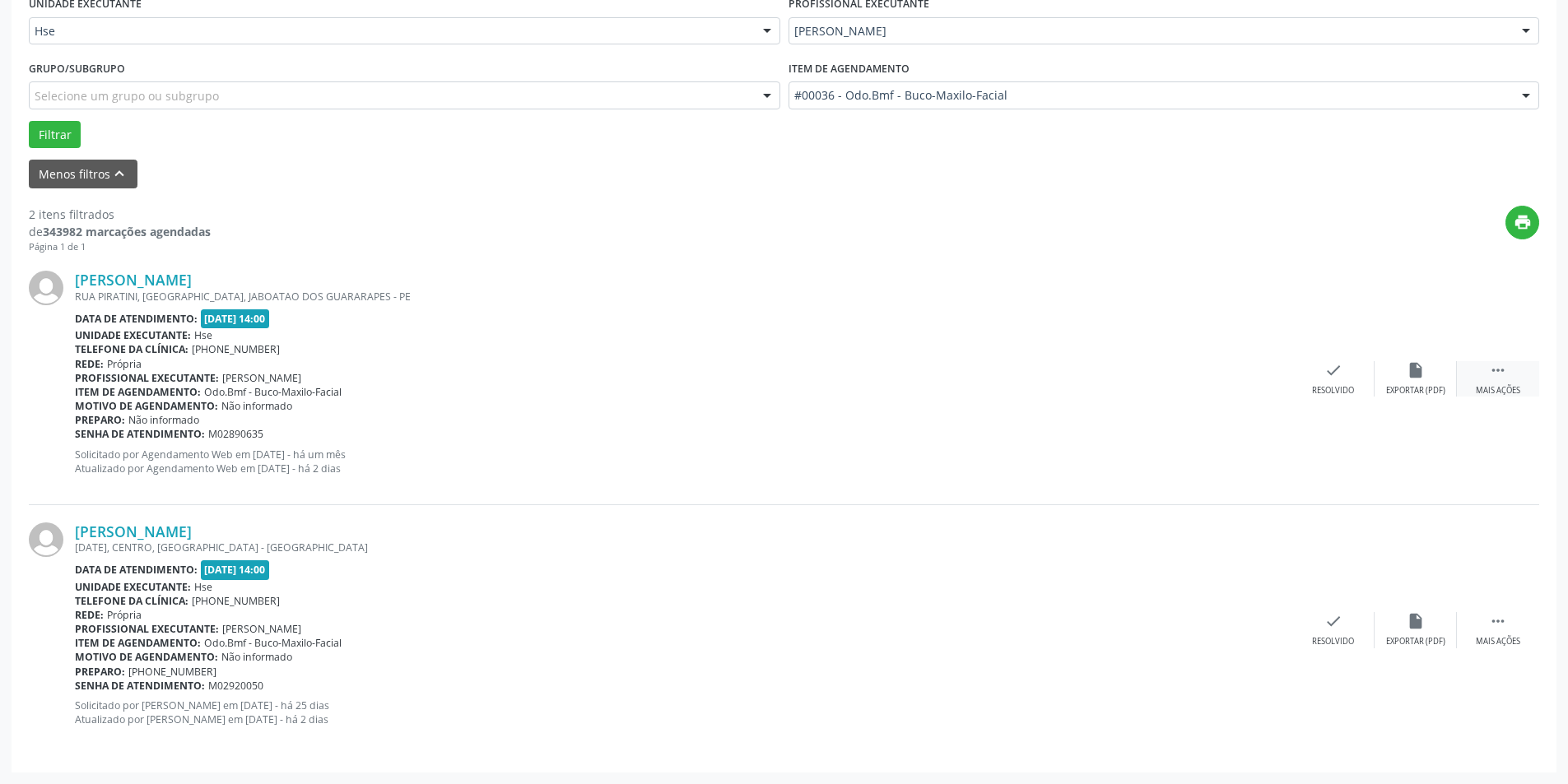
click at [1508, 385] on div "Mais ações" at bounding box center [1498, 391] width 44 height 11
click at [1425, 372] on div "alarm_off Não compareceu" at bounding box center [1416, 378] width 82 height 35
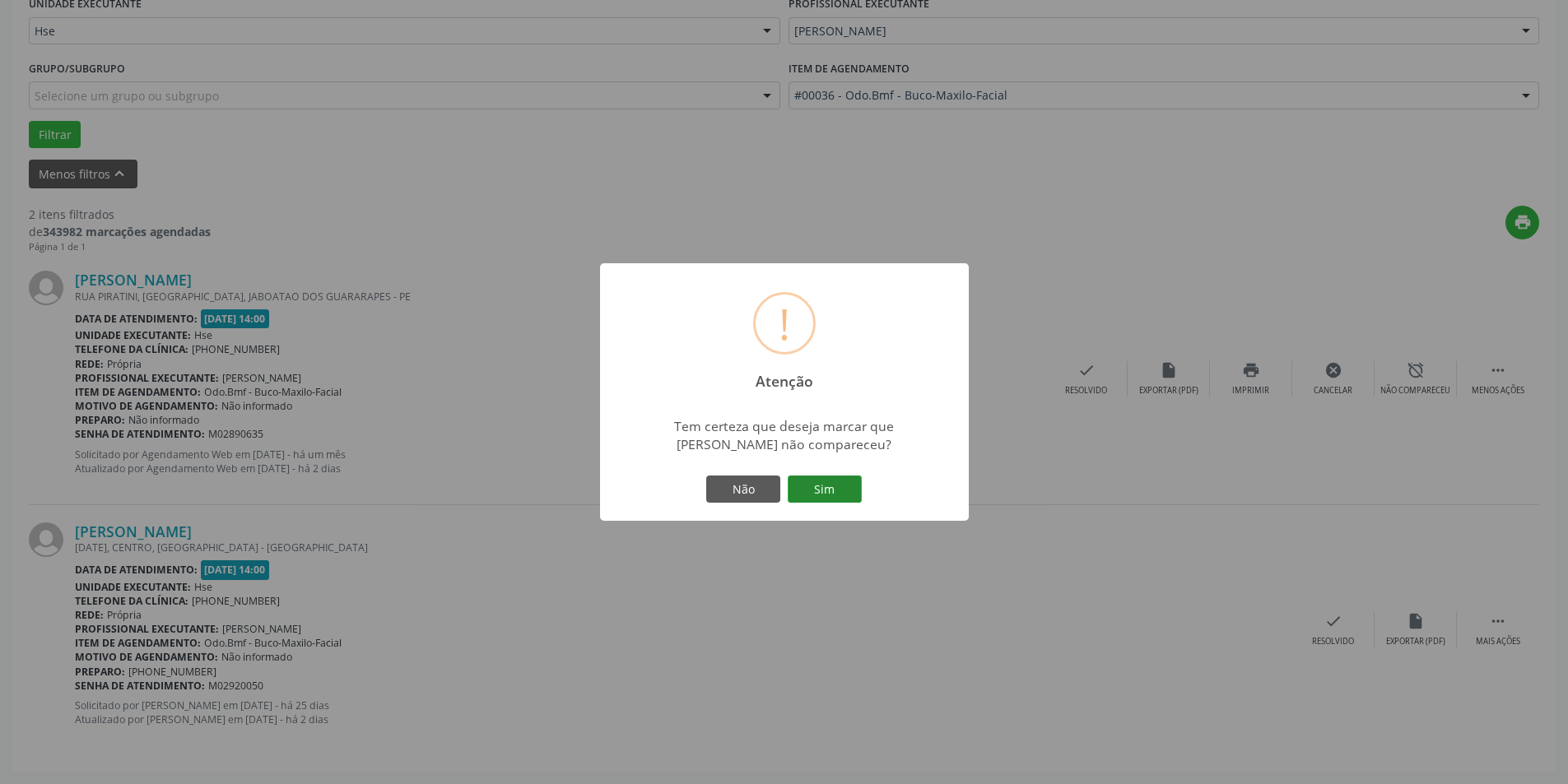
click at [841, 484] on button "Sim" at bounding box center [824, 489] width 74 height 28
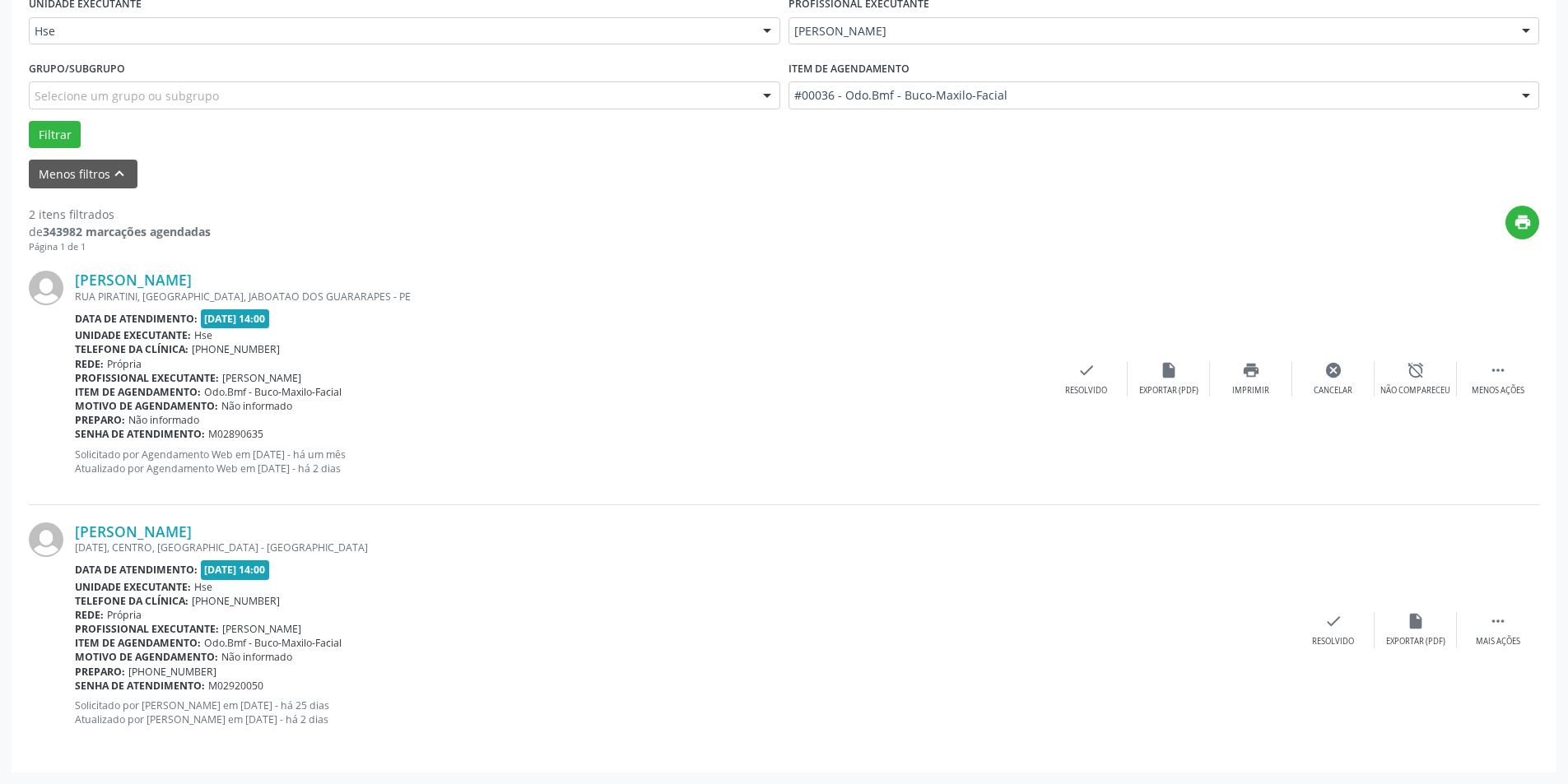
scroll to position [0, 0]
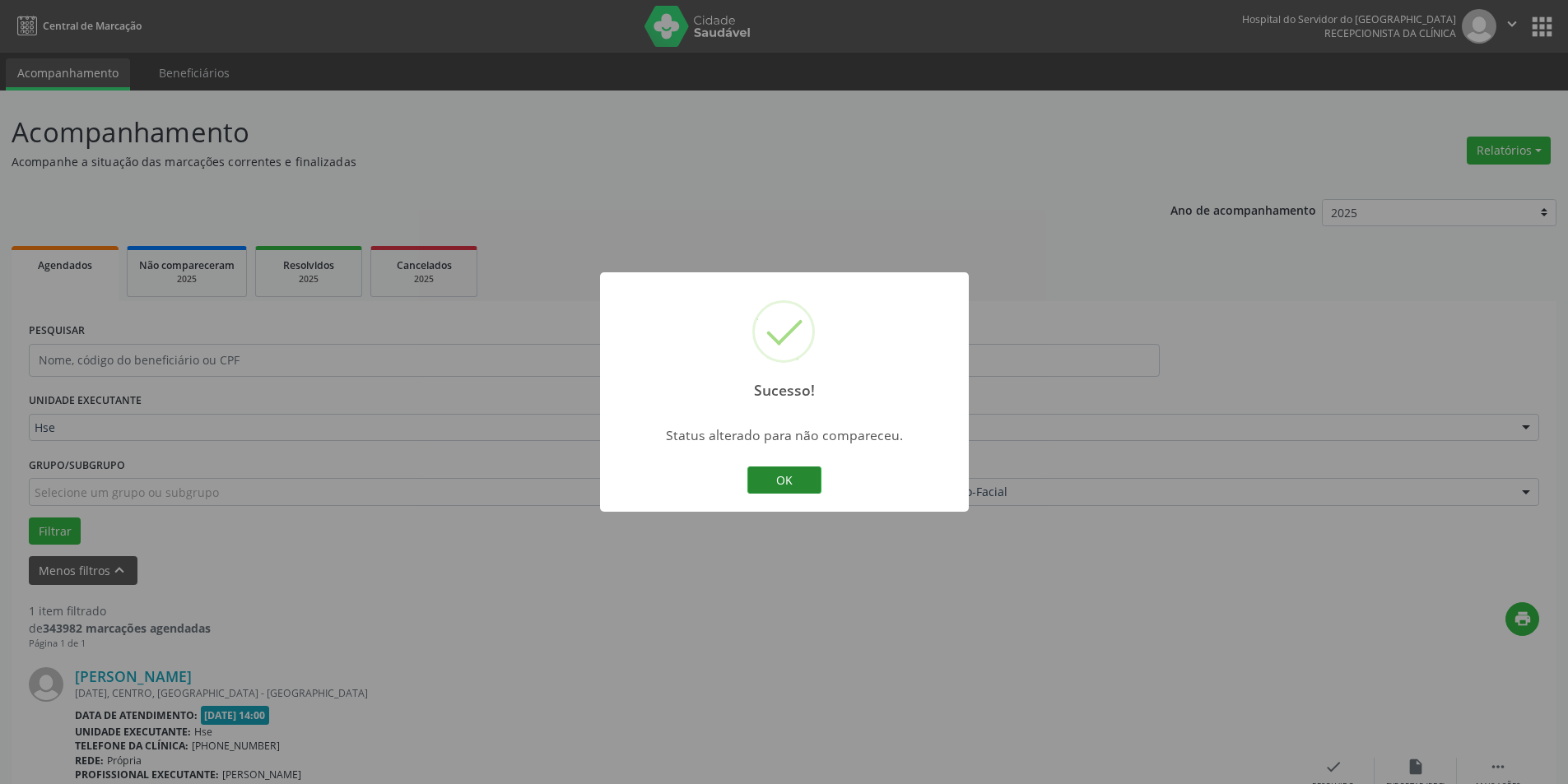
click at [799, 476] on button "OK" at bounding box center [784, 481] width 74 height 28
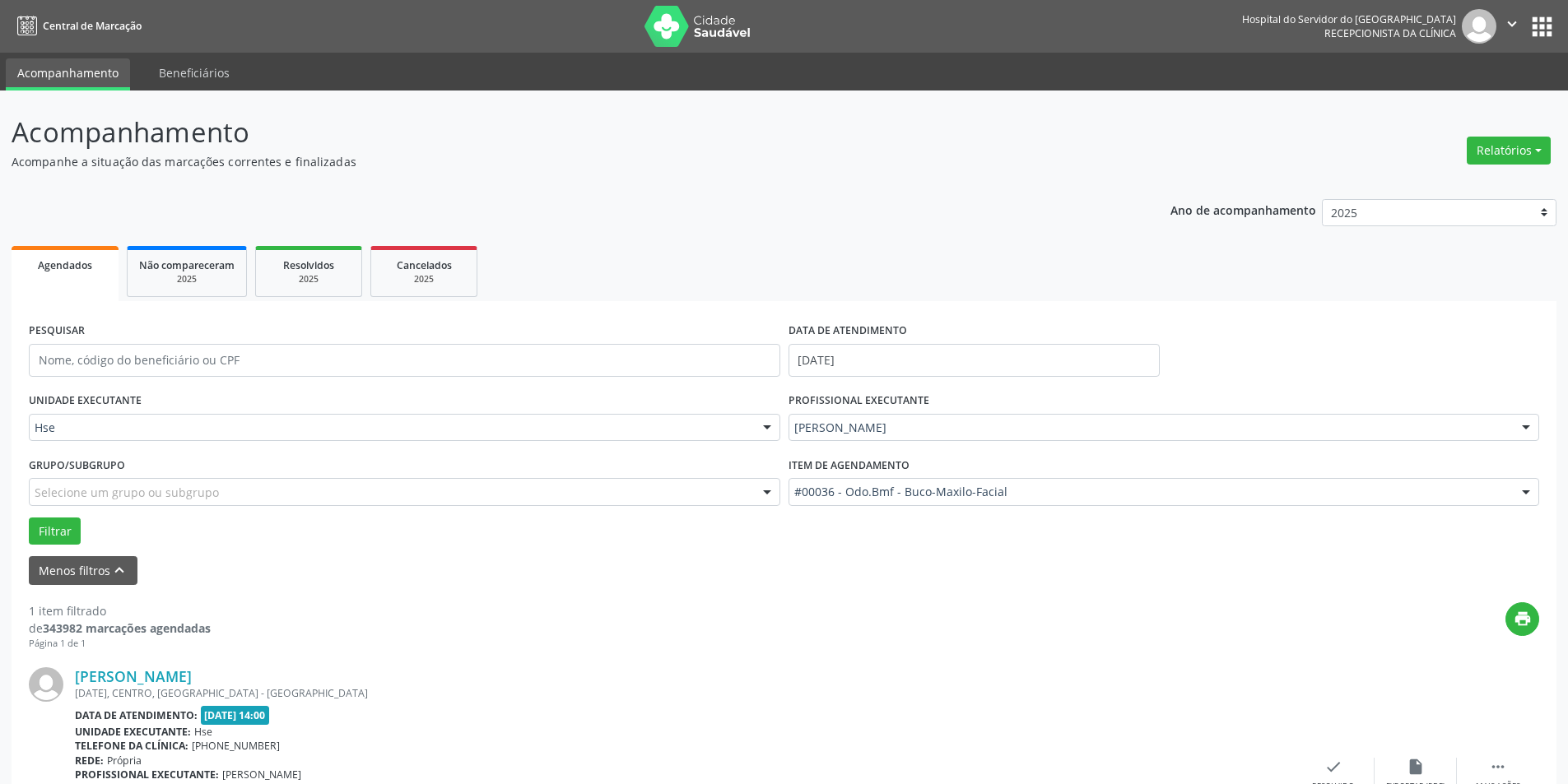
scroll to position [146, 0]
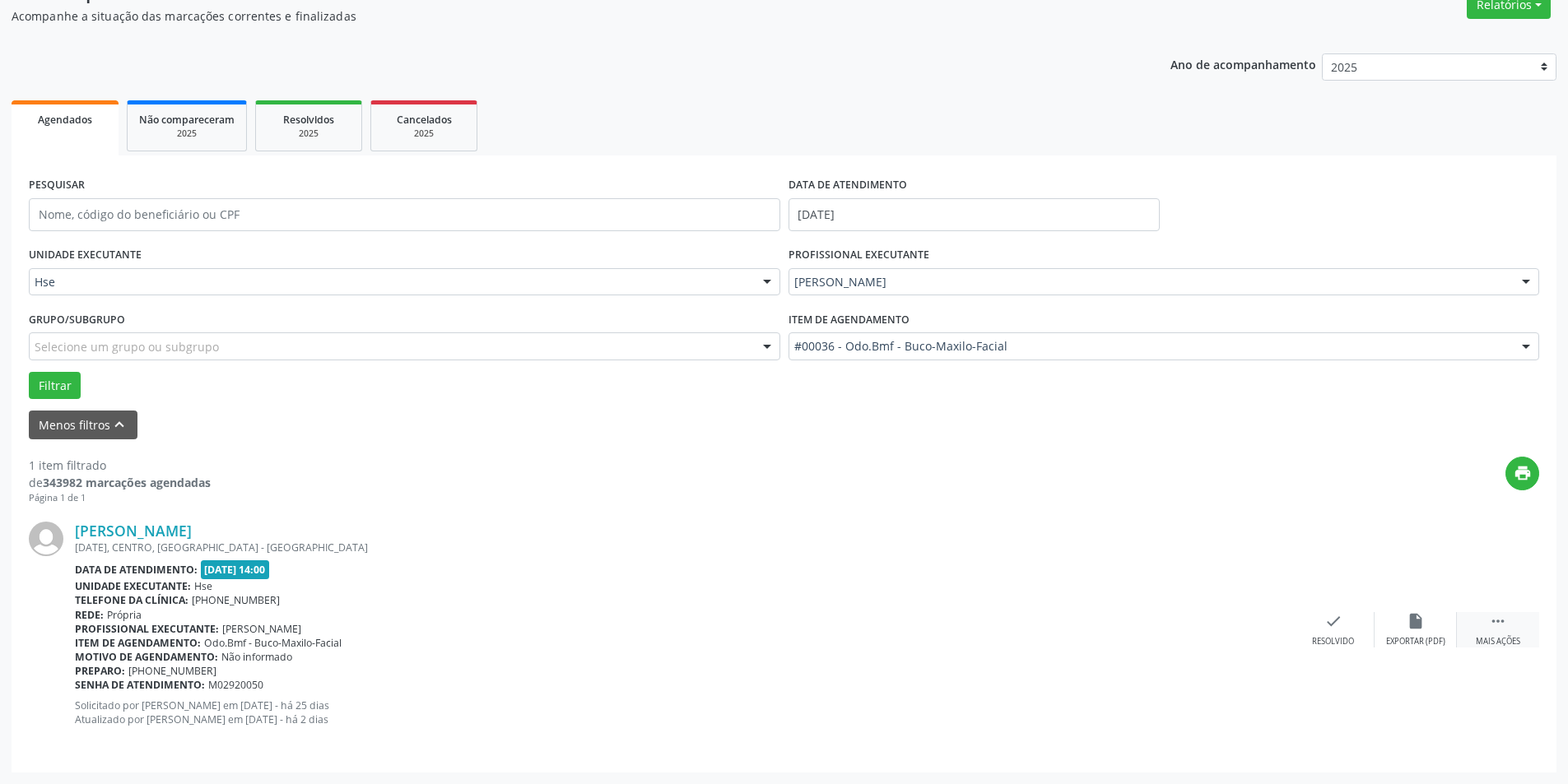
click at [1487, 620] on div " Mais ações" at bounding box center [1498, 630] width 82 height 35
click at [1411, 626] on icon "alarm_off" at bounding box center [1415, 621] width 18 height 18
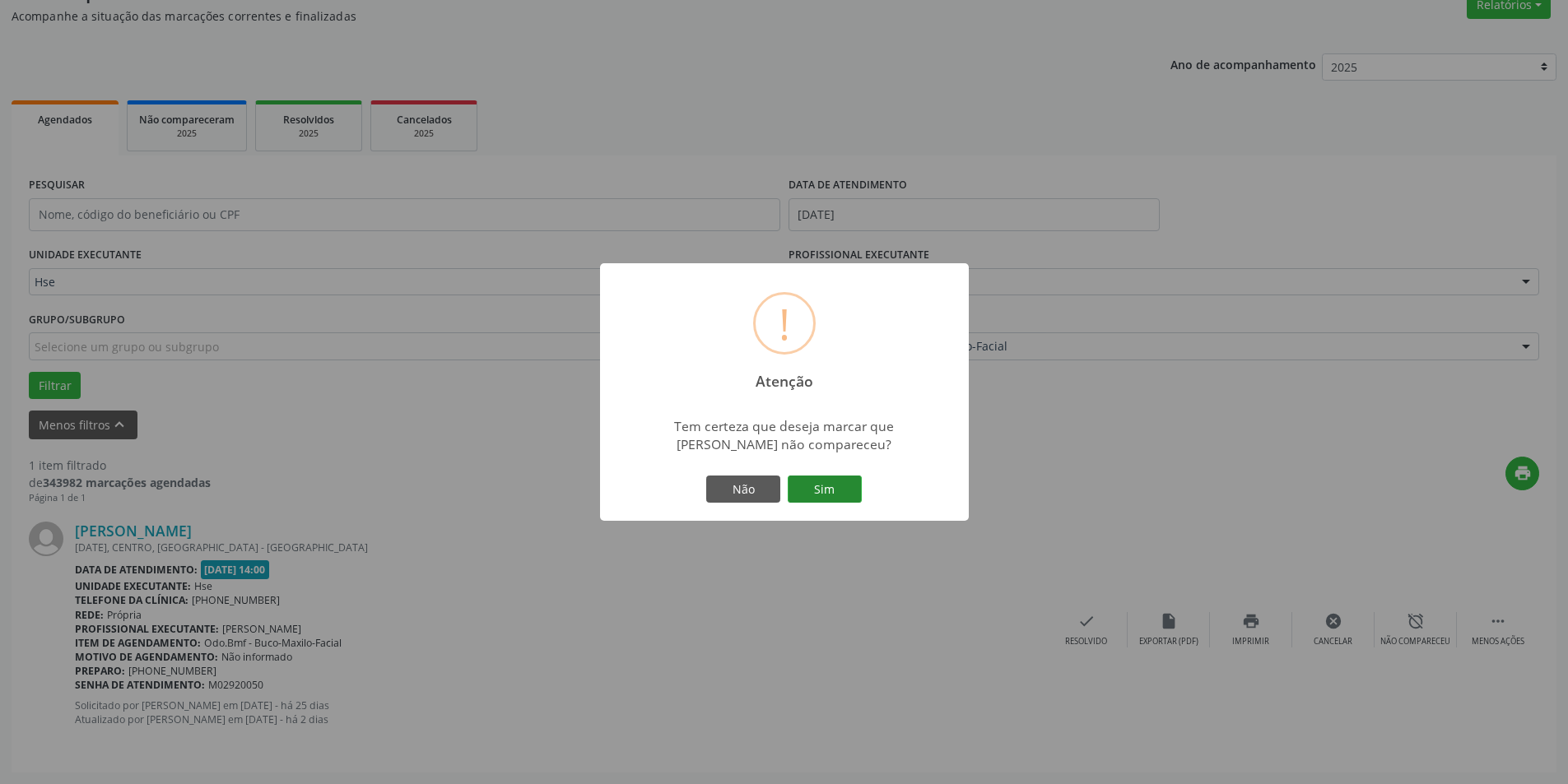
click at [833, 495] on button "Sim" at bounding box center [824, 489] width 74 height 28
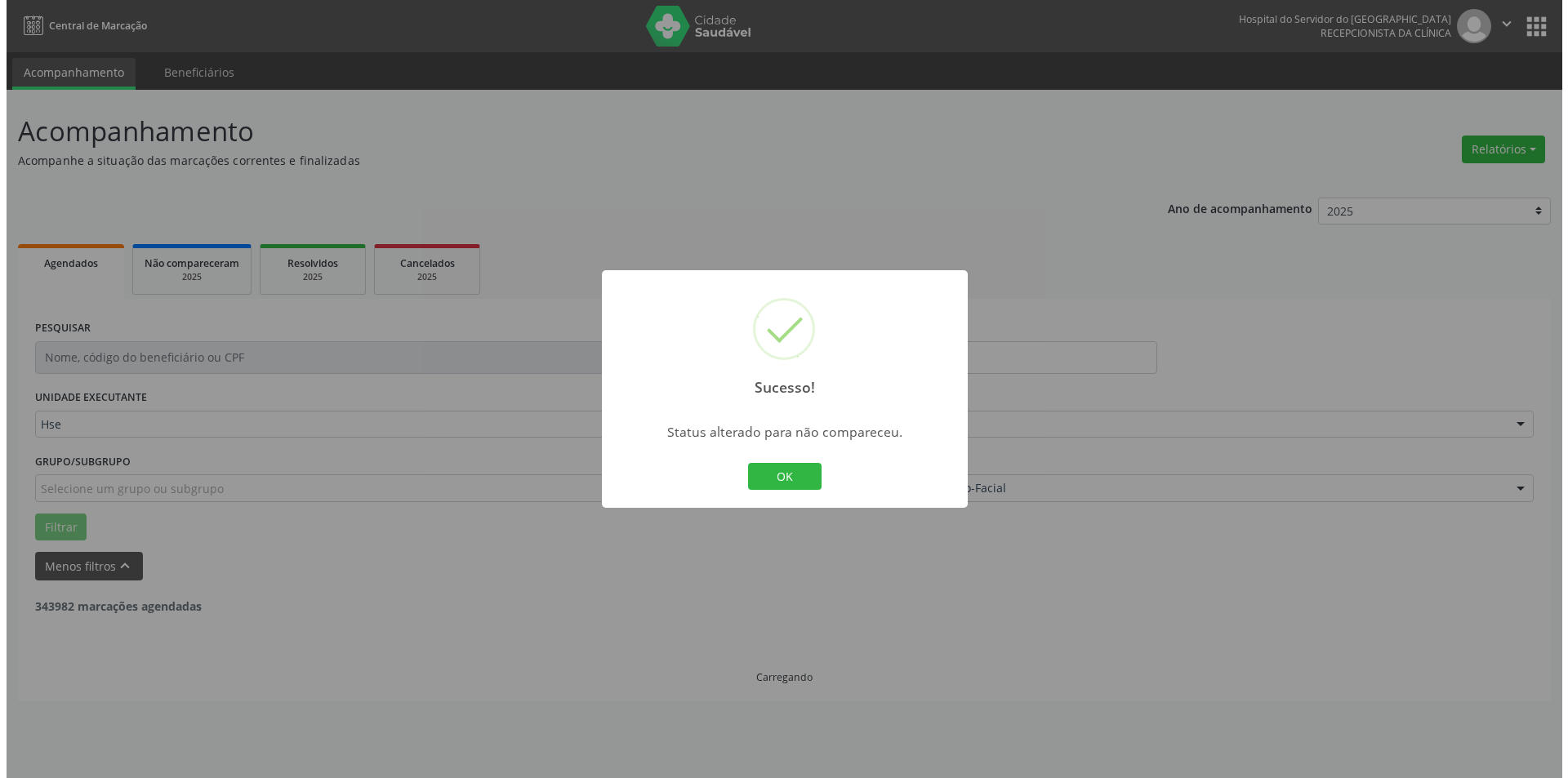
scroll to position [0, 0]
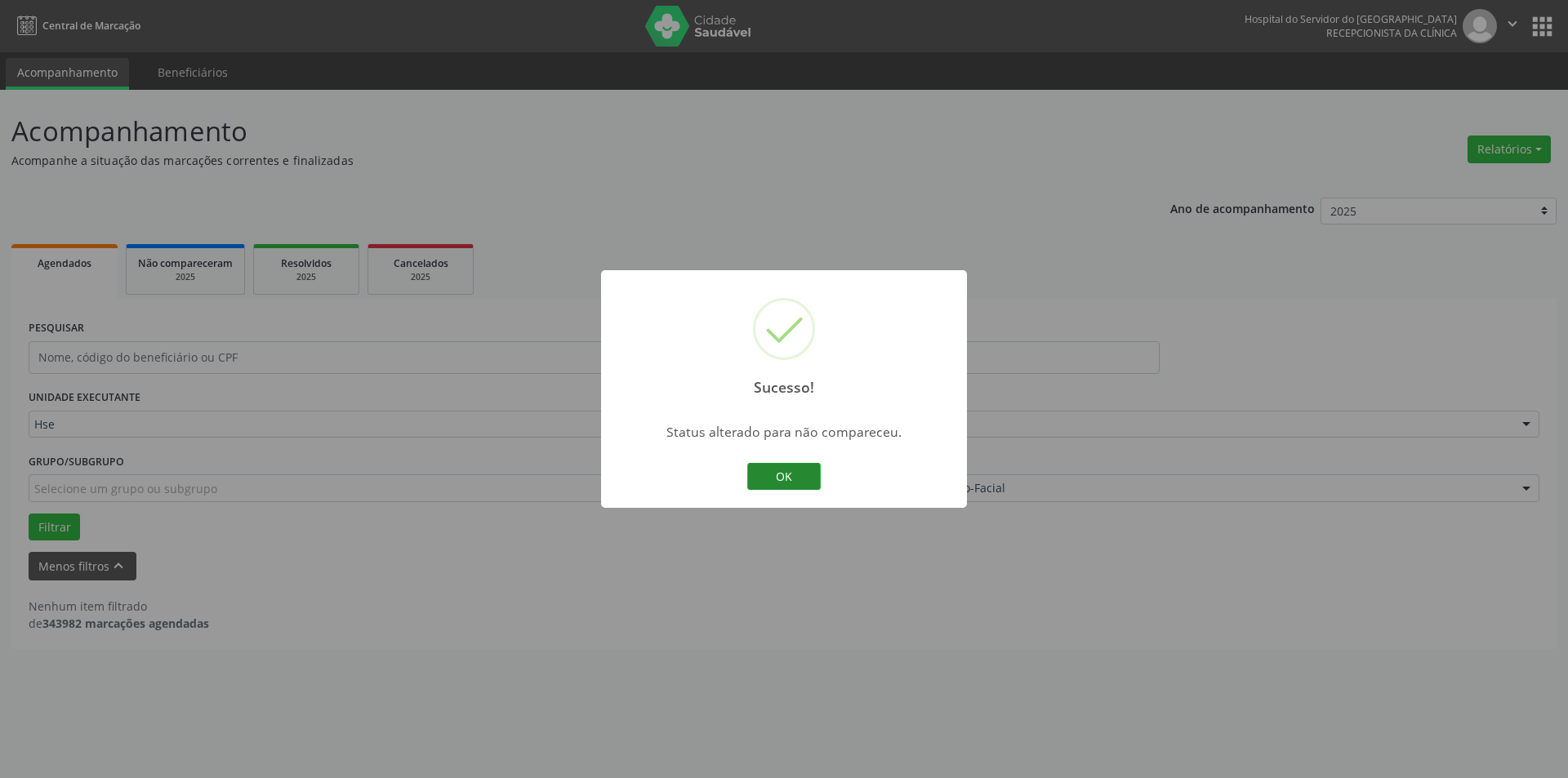
click at [795, 471] on button "OK" at bounding box center [784, 477] width 73 height 28
